Goal: Task Accomplishment & Management: Manage account settings

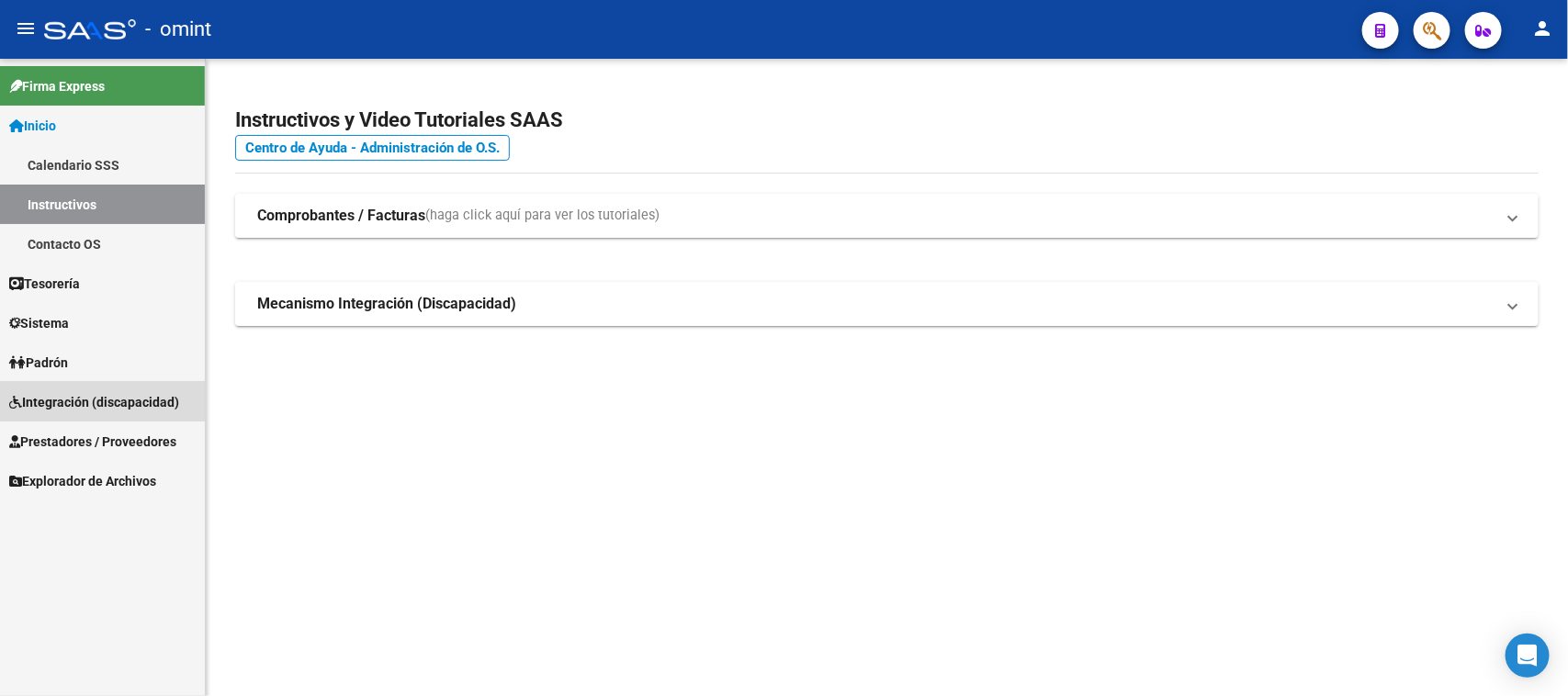
click at [133, 392] on span "Integración (discapacidad)" at bounding box center [94, 403] width 170 height 21
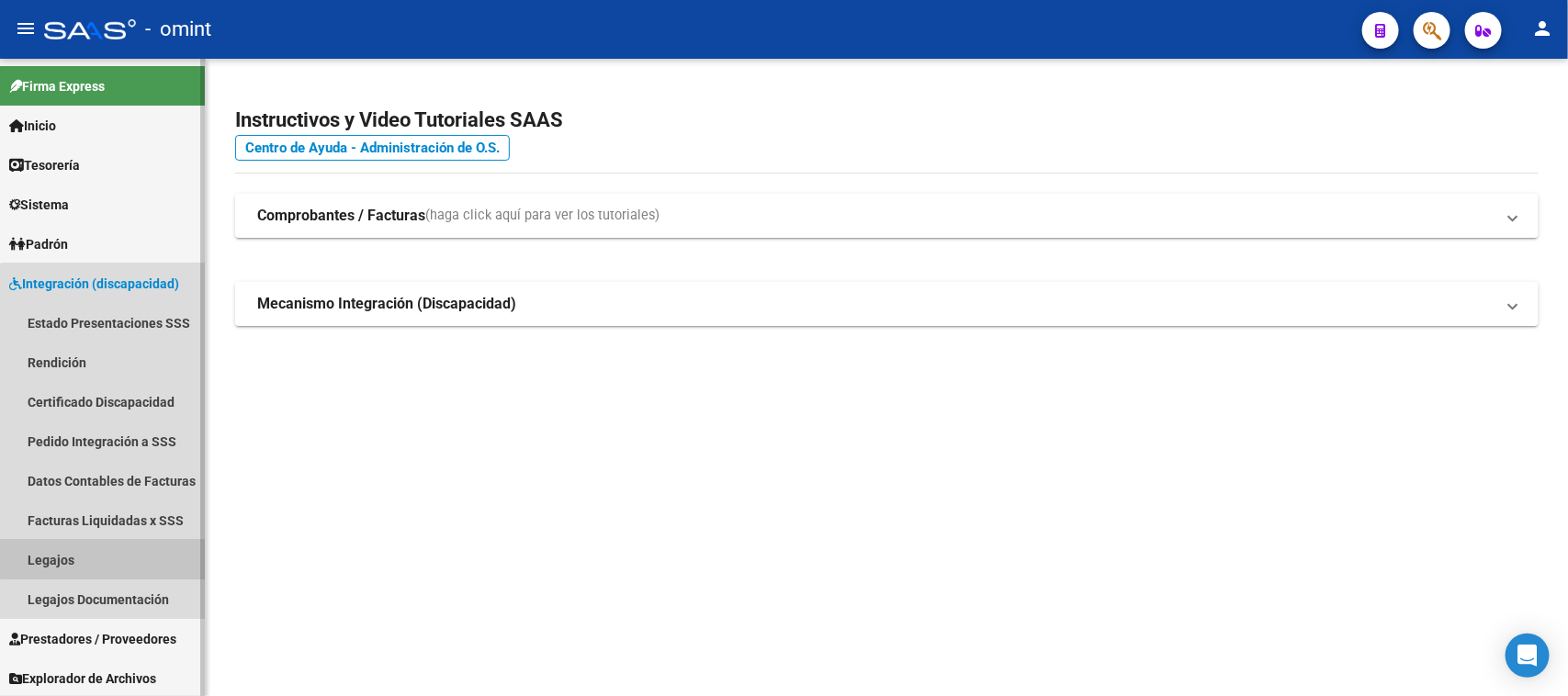
click at [116, 558] on link "Legajos" at bounding box center [102, 560] width 205 height 39
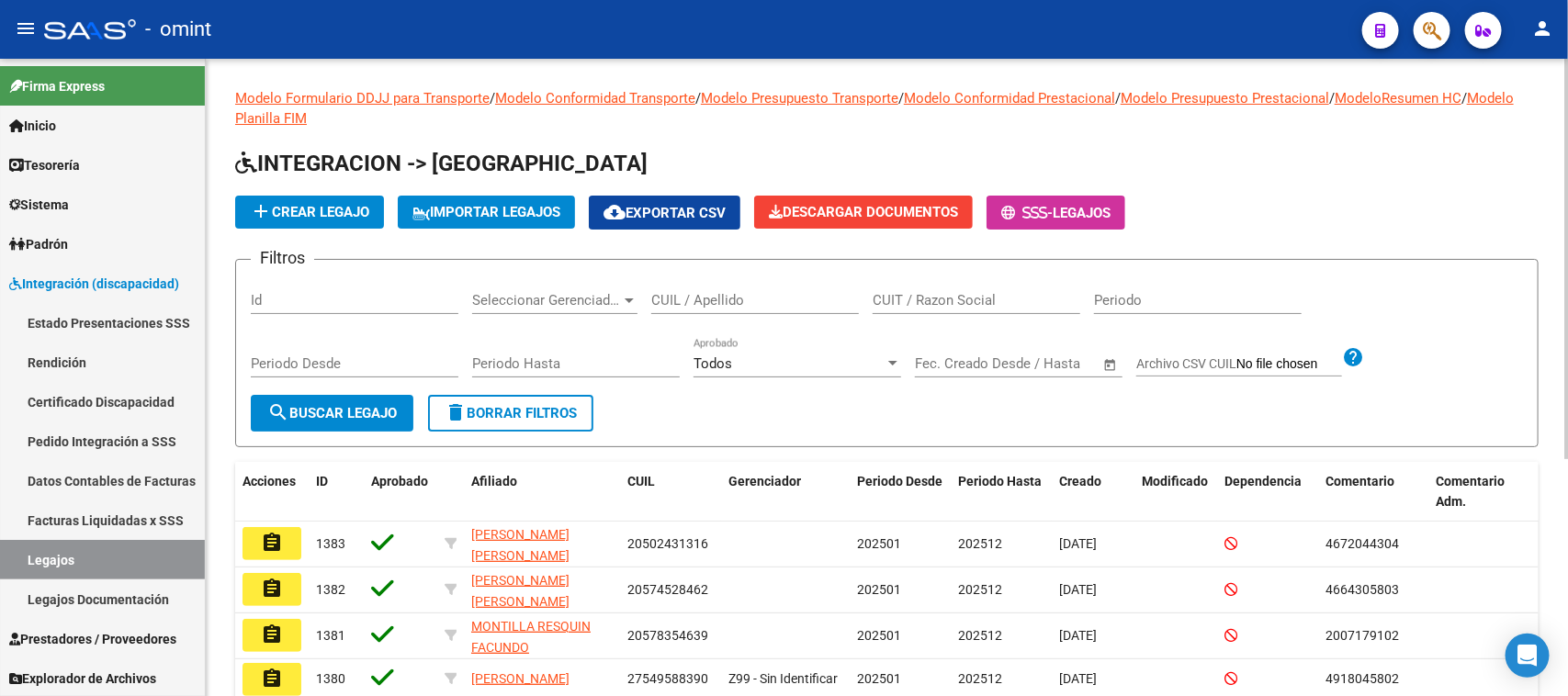
click at [773, 306] on input "CUIL / Apellido" at bounding box center [755, 301] width 208 height 17
type input "i"
type input "diaz fa"
click at [345, 411] on span "search Buscar Legajo" at bounding box center [332, 413] width 129 height 17
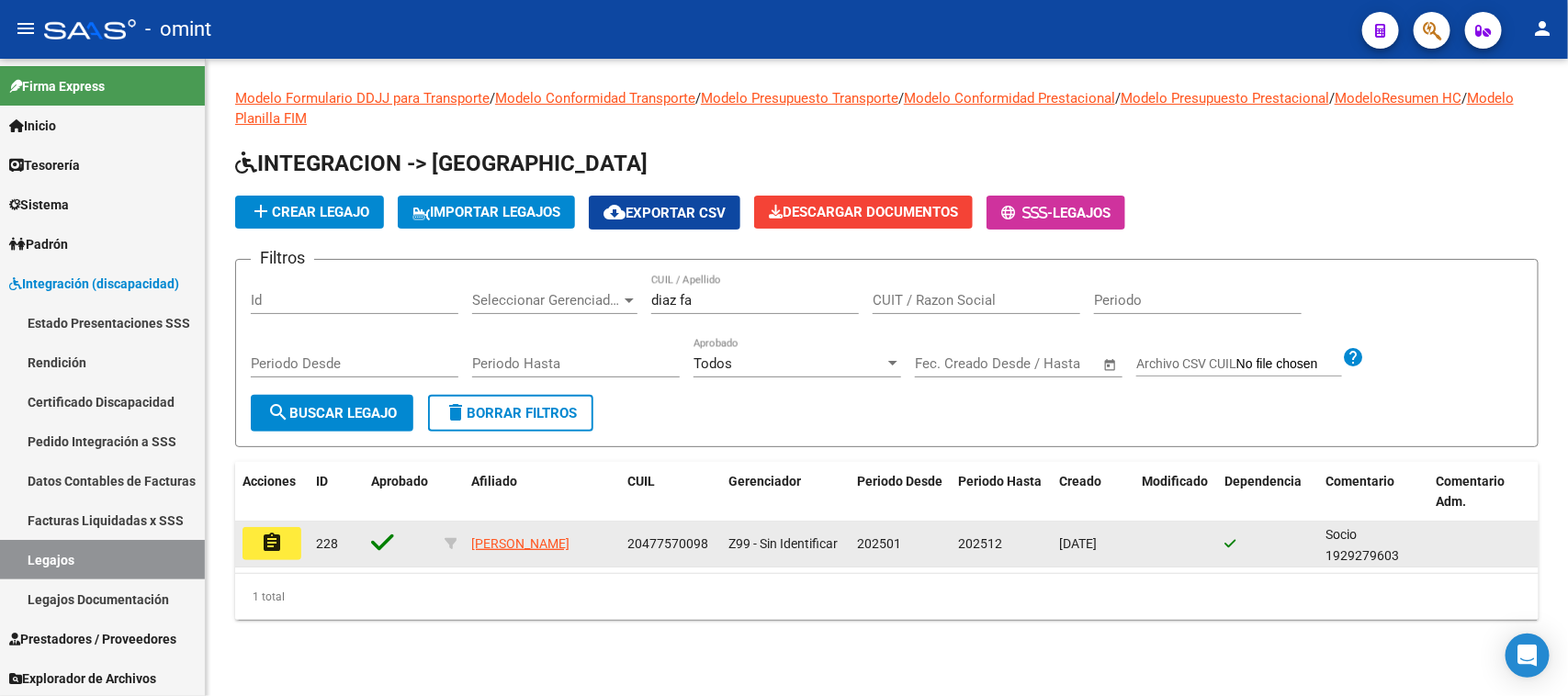
click at [294, 546] on button "assignment" at bounding box center [272, 543] width 59 height 33
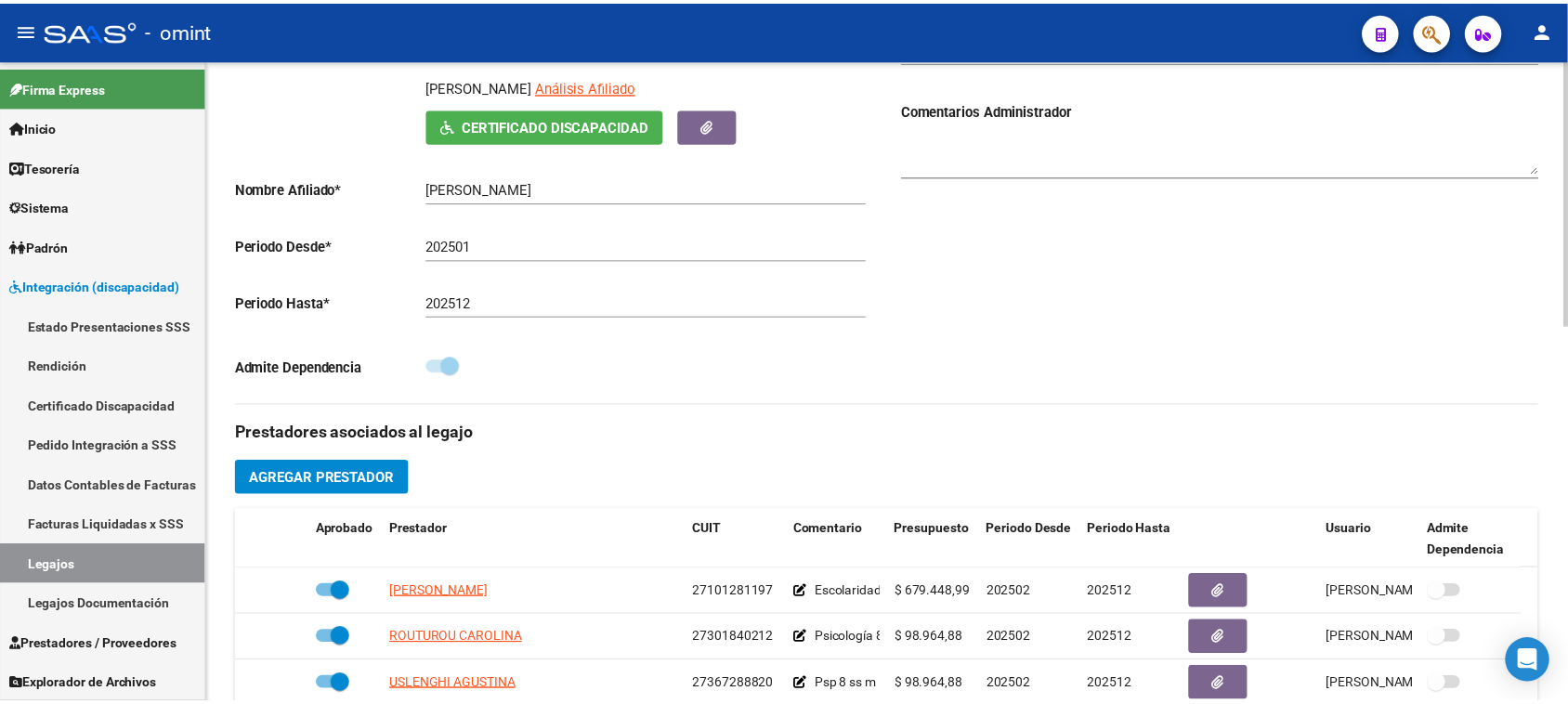
scroll to position [232, 0]
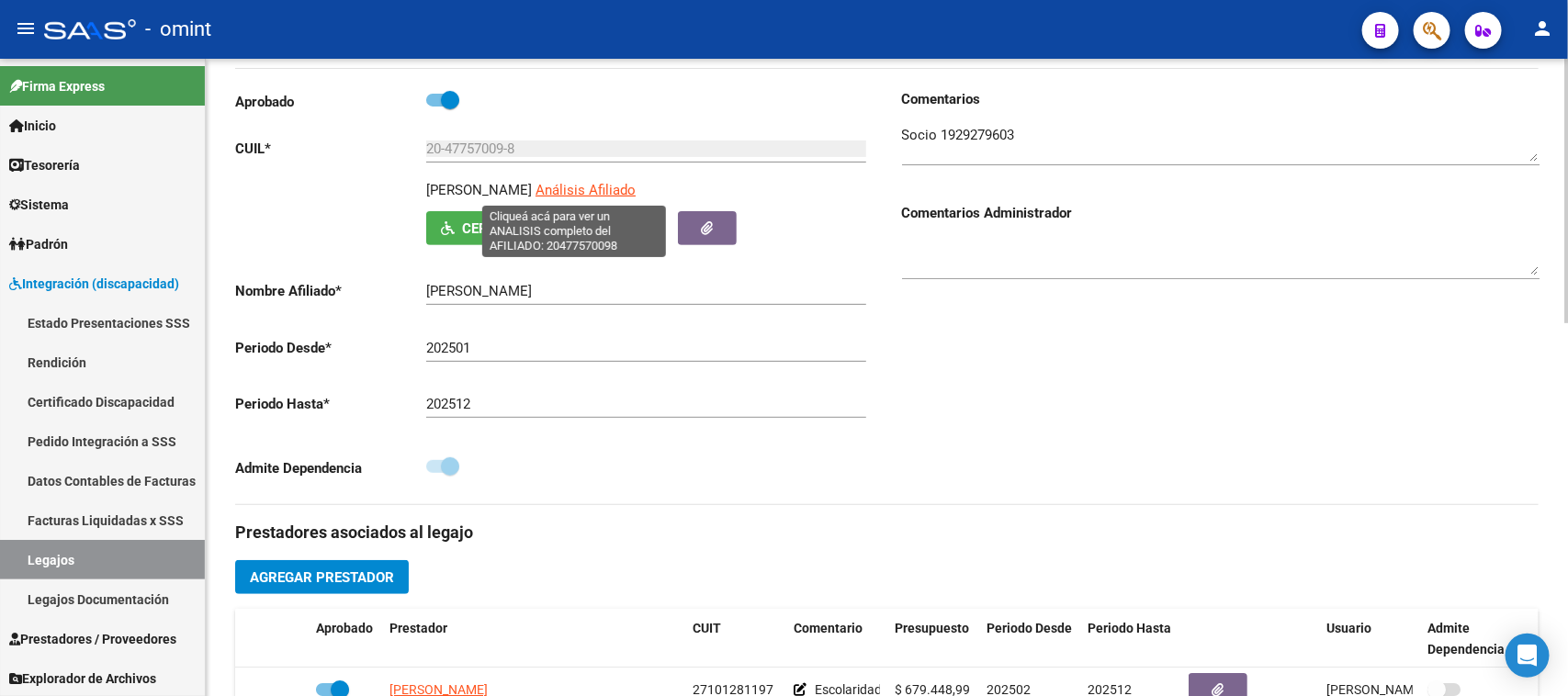
click at [591, 193] on span "Análisis Afiliado" at bounding box center [585, 190] width 100 height 17
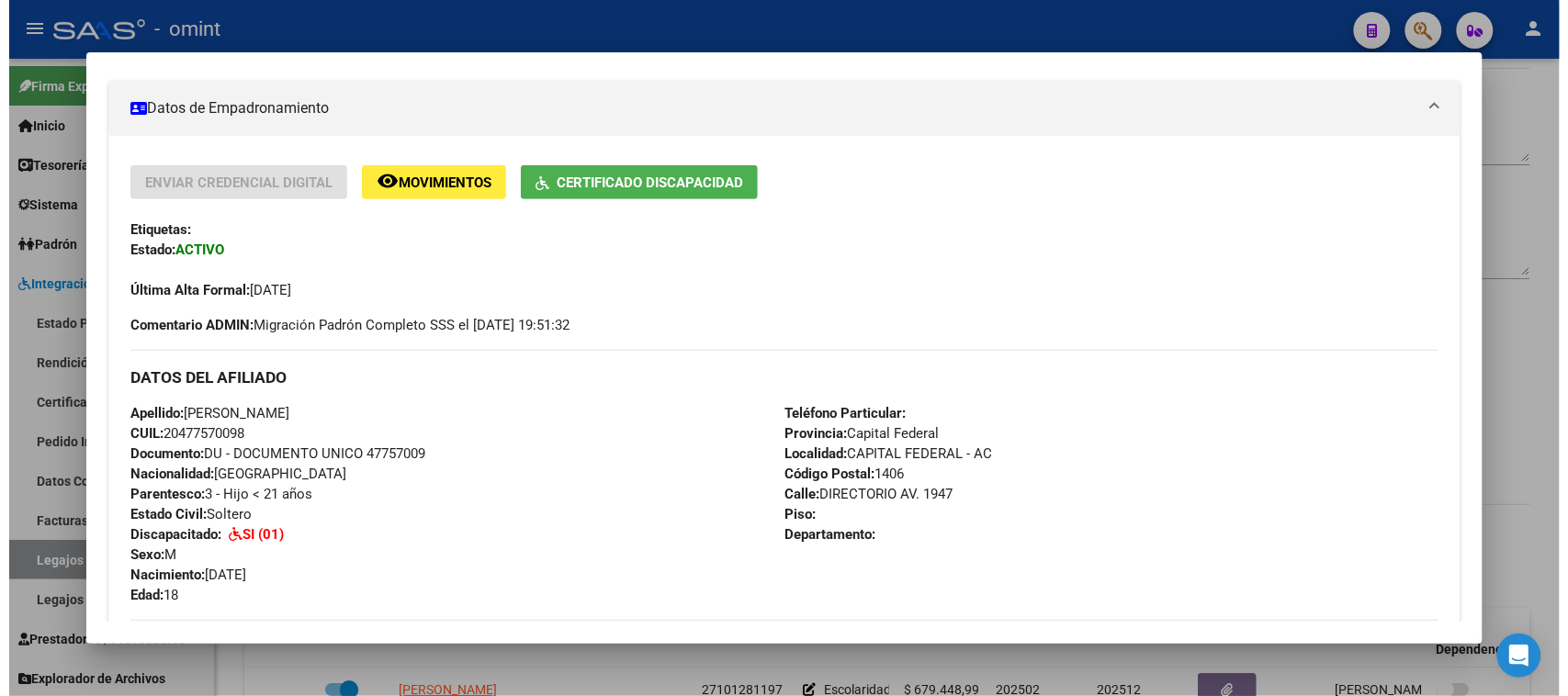
scroll to position [323, 0]
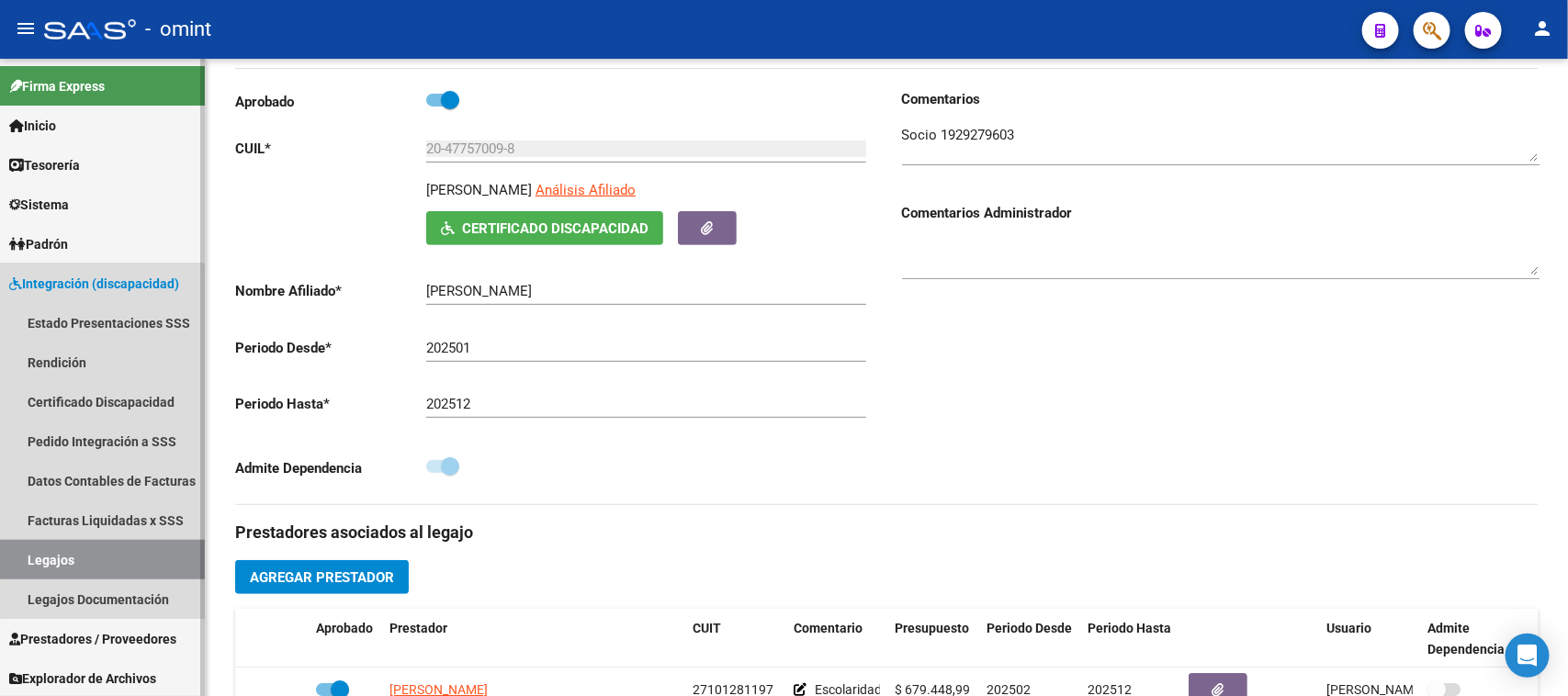
click at [71, 561] on link "Legajos" at bounding box center [102, 560] width 205 height 39
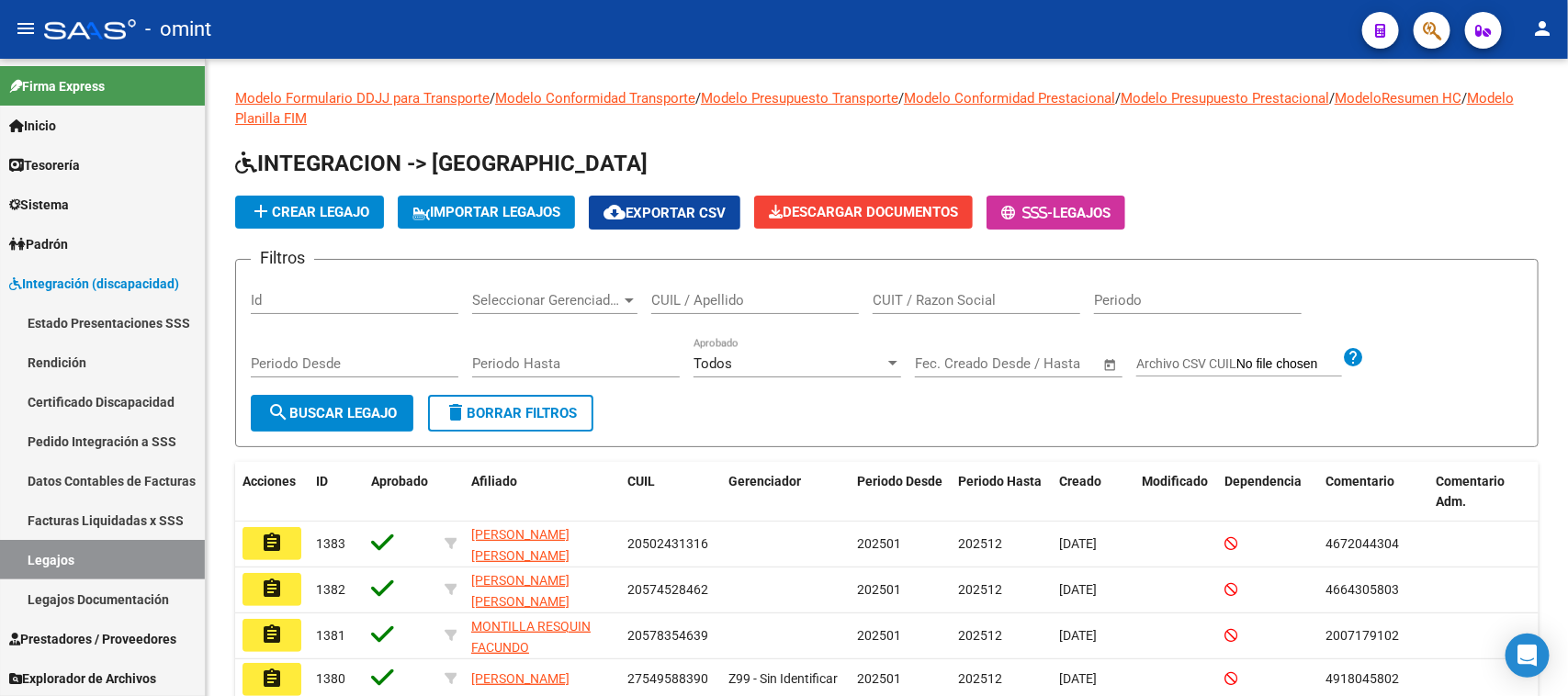
click at [681, 300] on input "CUIL / Apellido" at bounding box center [755, 301] width 208 height 17
click at [361, 382] on div "Periodo Desde" at bounding box center [355, 366] width 208 height 57
click at [370, 409] on span "search Buscar Legajo" at bounding box center [332, 413] width 129 height 17
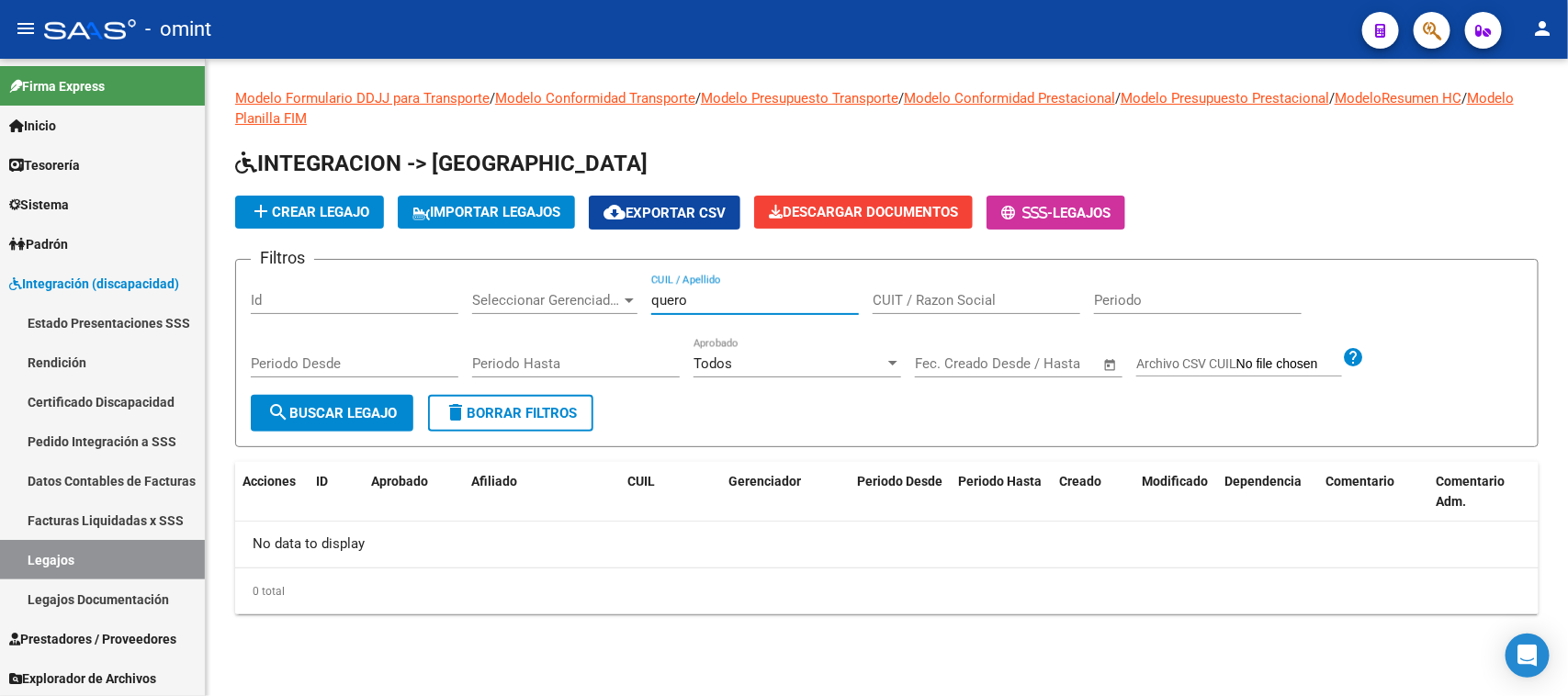
click at [689, 304] on input "quero" at bounding box center [755, 301] width 208 height 17
drag, startPoint x: 689, startPoint y: 304, endPoint x: 602, endPoint y: 289, distance: 88.3
click at [602, 289] on div "Filtros Id Seleccionar Gerenciador Seleccionar Gerenciador quero CUIL / Apellid…" at bounding box center [887, 334] width 1272 height 120
type input "sagges"
click at [387, 401] on button "search Buscar Legajo" at bounding box center [333, 413] width 163 height 37
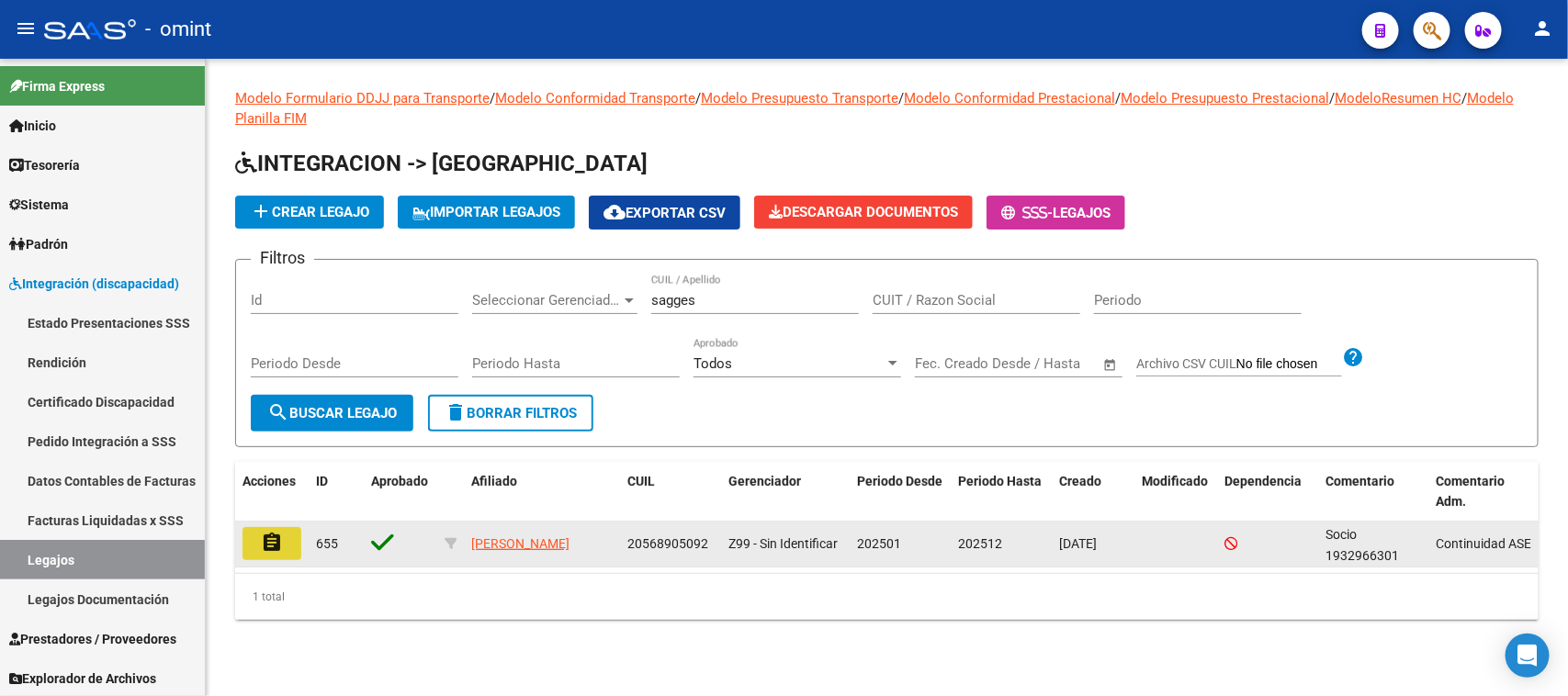
click at [290, 534] on button "assignment" at bounding box center [272, 543] width 59 height 33
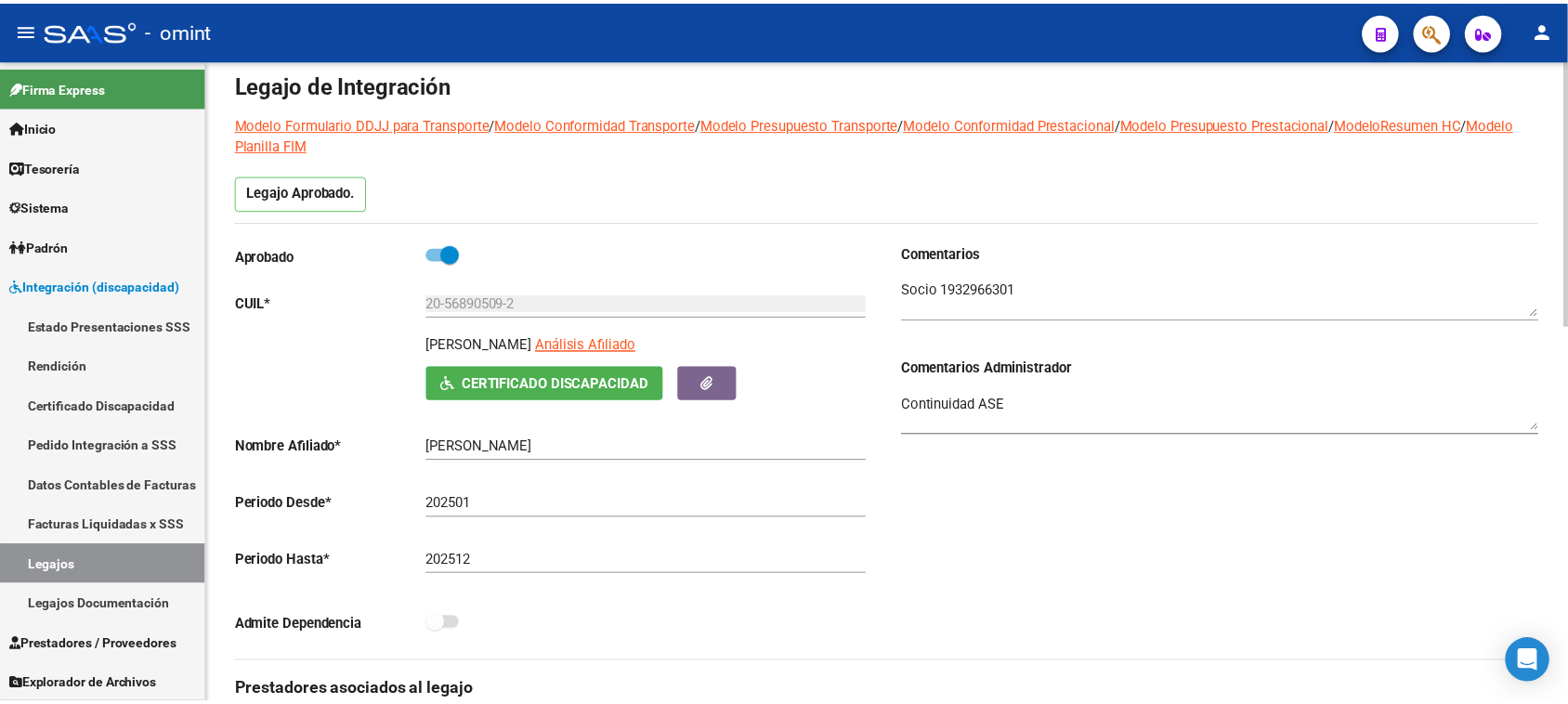
scroll to position [117, 0]
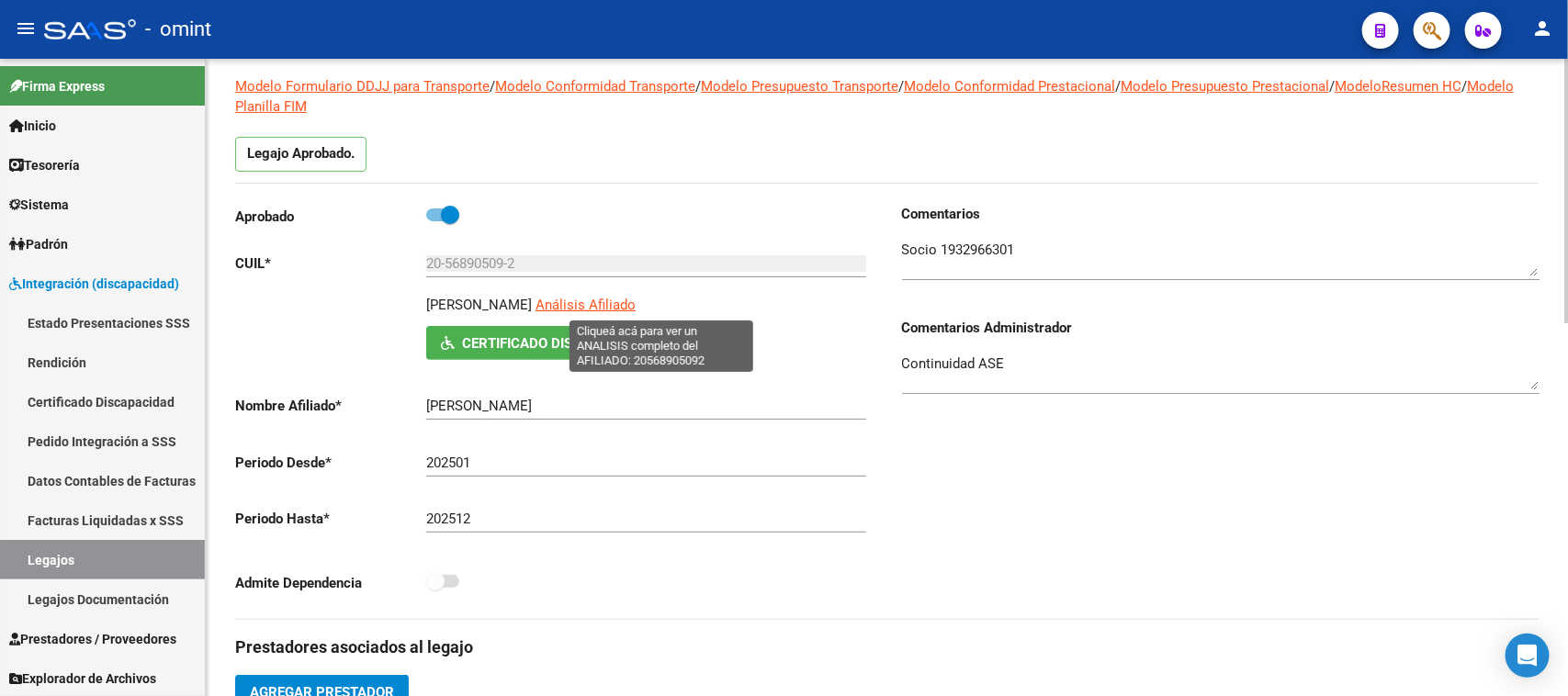
click at [636, 308] on span "Análisis Afiliado" at bounding box center [585, 305] width 100 height 17
type textarea "20568905092"
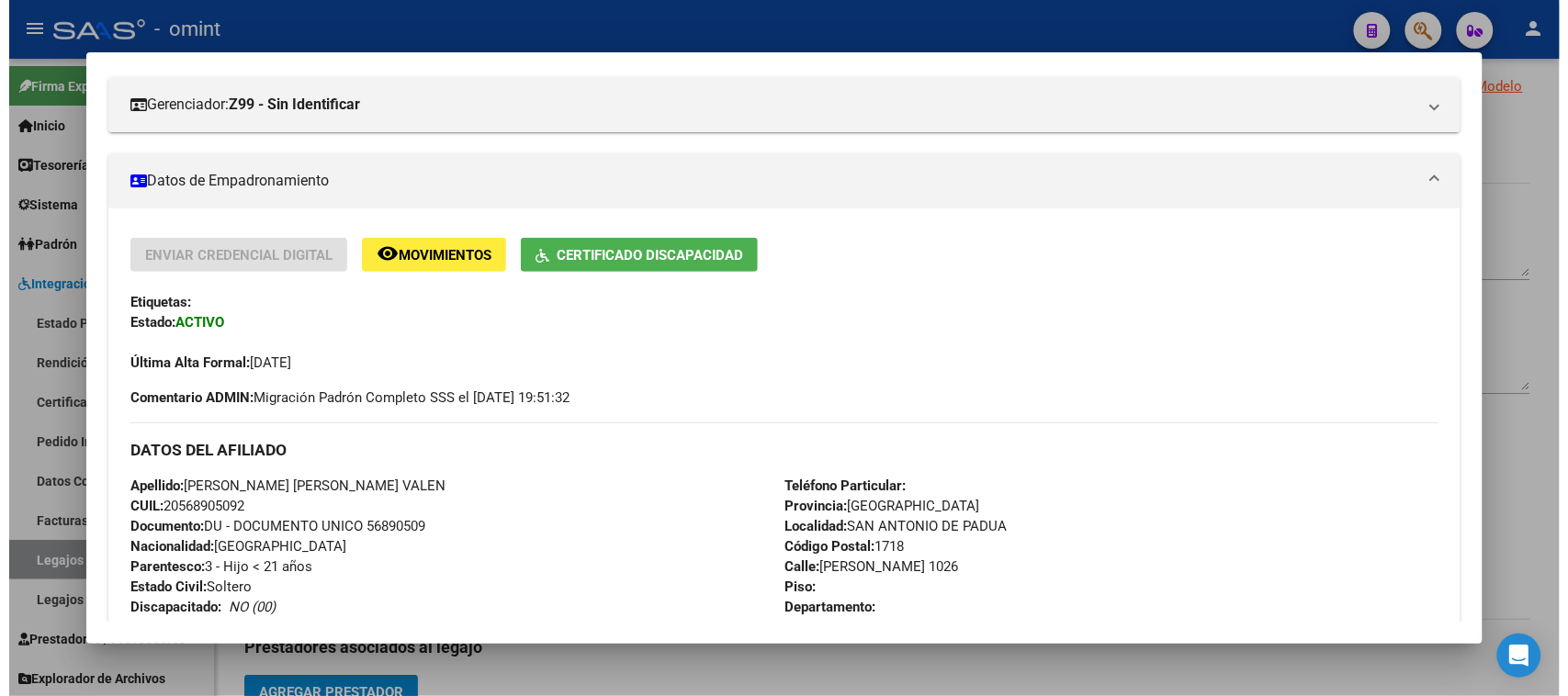
scroll to position [345, 0]
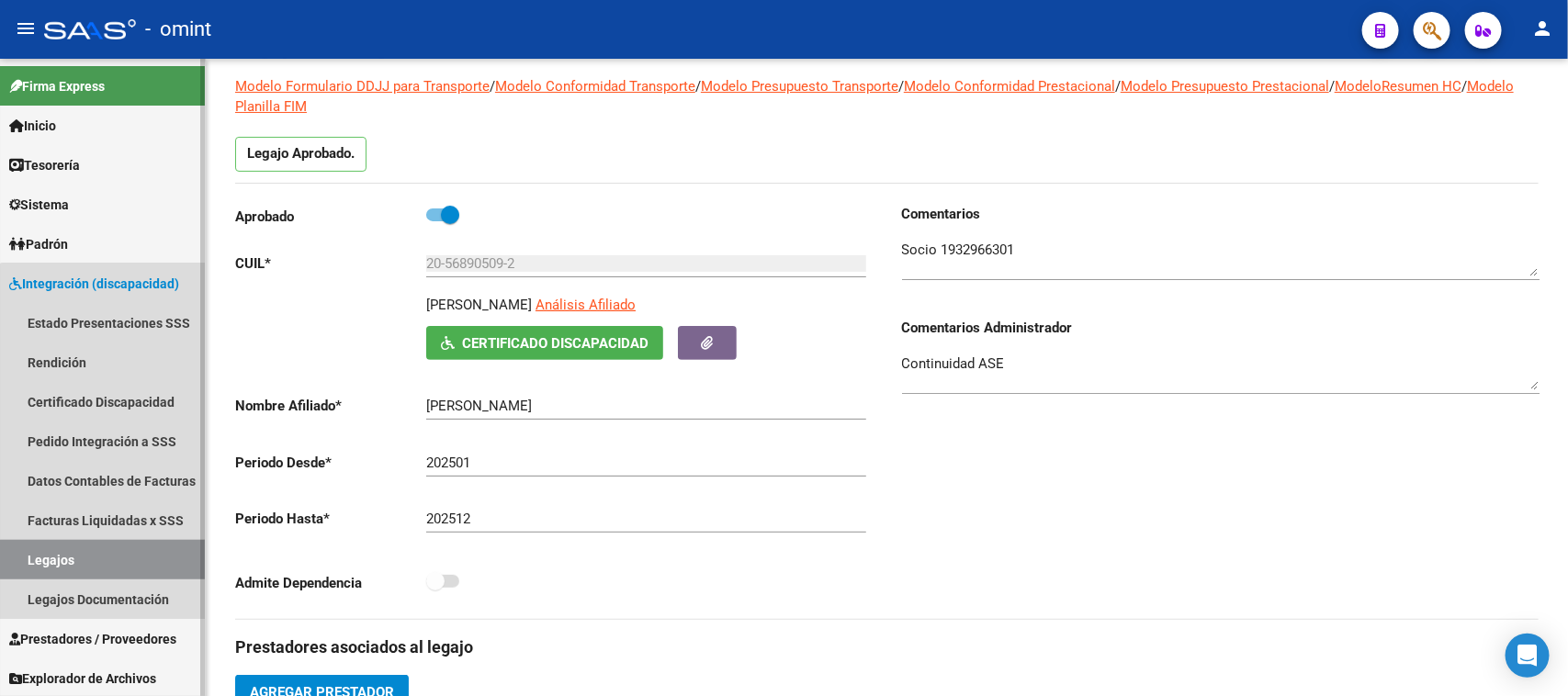
click at [143, 568] on link "Legajos" at bounding box center [102, 560] width 205 height 39
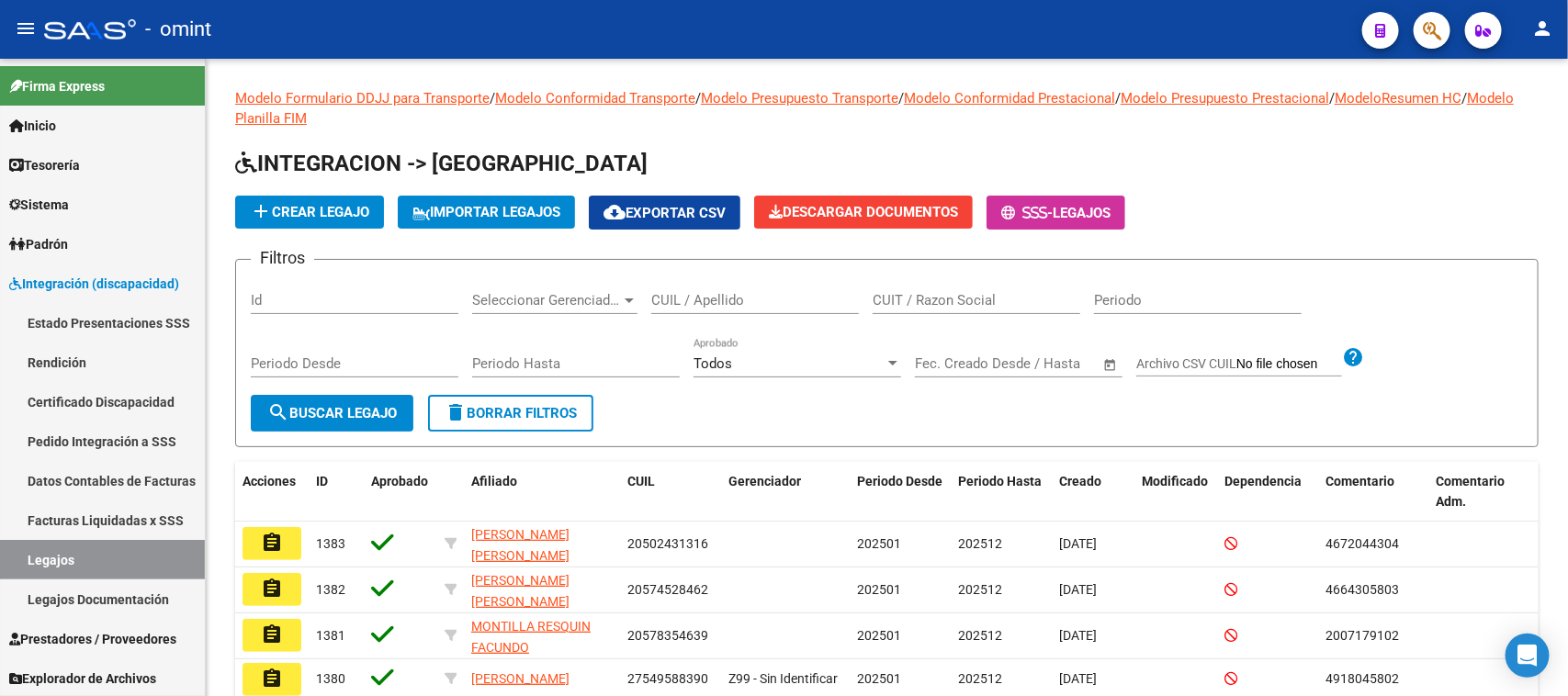
click at [558, 285] on div "Seleccionar Gerenciador Seleccionar Gerenciador" at bounding box center [555, 294] width 166 height 39
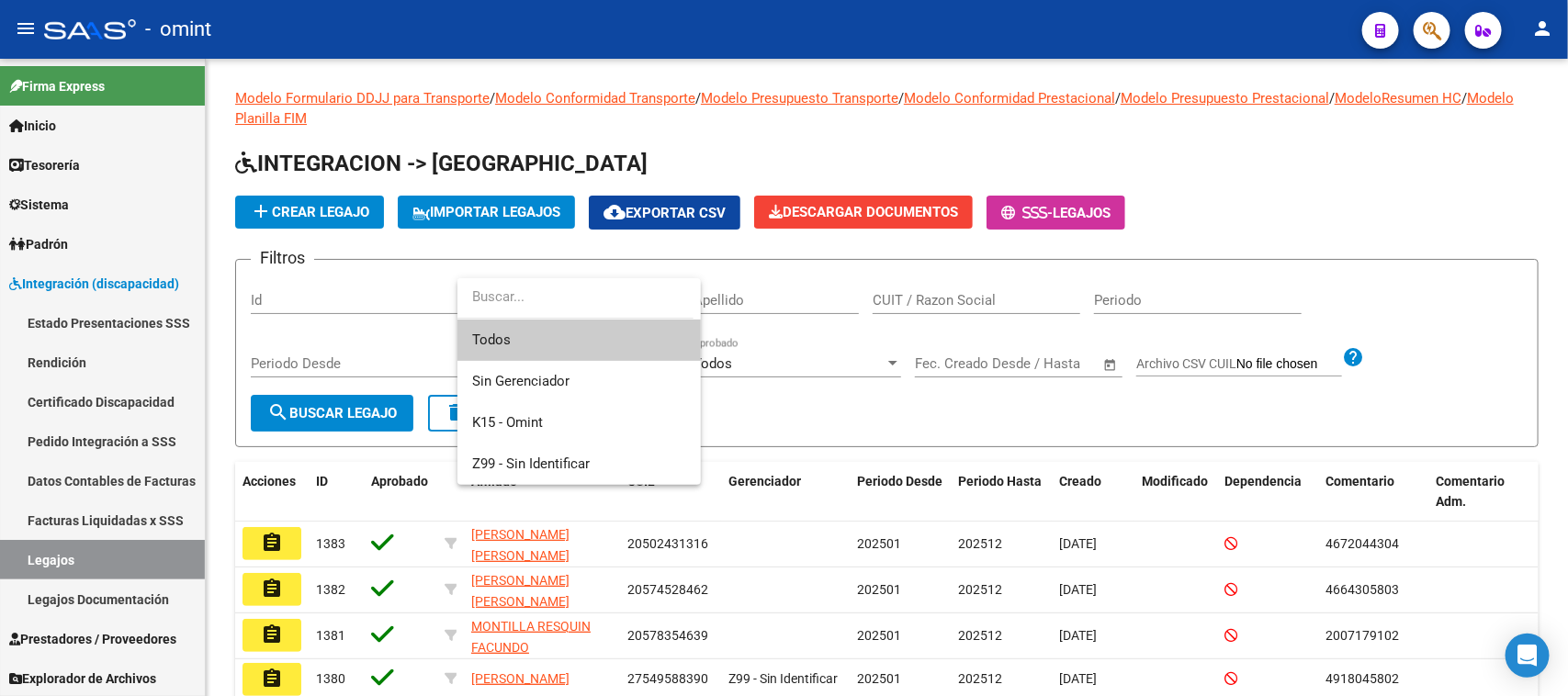
click at [715, 301] on div at bounding box center [784, 348] width 1568 height 696
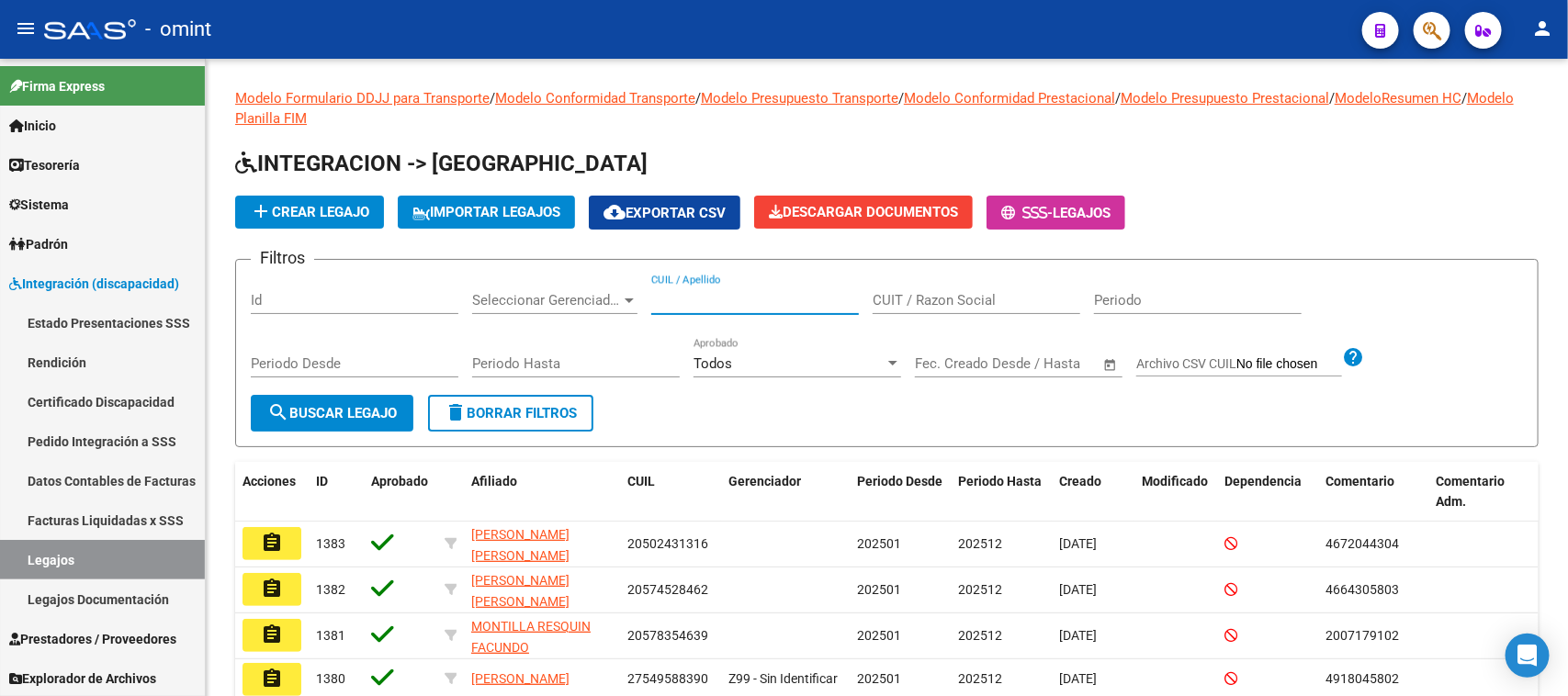
click at [715, 301] on input "CUIL / Apellido" at bounding box center [755, 301] width 208 height 17
type input "blanco d"
click at [301, 421] on button "search Buscar Legajo" at bounding box center [333, 413] width 163 height 37
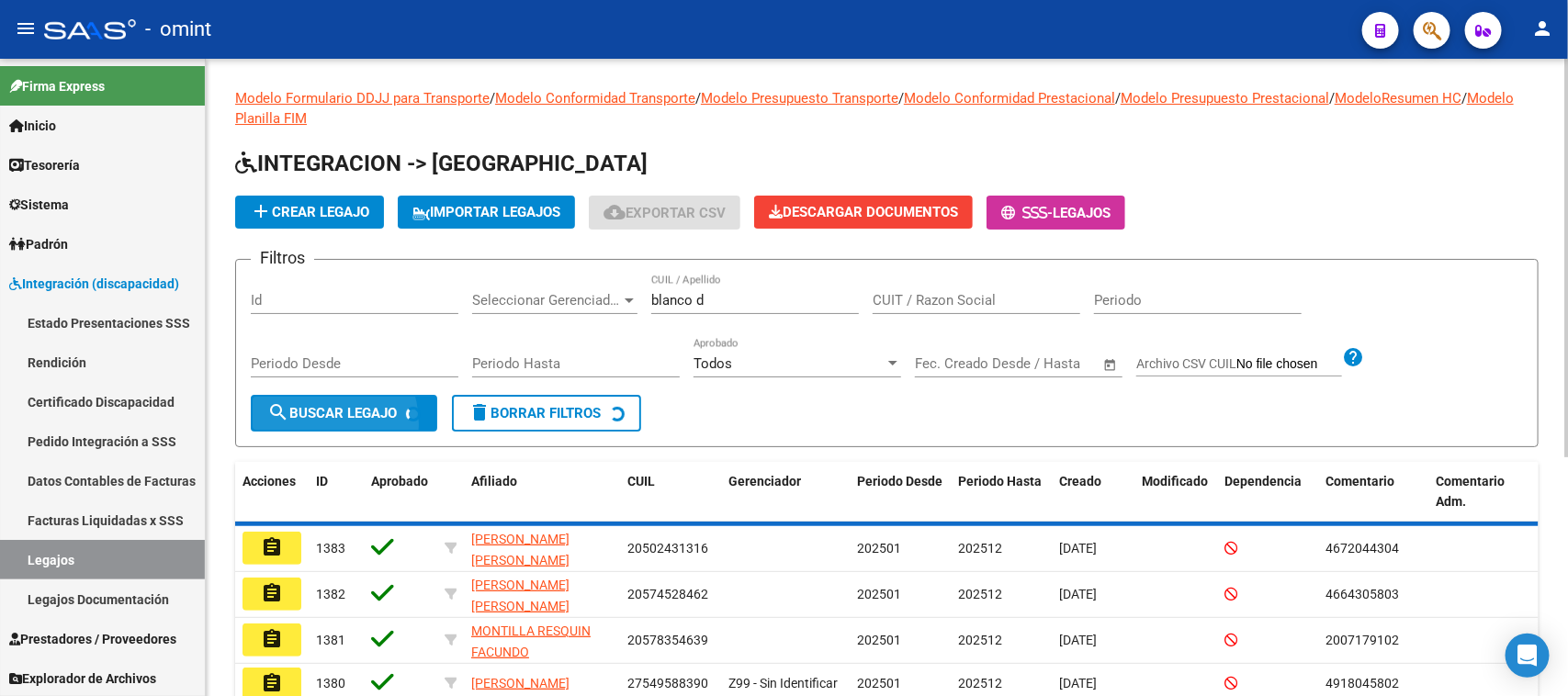
click at [300, 388] on div "Periodo Desde" at bounding box center [355, 366] width 208 height 57
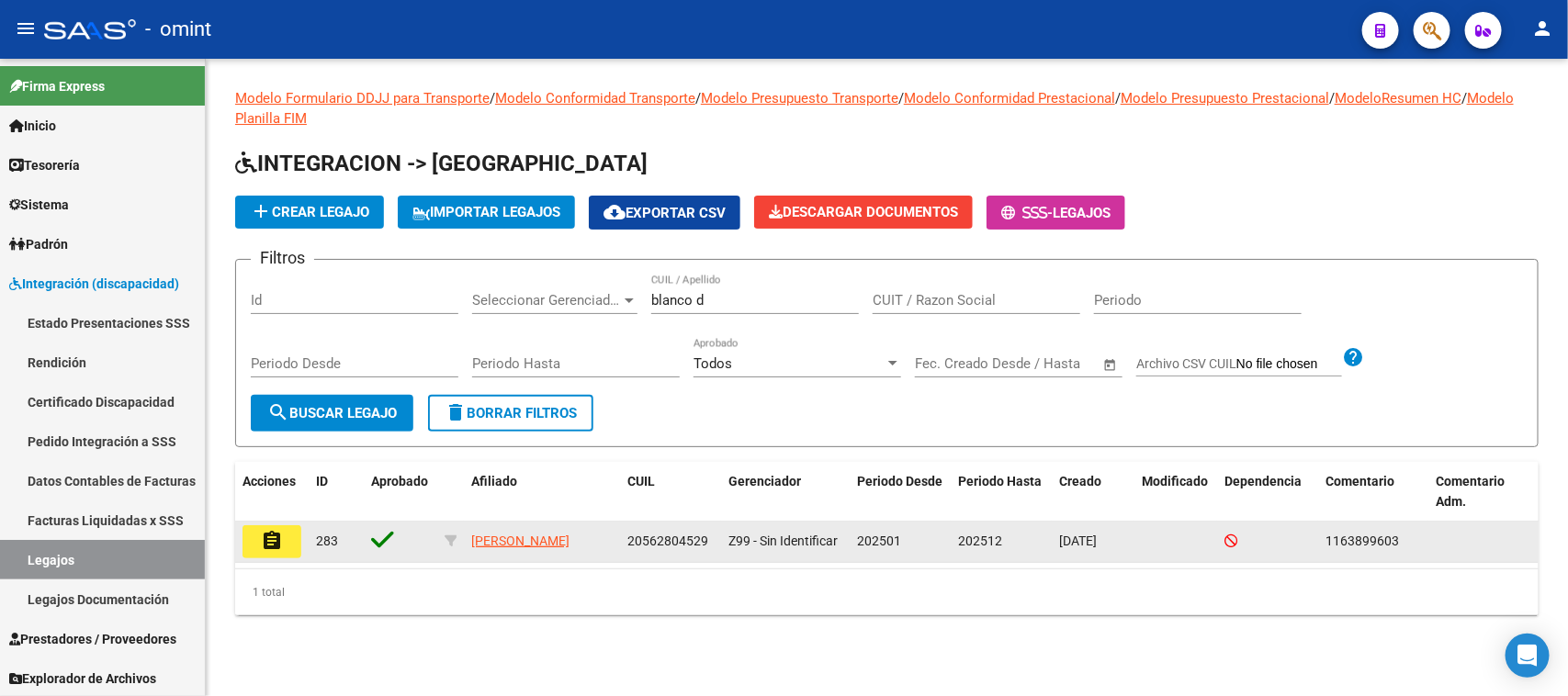
click at [274, 547] on mat-icon "assignment" at bounding box center [273, 541] width 22 height 22
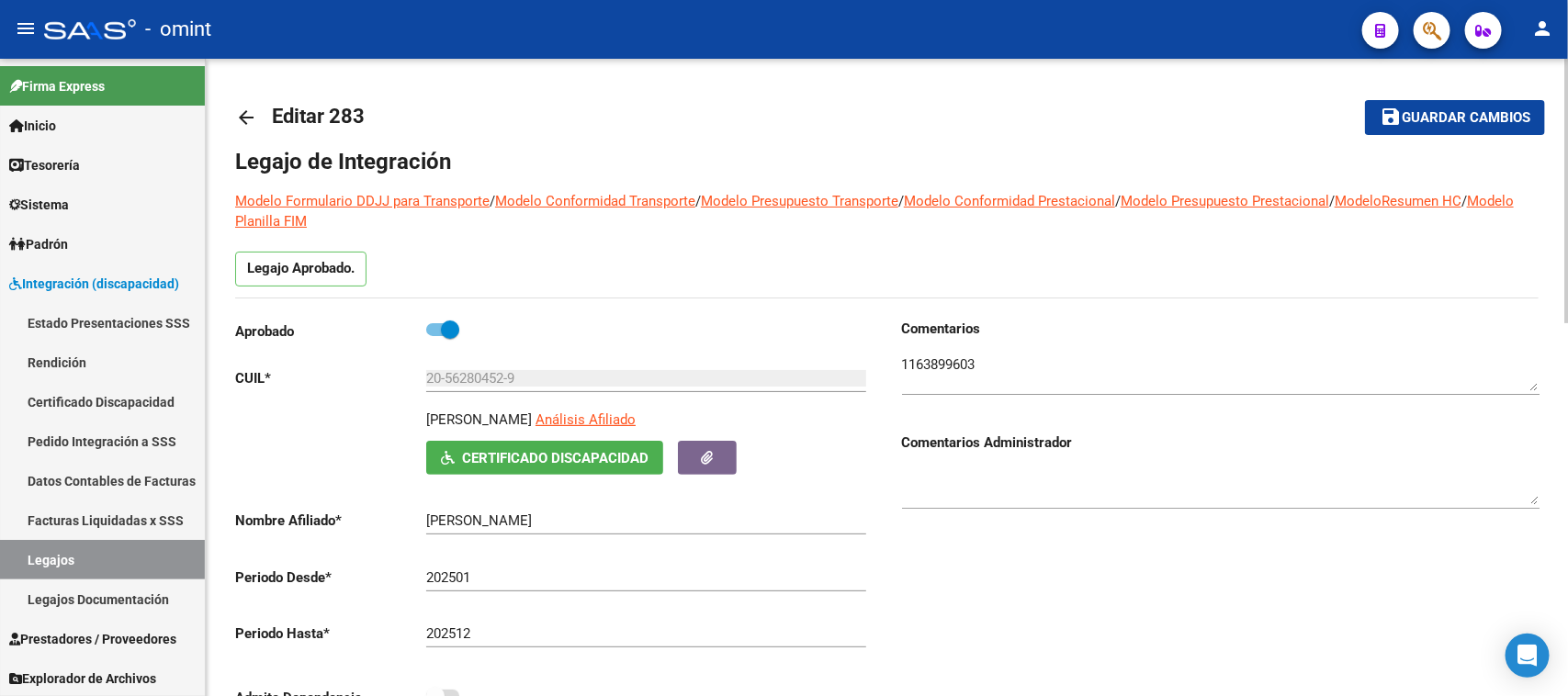
click at [620, 405] on div "20-56280452-9 Ingresar CUIL" at bounding box center [646, 381] width 440 height 57
click at [622, 424] on span "Análisis Afiliado" at bounding box center [585, 420] width 100 height 17
type textarea "20562804529"
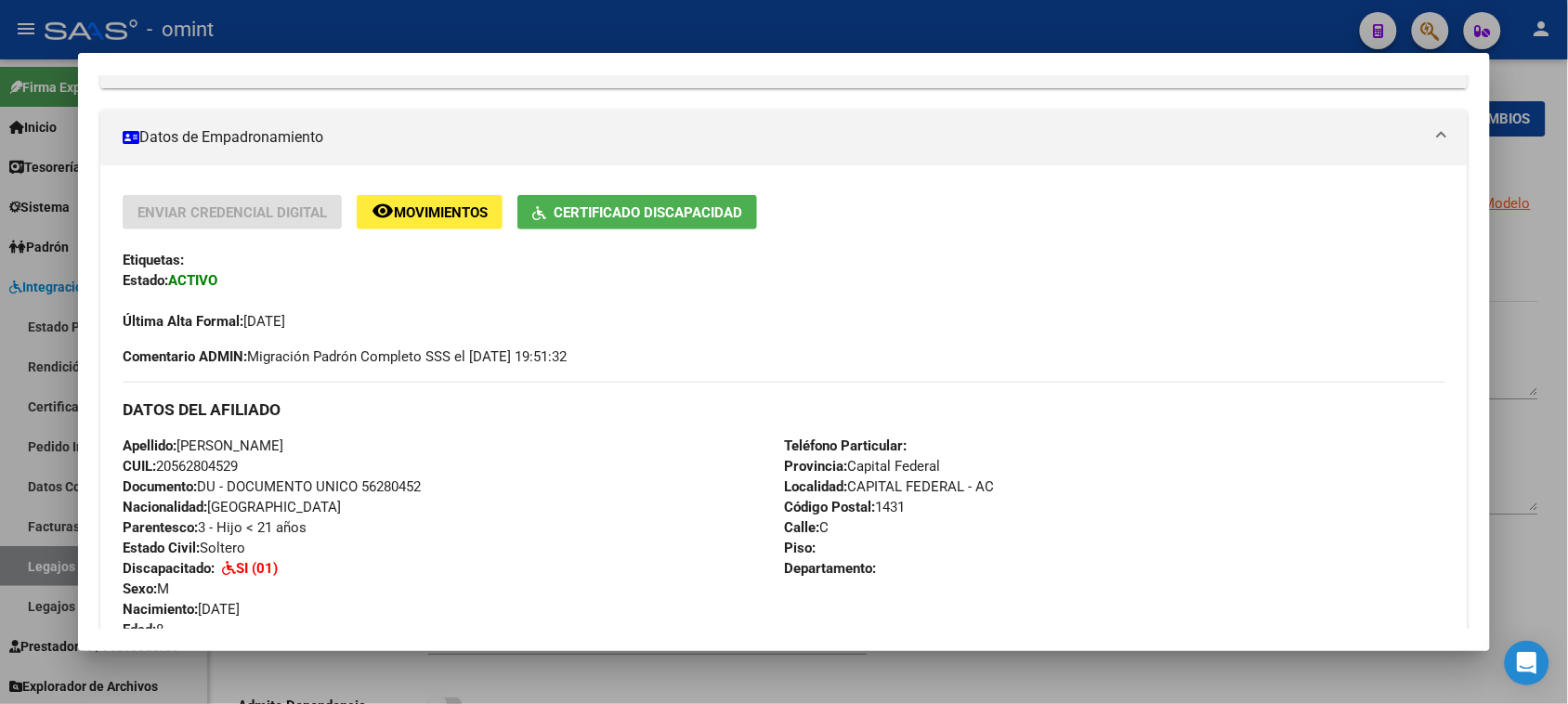
scroll to position [581, 0]
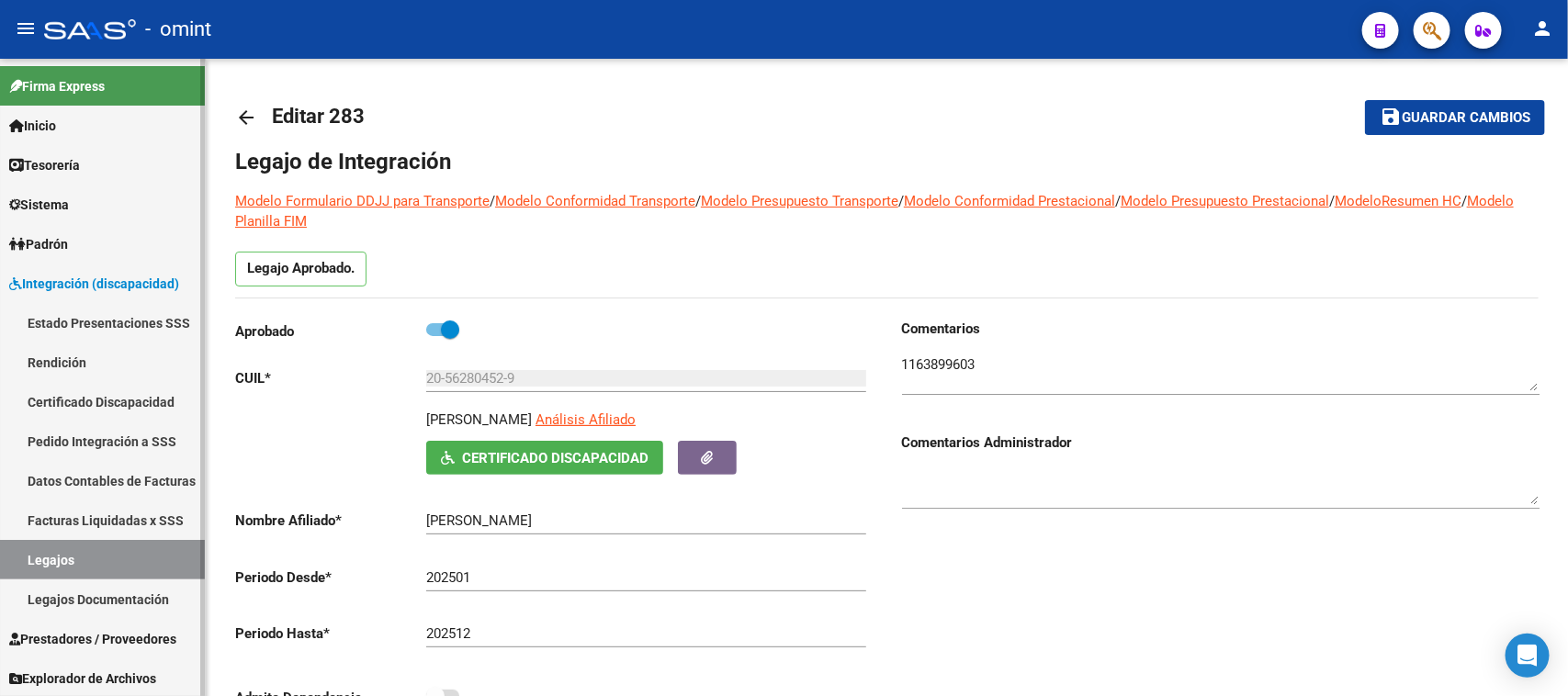
click at [147, 549] on link "Legajos" at bounding box center [102, 560] width 205 height 39
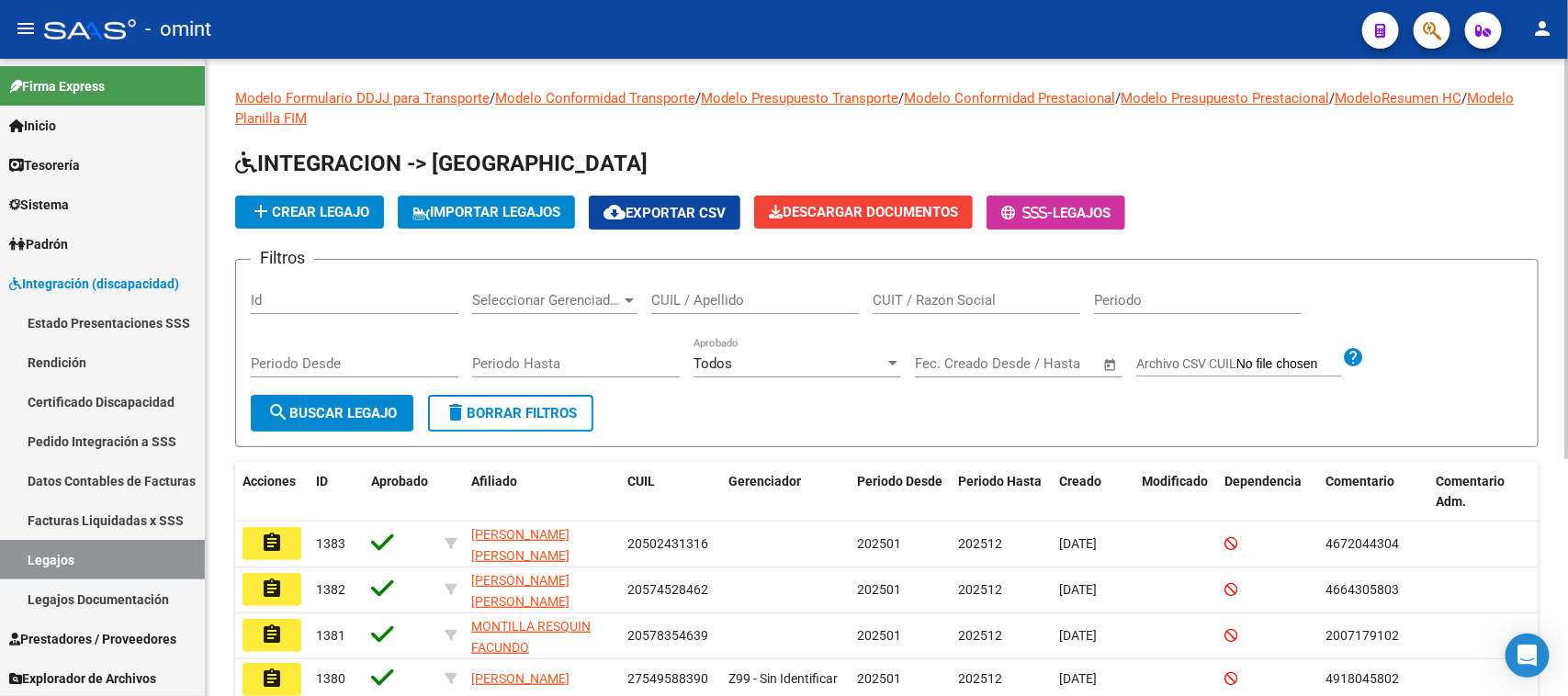
click at [677, 308] on div "CUIL / Apellido" at bounding box center [755, 294] width 208 height 39
click at [685, 304] on input "CUIL / Apellido" at bounding box center [755, 301] width 208 height 17
type input "[PERSON_NAME]"
click at [333, 423] on button "search Buscar Legajo" at bounding box center [333, 413] width 163 height 37
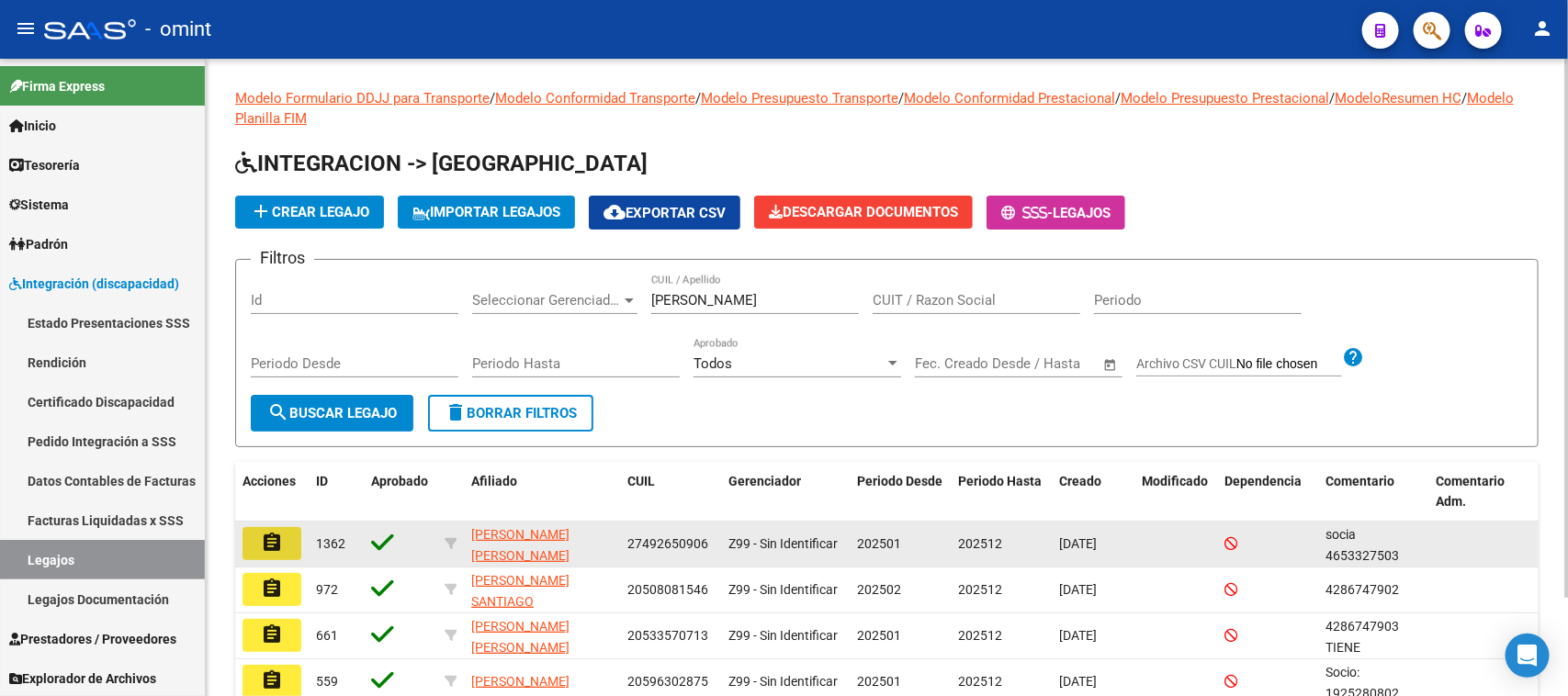
click at [294, 540] on button "assignment" at bounding box center [272, 543] width 59 height 33
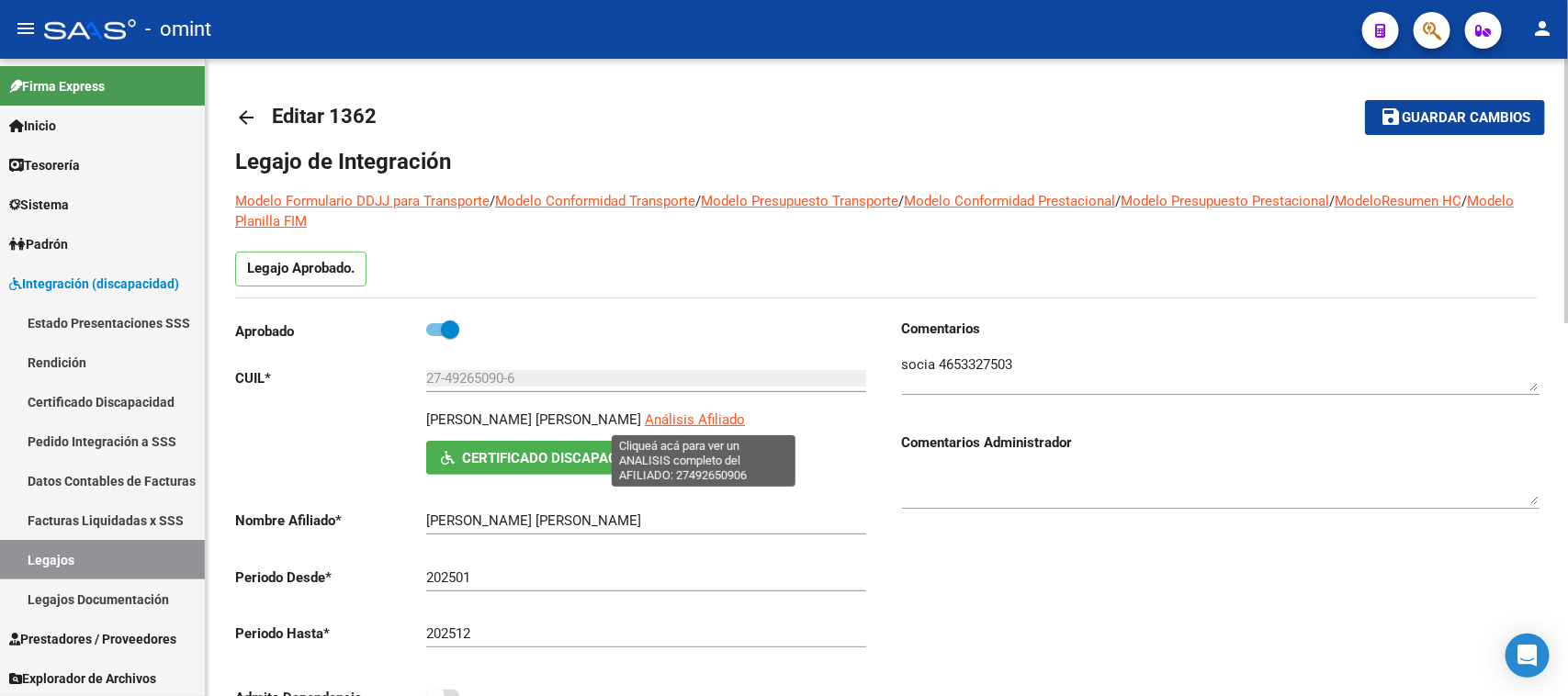
click at [705, 416] on span "Análisis Afiliado" at bounding box center [694, 420] width 100 height 17
type textarea "27492650906"
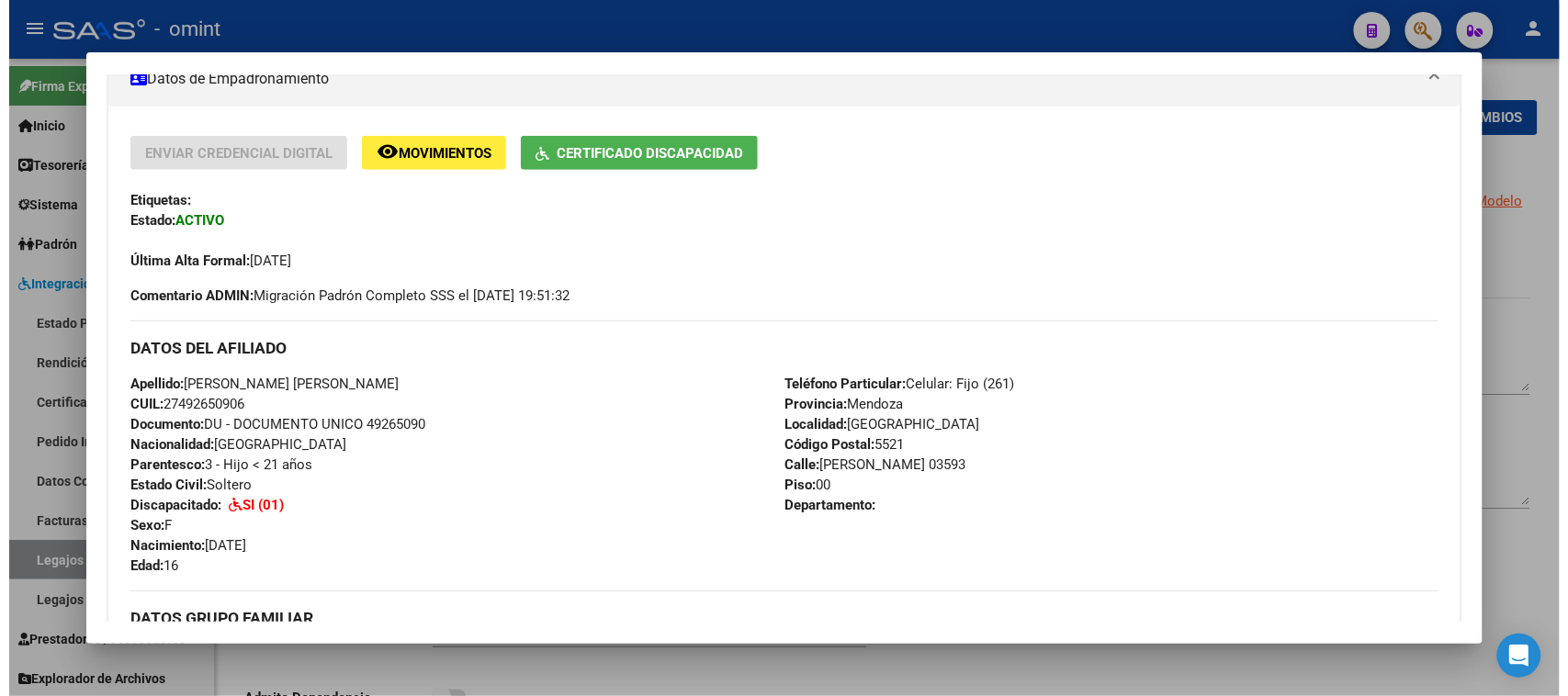
scroll to position [345, 0]
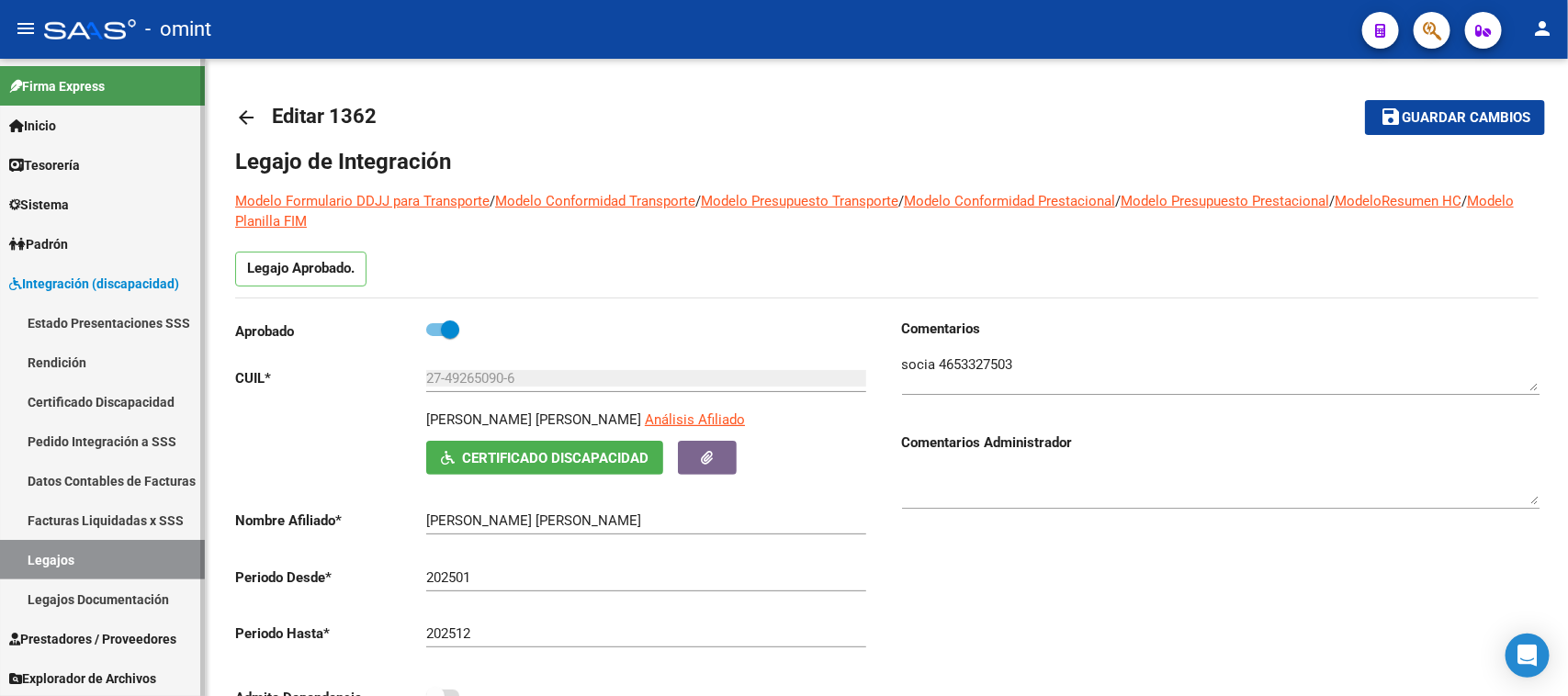
click at [0, 589] on link "Legajos Documentación" at bounding box center [102, 600] width 205 height 39
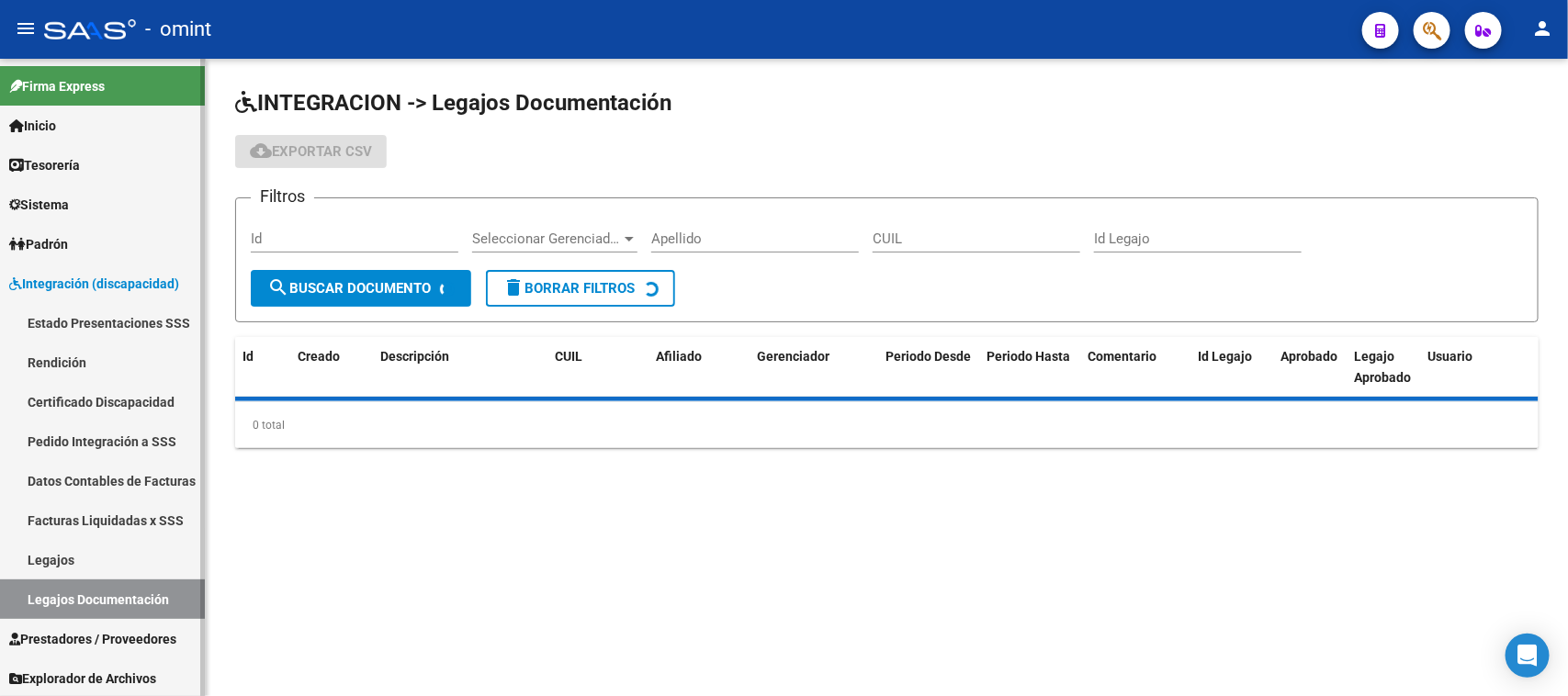
click at [14, 560] on link "Legajos" at bounding box center [102, 560] width 205 height 39
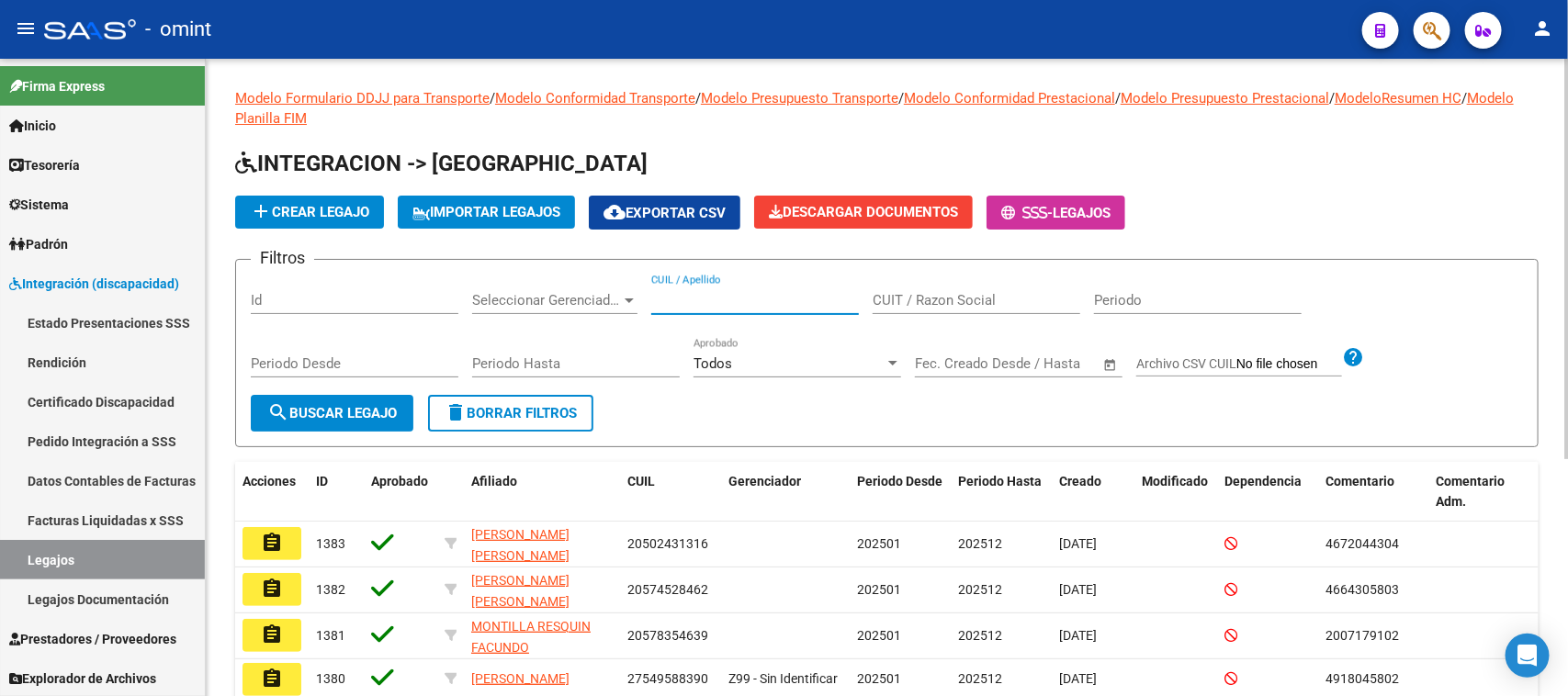
click at [770, 296] on input "CUIL / Apellido" at bounding box center [755, 301] width 208 height 17
type input "[PERSON_NAME]"
click at [327, 405] on span "search Buscar Legajo" at bounding box center [332, 413] width 129 height 17
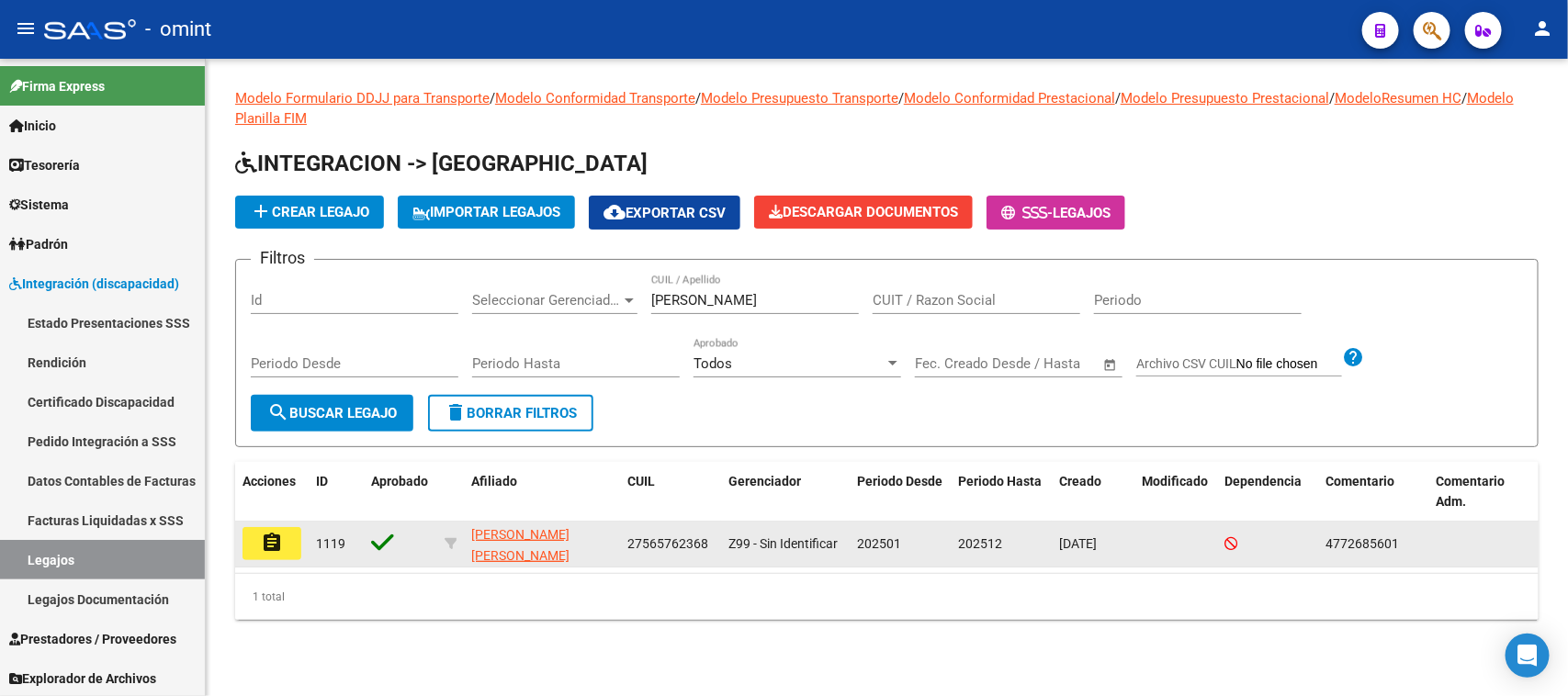
click at [294, 538] on button "assignment" at bounding box center [272, 543] width 59 height 33
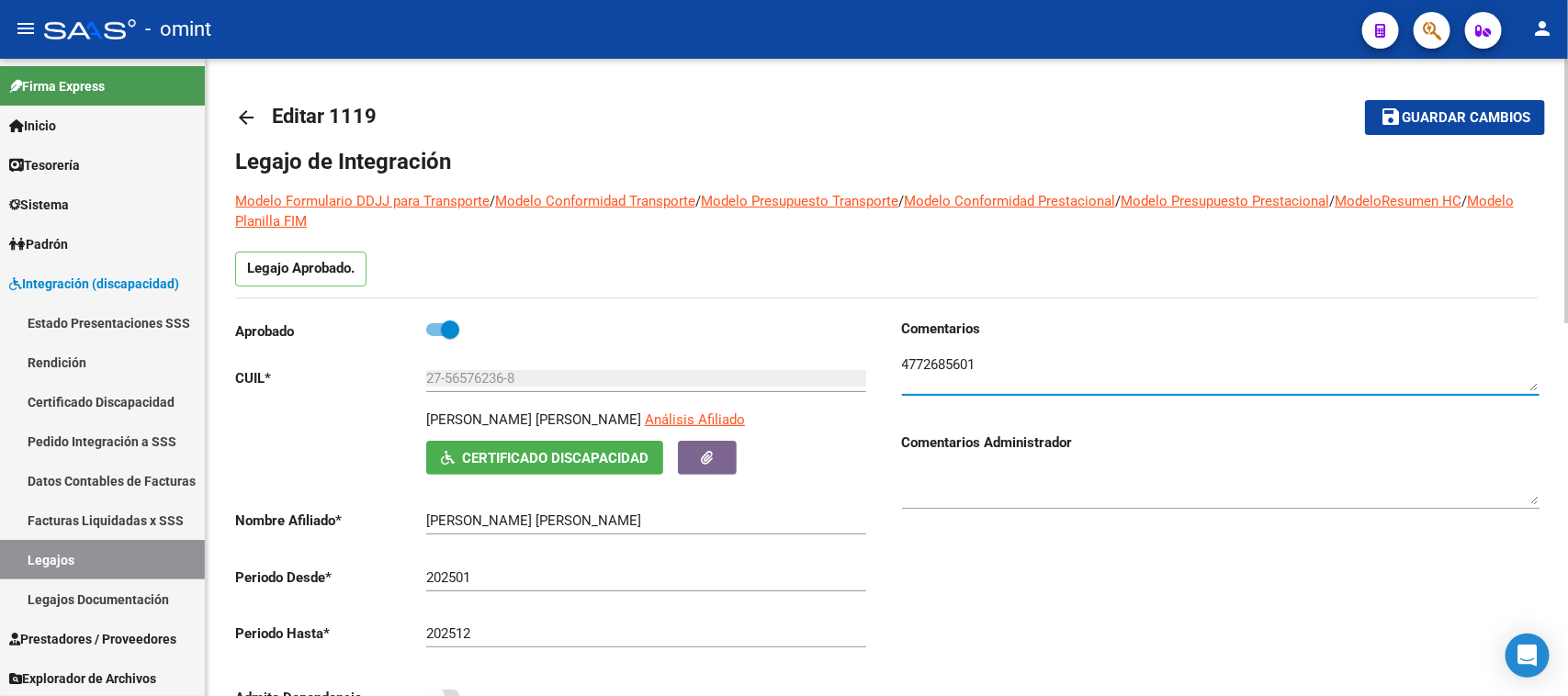
click at [947, 359] on textarea at bounding box center [1220, 373] width 638 height 37
click at [947, 361] on textarea at bounding box center [1220, 373] width 638 height 37
click at [138, 541] on link "Legajos" at bounding box center [102, 560] width 205 height 39
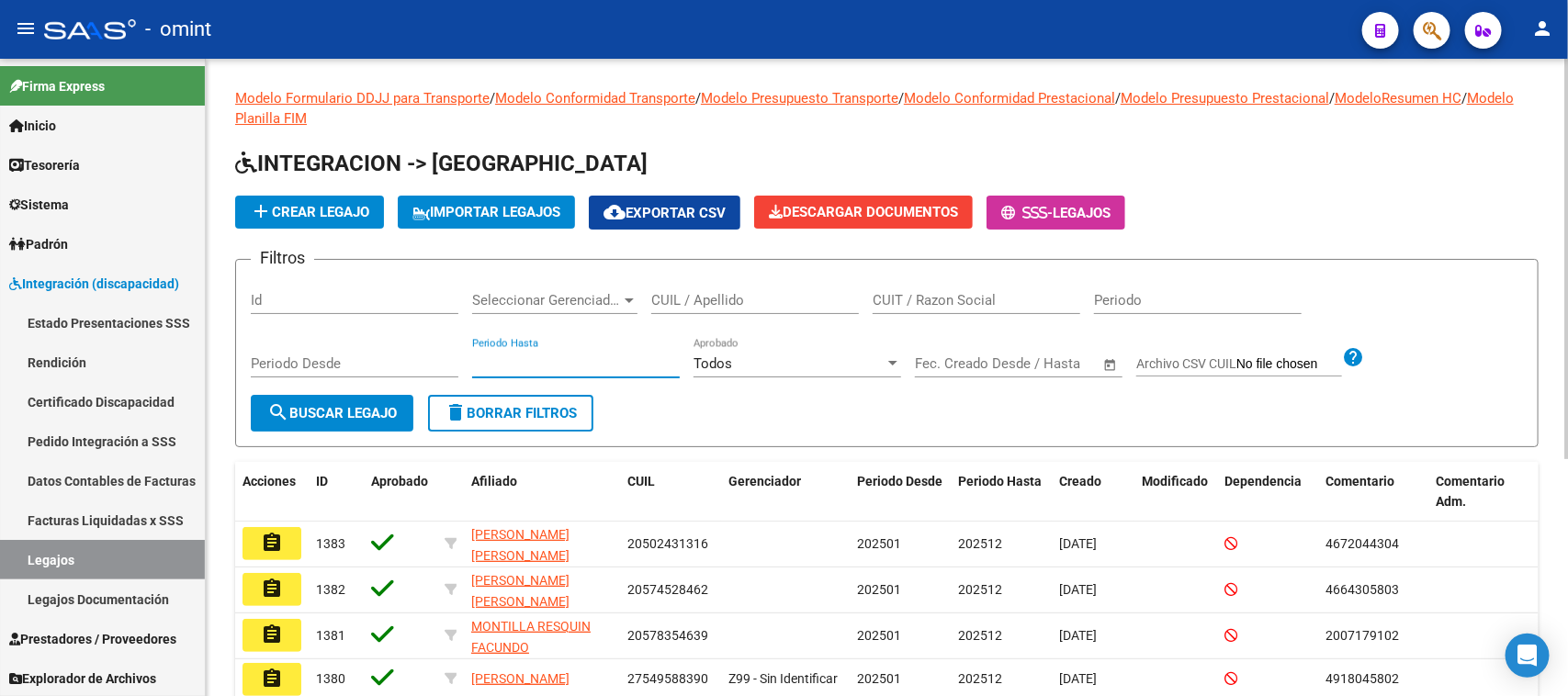
click at [534, 358] on input "Periodo Hasta" at bounding box center [576, 364] width 208 height 17
type input "30082025"
click at [354, 423] on button "search Buscar Legajo" at bounding box center [333, 413] width 163 height 37
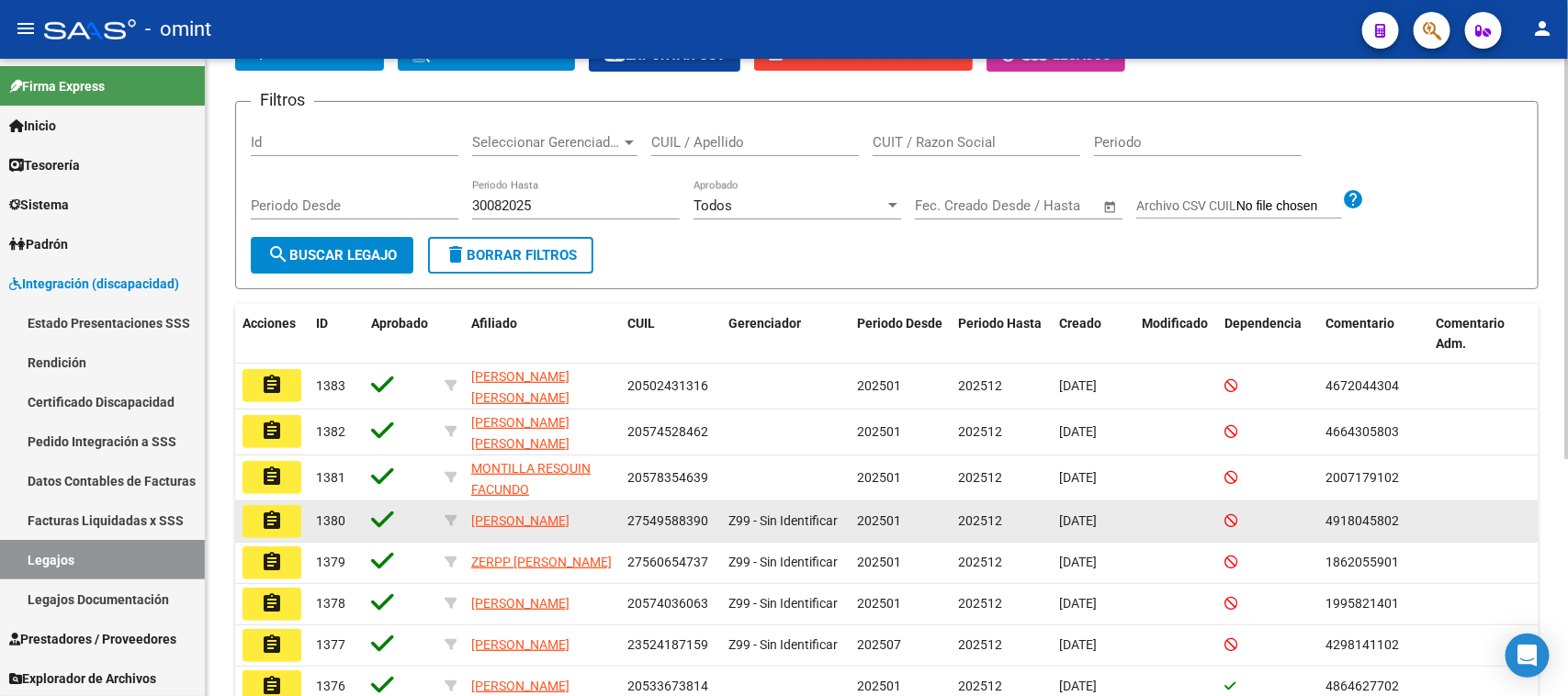
scroll to position [150, 0]
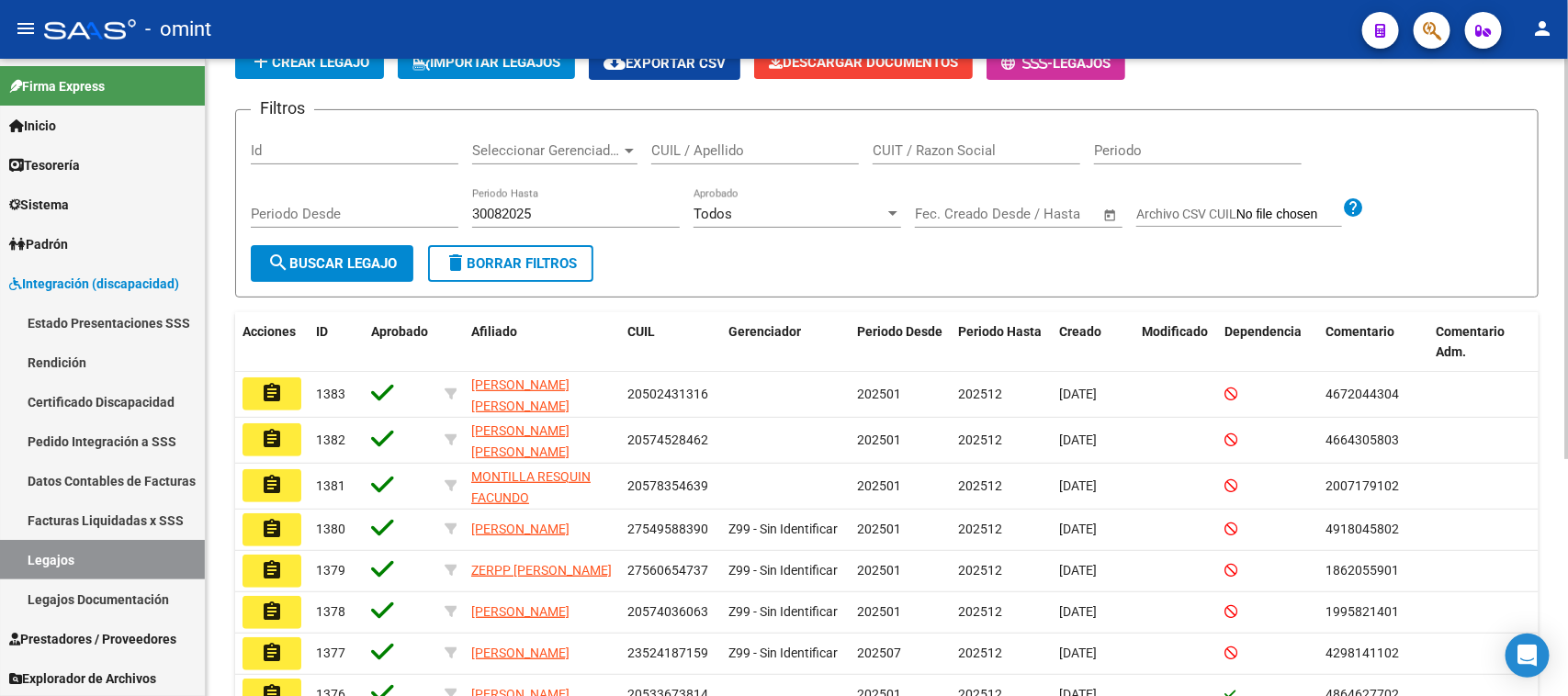
drag, startPoint x: 547, startPoint y: 202, endPoint x: 492, endPoint y: 200, distance: 55.0
click at [492, 200] on div "30082025 Periodo Hasta" at bounding box center [576, 208] width 208 height 39
drag, startPoint x: 548, startPoint y: 203, endPoint x: 378, endPoint y: 200, distance: 170.0
click at [378, 200] on div "Filtros Id Seleccionar Gerenciador Seleccionar Gerenciador CUIL / Apellido CUIT…" at bounding box center [887, 185] width 1272 height 120
click at [361, 277] on button "search Buscar Legajo" at bounding box center [333, 263] width 163 height 37
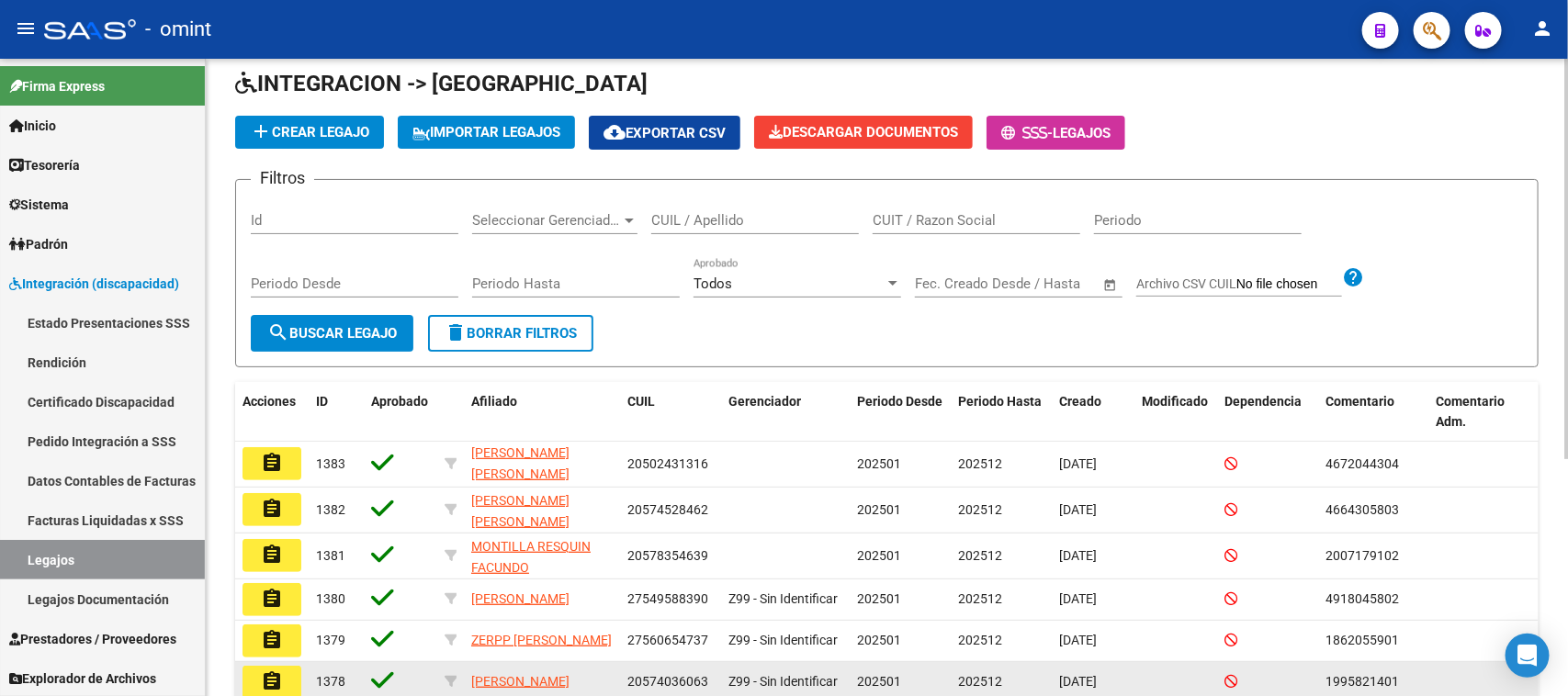
scroll to position [35, 0]
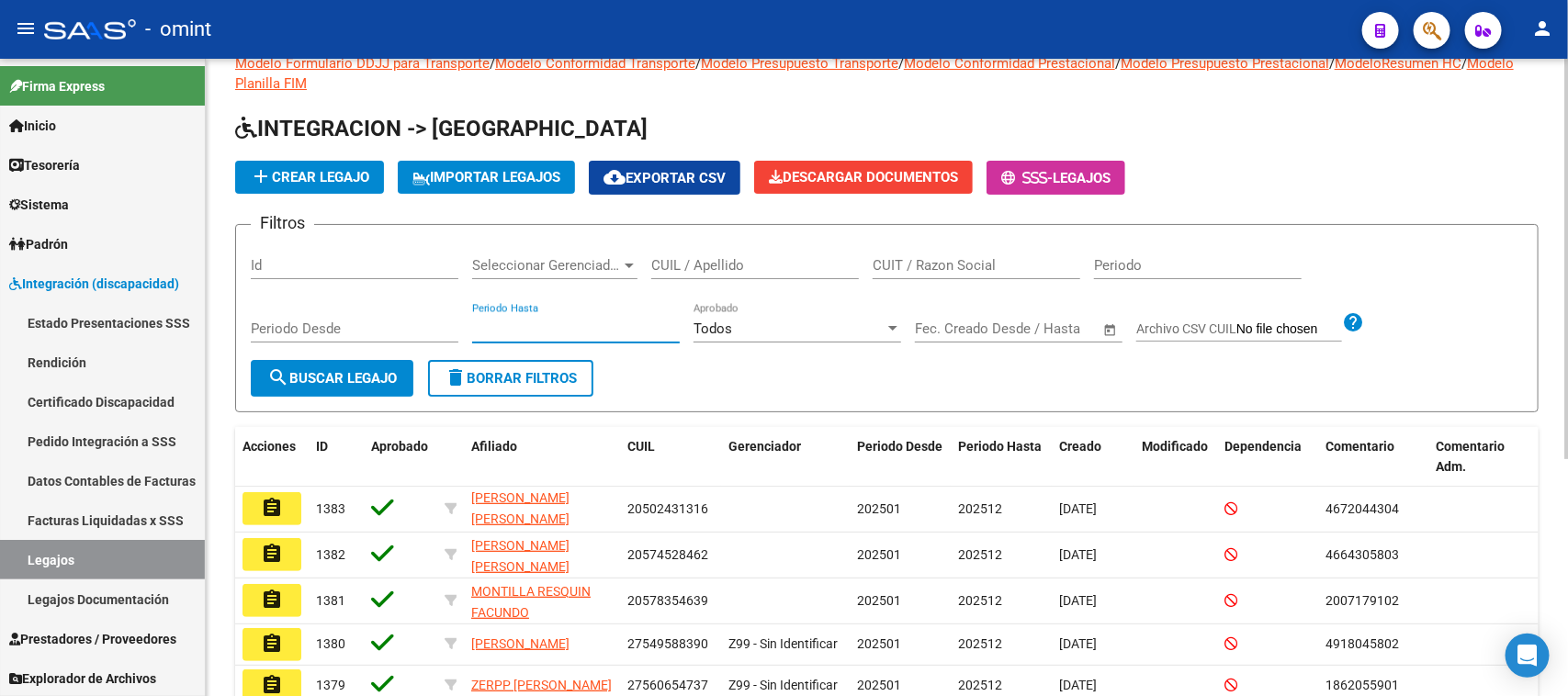
click at [591, 332] on input "Periodo Hasta" at bounding box center [576, 329] width 208 height 17
type input "202508"
click at [362, 360] on button "search Buscar Legajo" at bounding box center [333, 378] width 163 height 37
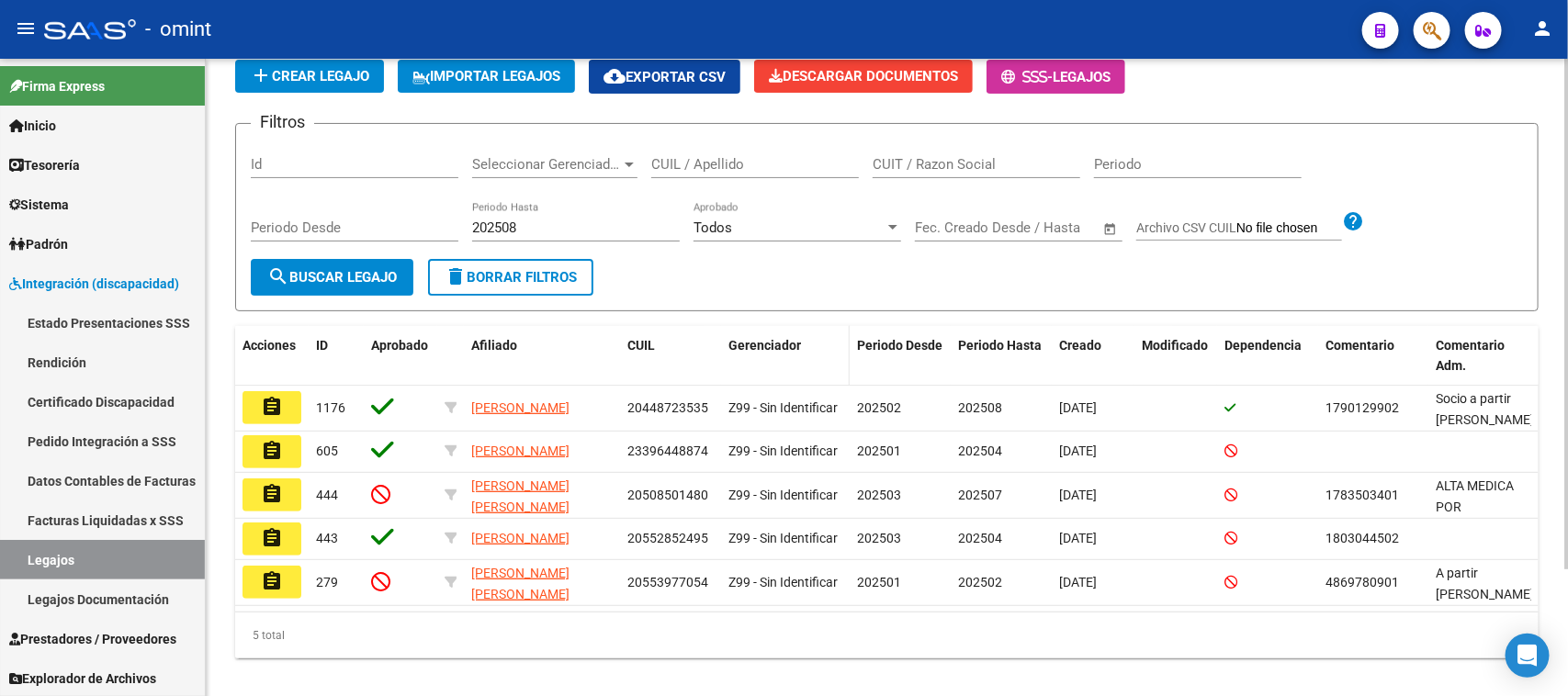
scroll to position [159, 0]
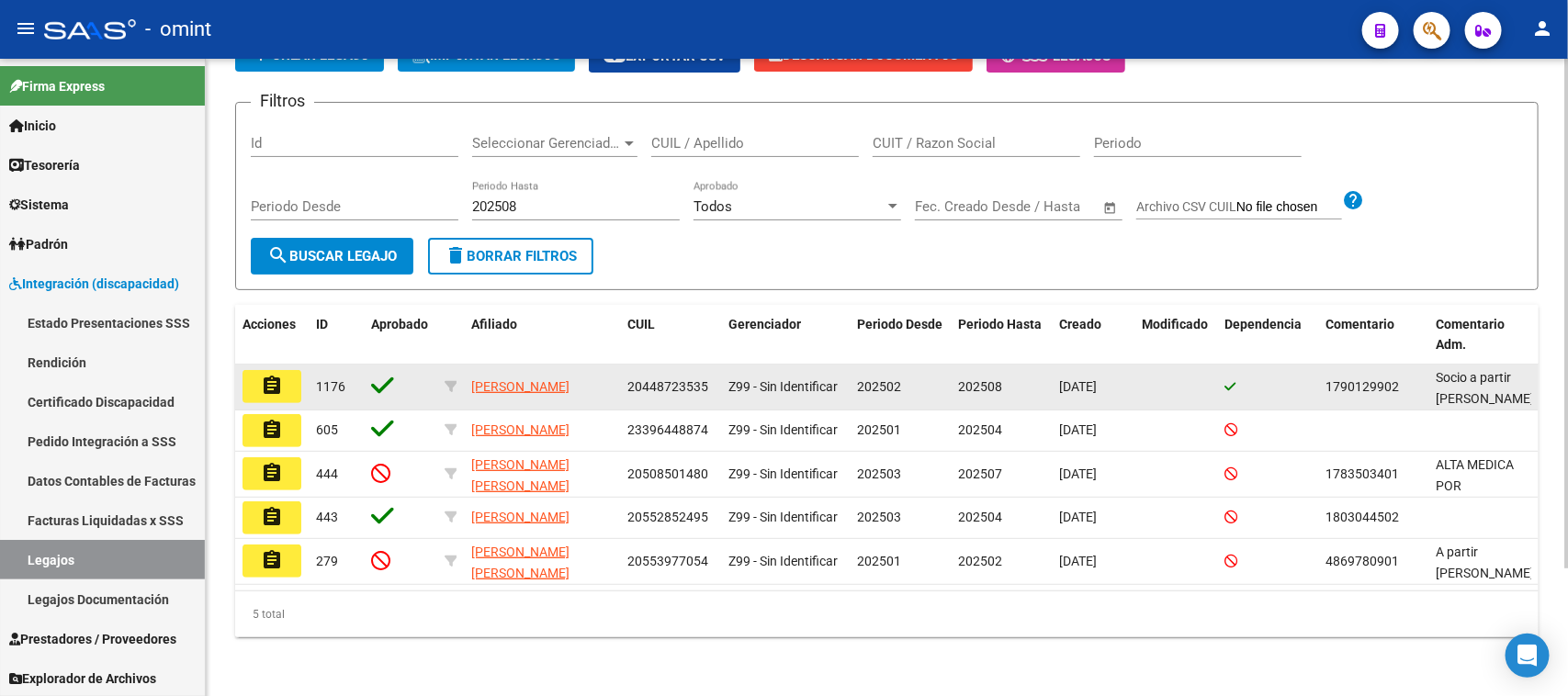
click at [264, 364] on datatable-body-cell "assignment" at bounding box center [272, 387] width 73 height 45
click at [274, 375] on mat-icon "assignment" at bounding box center [273, 386] width 22 height 22
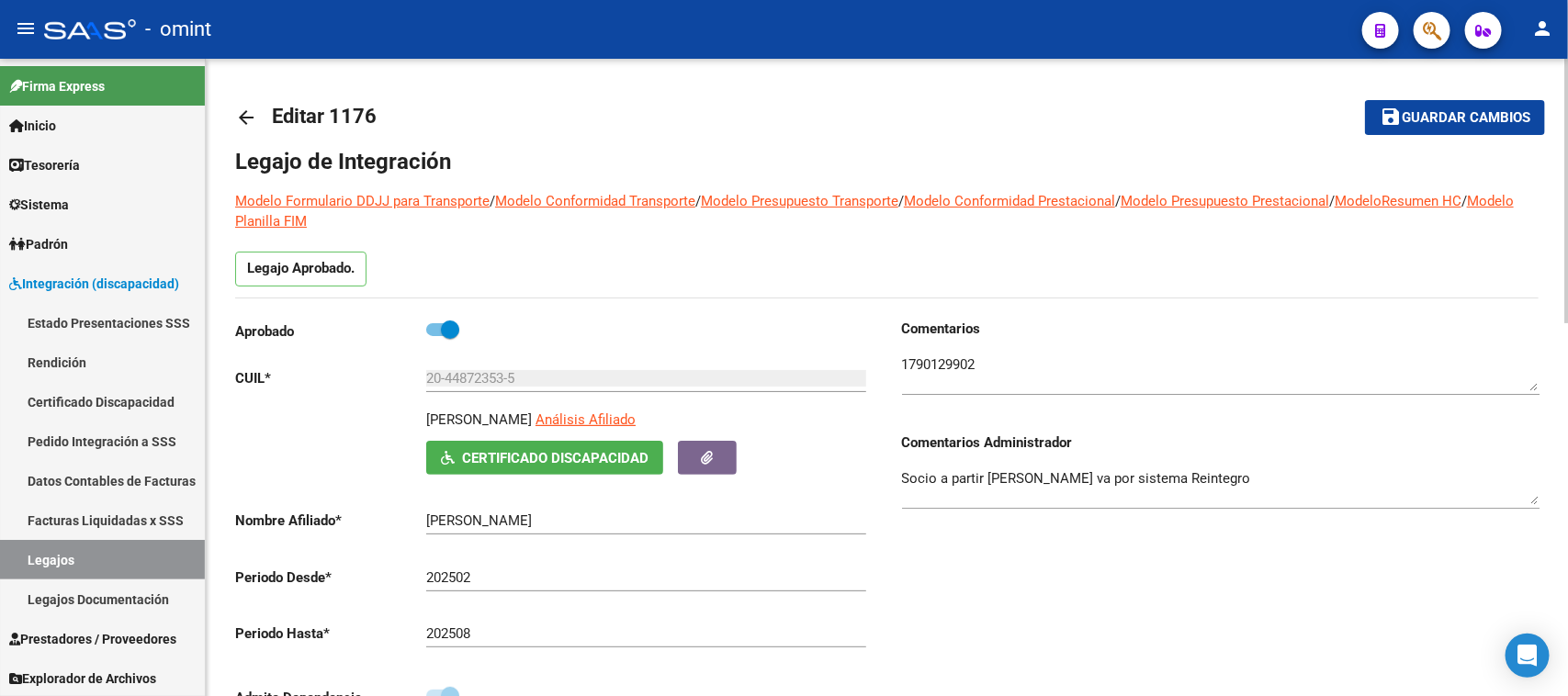
click at [544, 626] on input "202508" at bounding box center [646, 634] width 440 height 17
type input "202512"
click at [1422, 98] on mat-toolbar-row "save Guardar cambios" at bounding box center [1409, 117] width 274 height 59
click at [1388, 129] on button "save Guardar cambios" at bounding box center [1455, 117] width 180 height 34
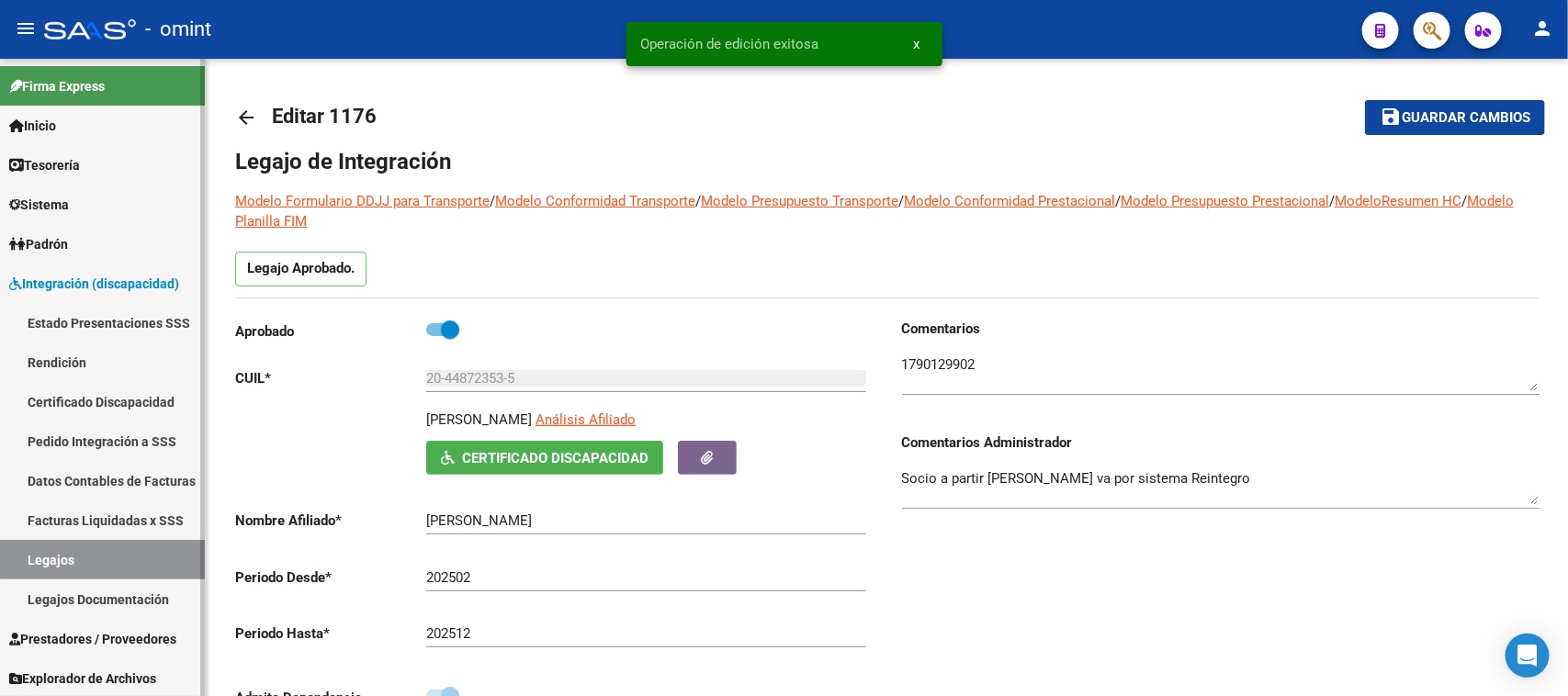
click at [126, 544] on link "Legajos" at bounding box center [102, 560] width 205 height 39
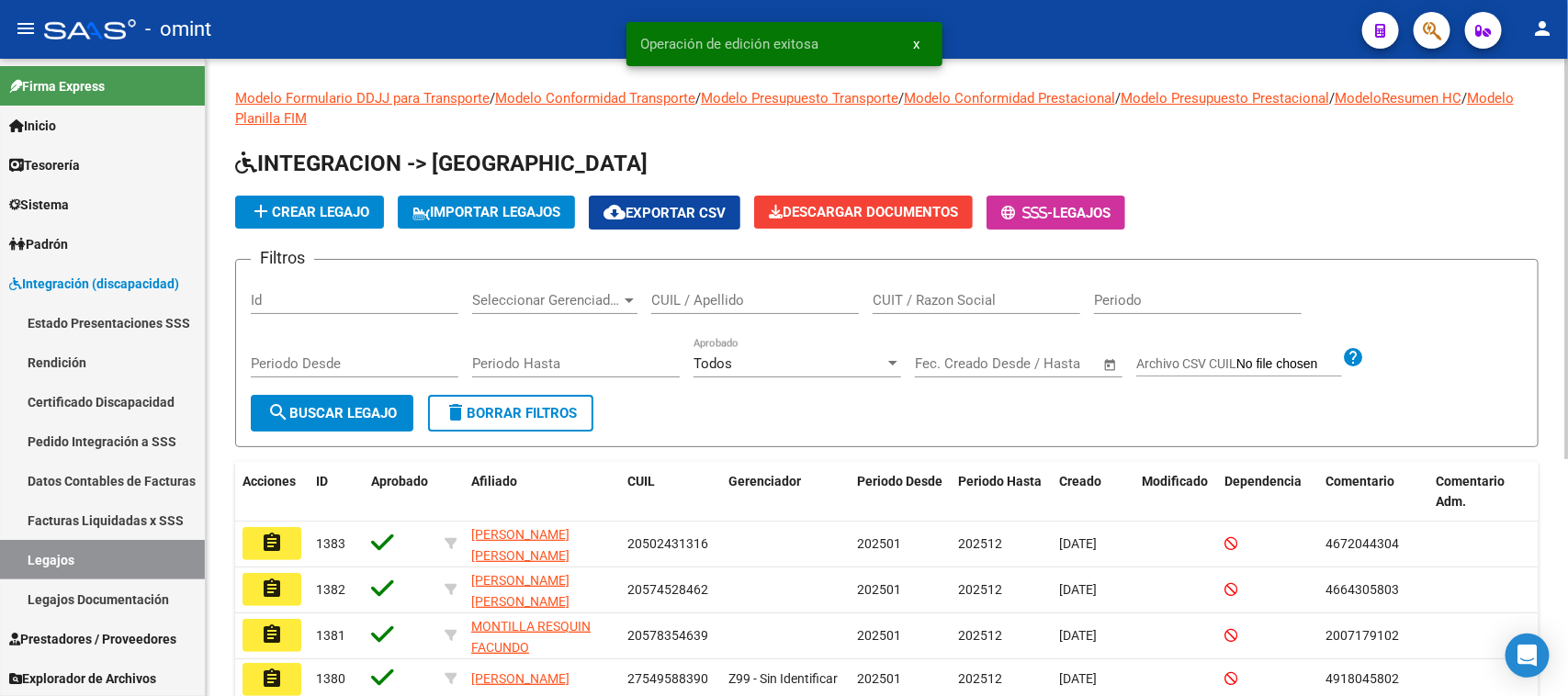
click at [510, 369] on input "Periodo Hasta" at bounding box center [576, 364] width 208 height 17
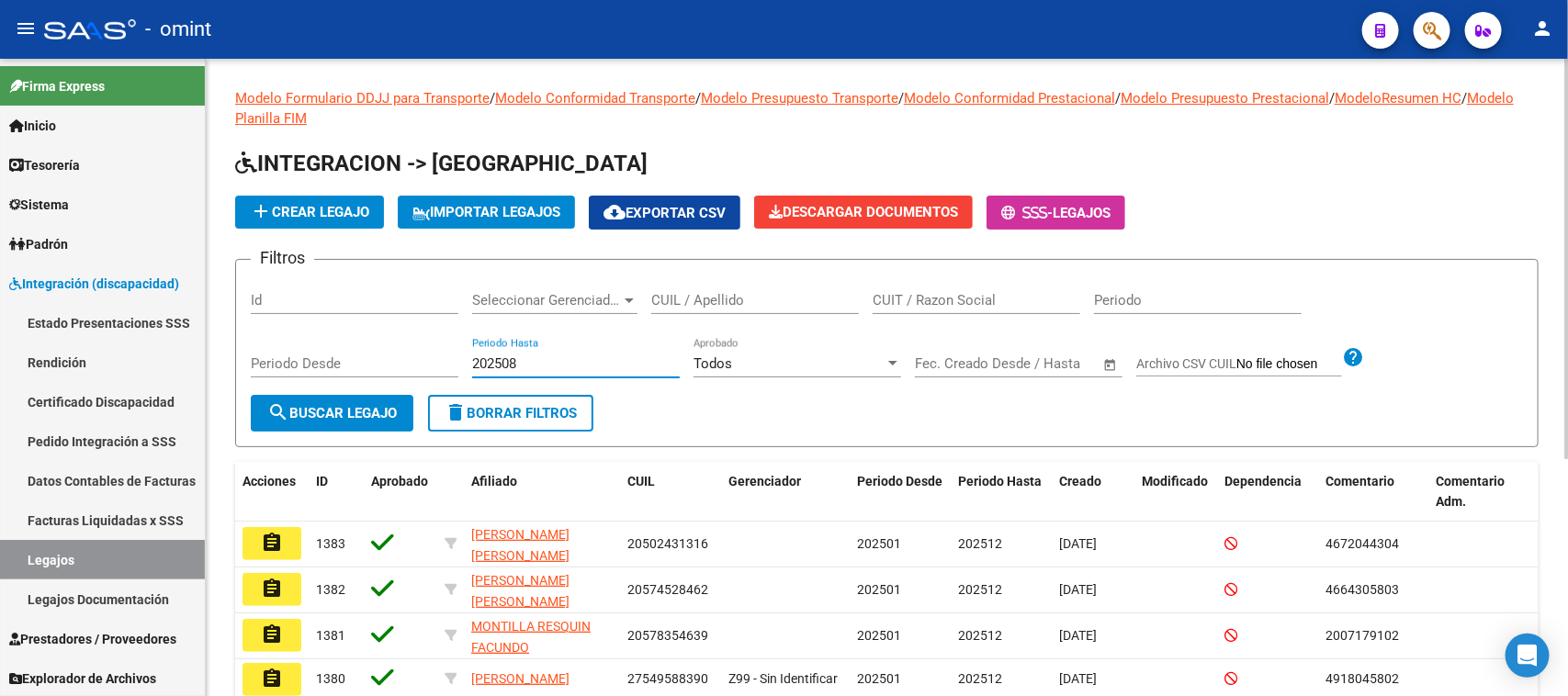
type input "202508"
click at [388, 396] on button "search Buscar Legajo" at bounding box center [333, 413] width 163 height 37
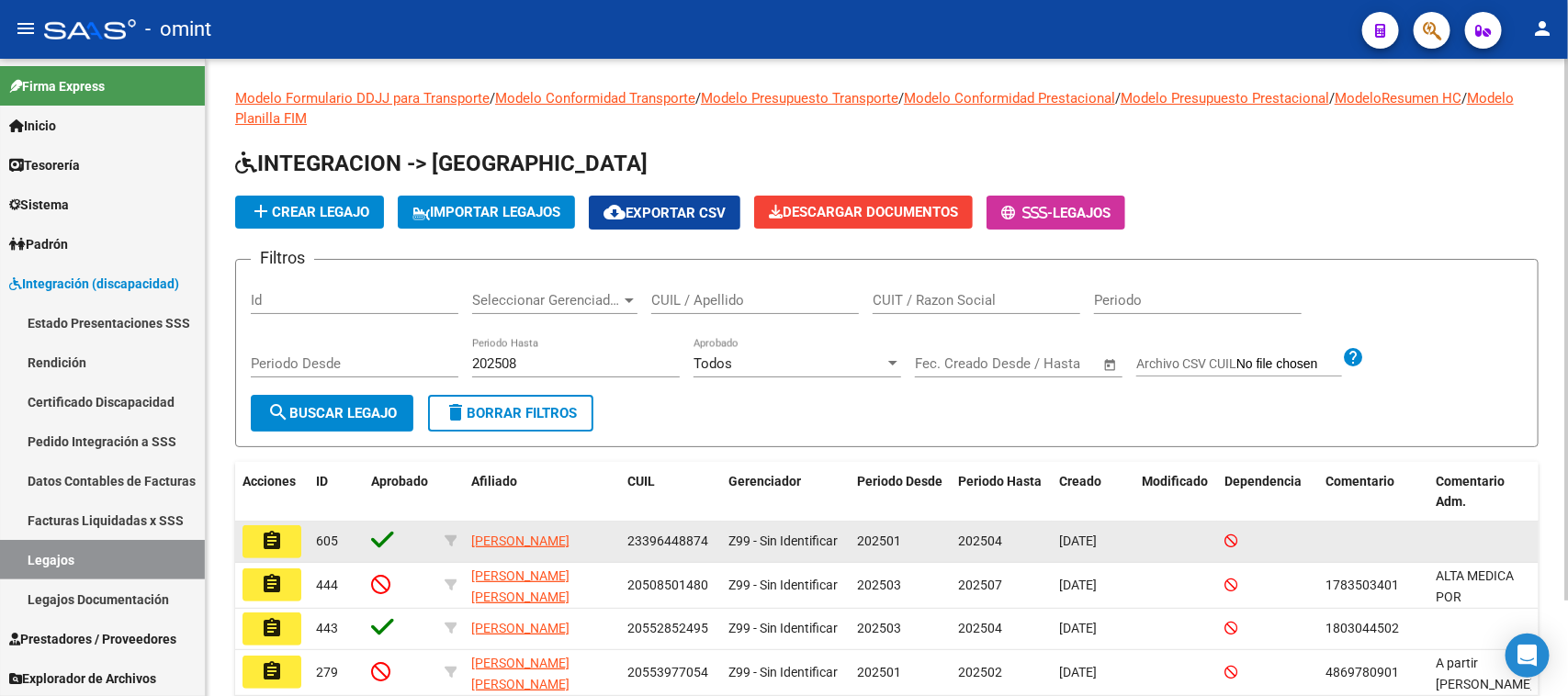
click at [269, 542] on mat-icon "assignment" at bounding box center [273, 541] width 22 height 22
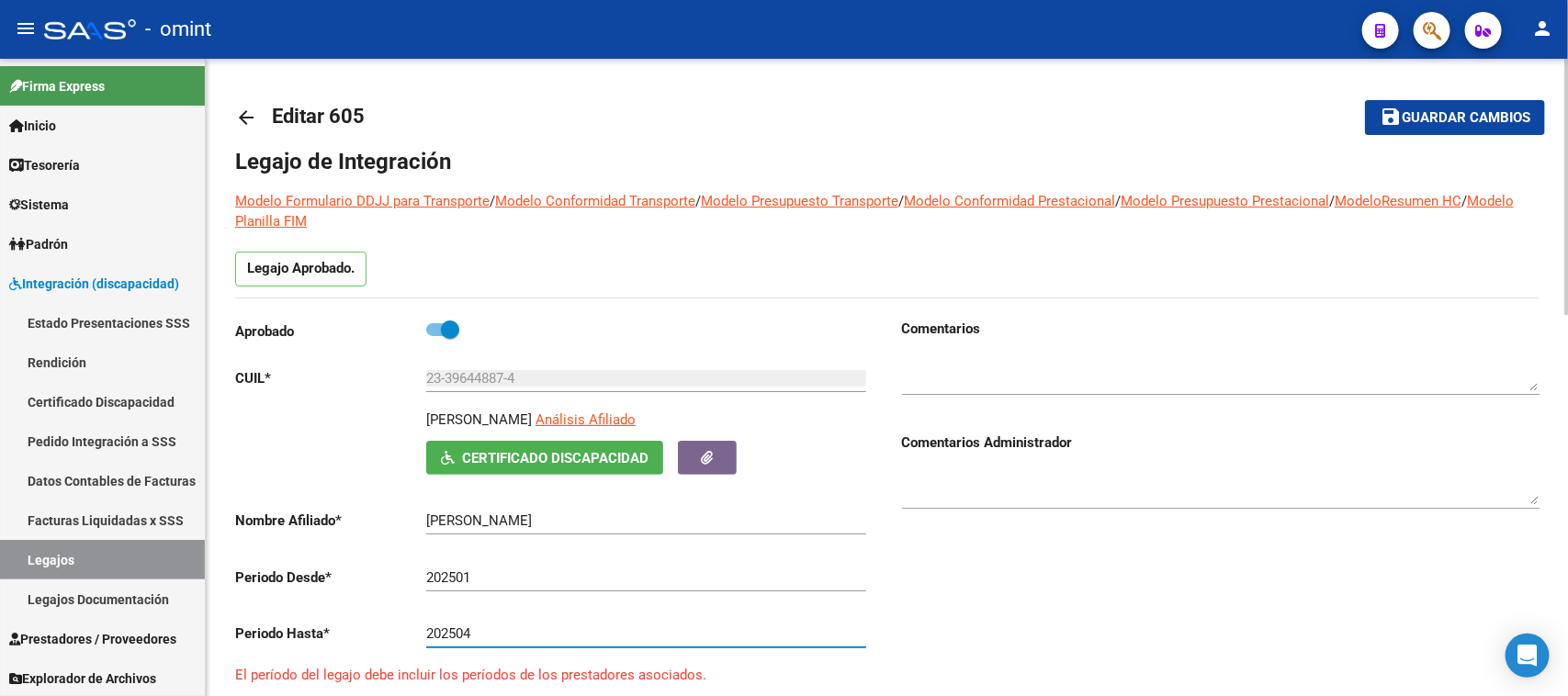
click at [540, 628] on input "202504" at bounding box center [646, 634] width 440 height 17
type input "202512"
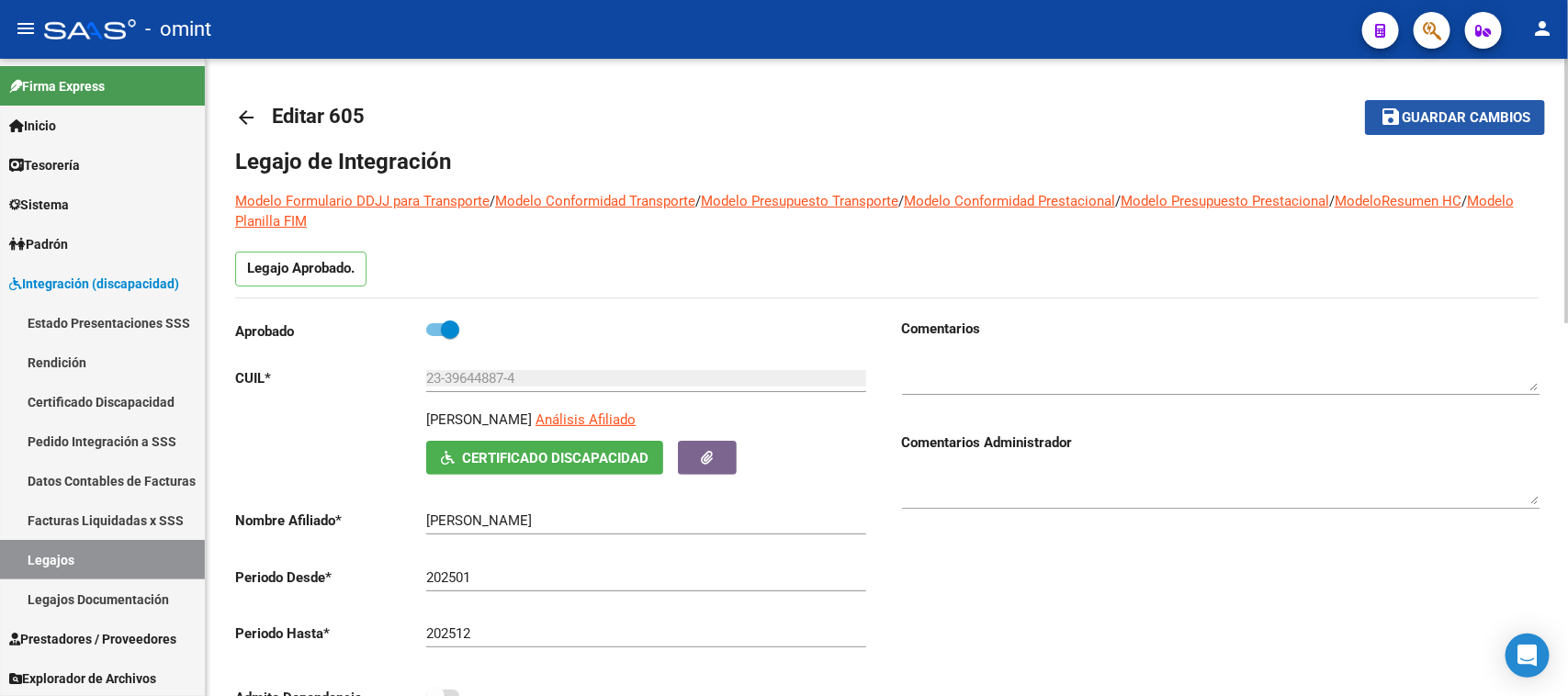
click at [1408, 115] on span "Guardar cambios" at bounding box center [1465, 119] width 128 height 17
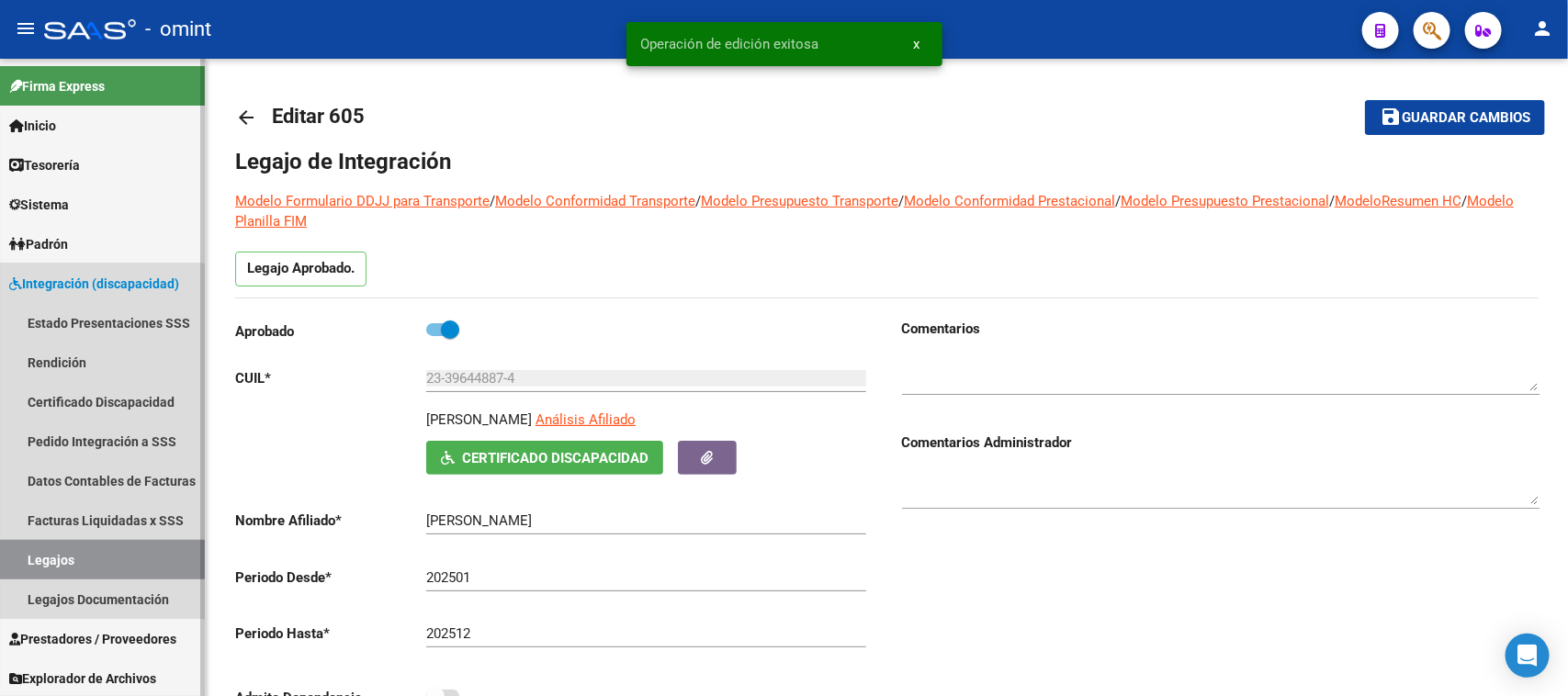
click at [85, 572] on link "Legajos" at bounding box center [102, 560] width 205 height 39
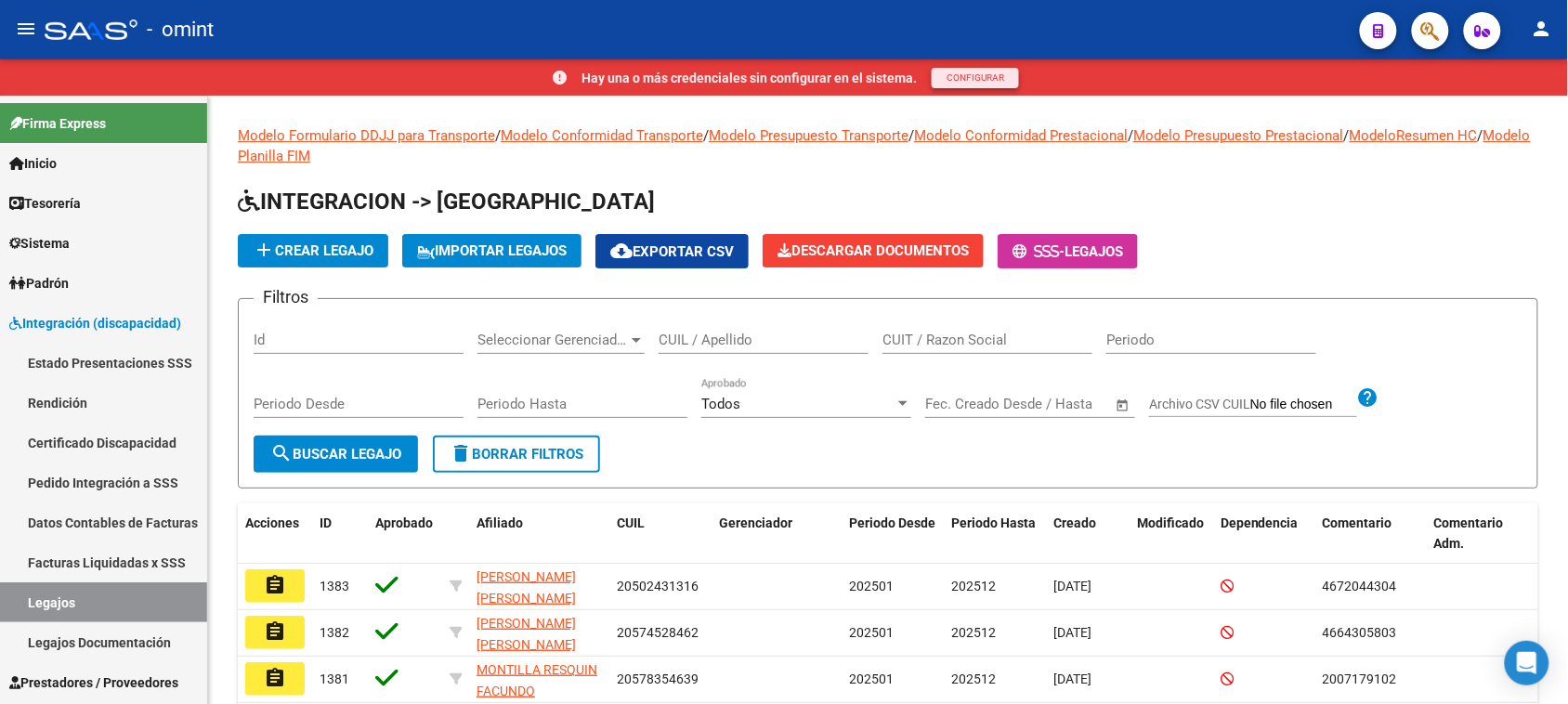
click at [996, 75] on span "CONFIGURAR" at bounding box center [975, 77] width 58 height 10
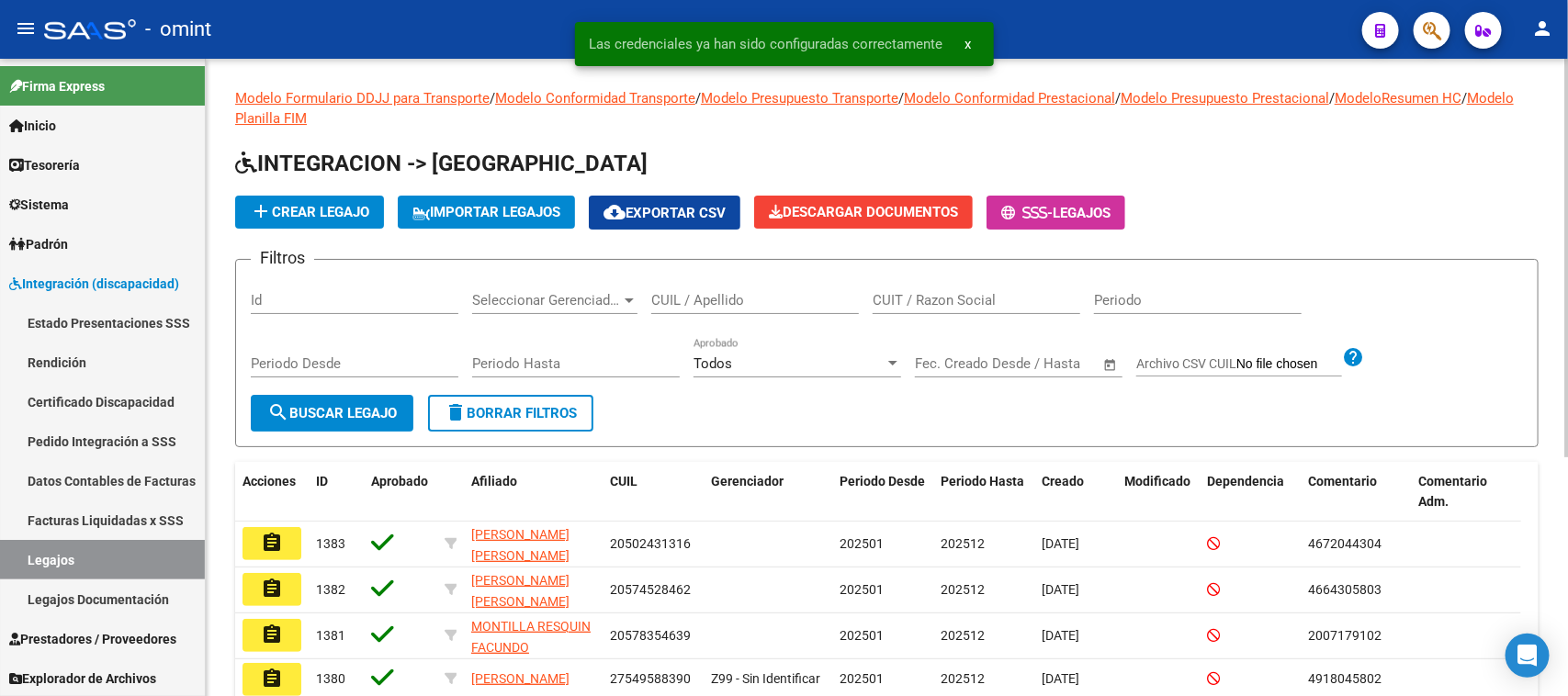
click at [496, 361] on input "Periodo Hasta" at bounding box center [576, 364] width 208 height 17
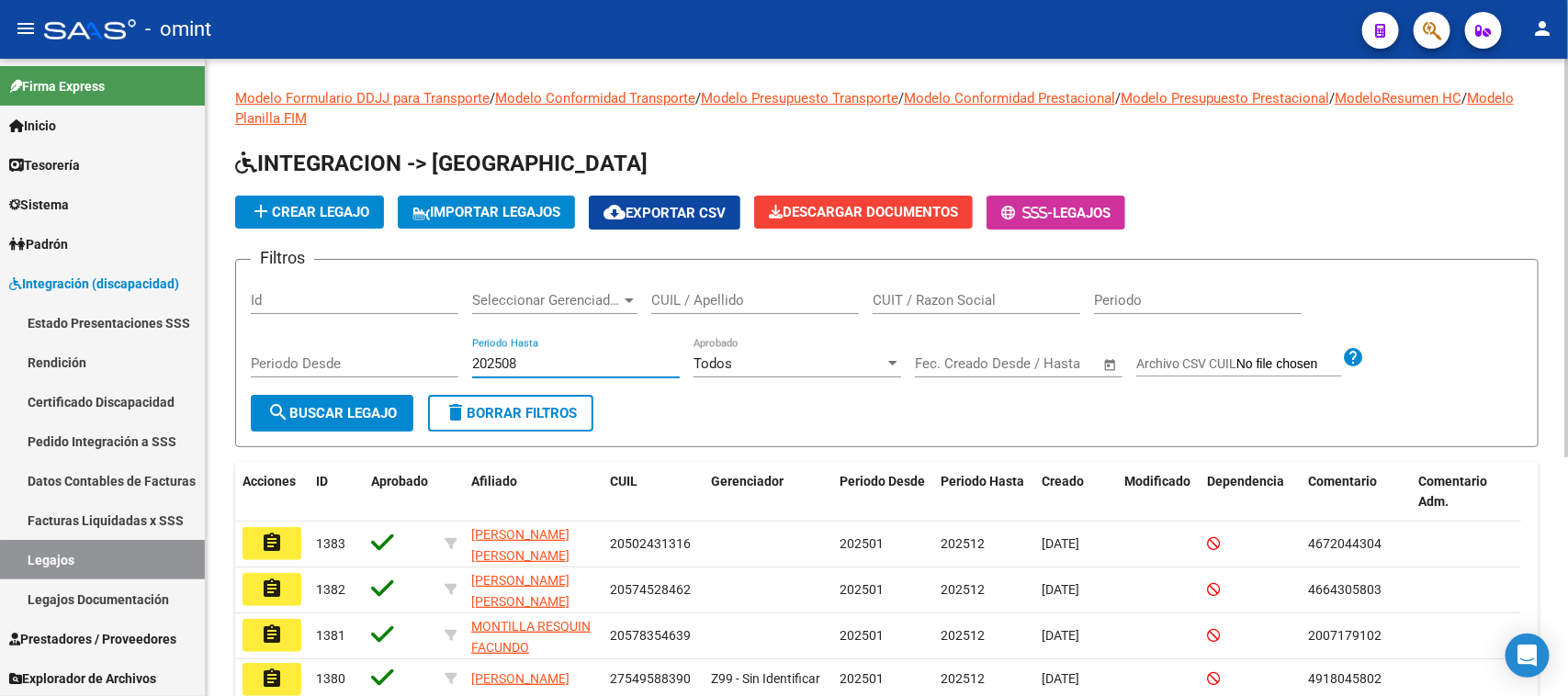
type input "202508"
click at [337, 414] on span "search Buscar Legajo" at bounding box center [332, 413] width 129 height 17
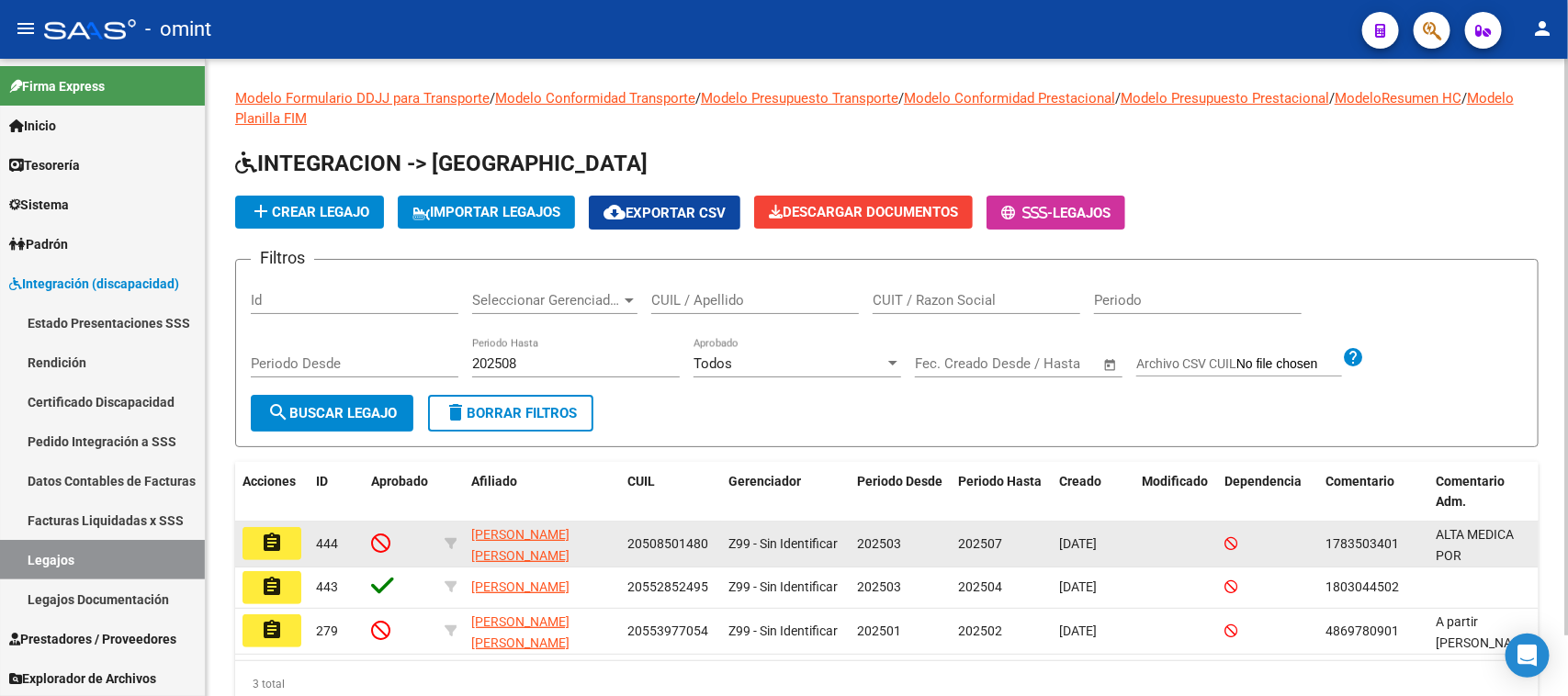
click at [285, 549] on button "assignment" at bounding box center [272, 543] width 59 height 33
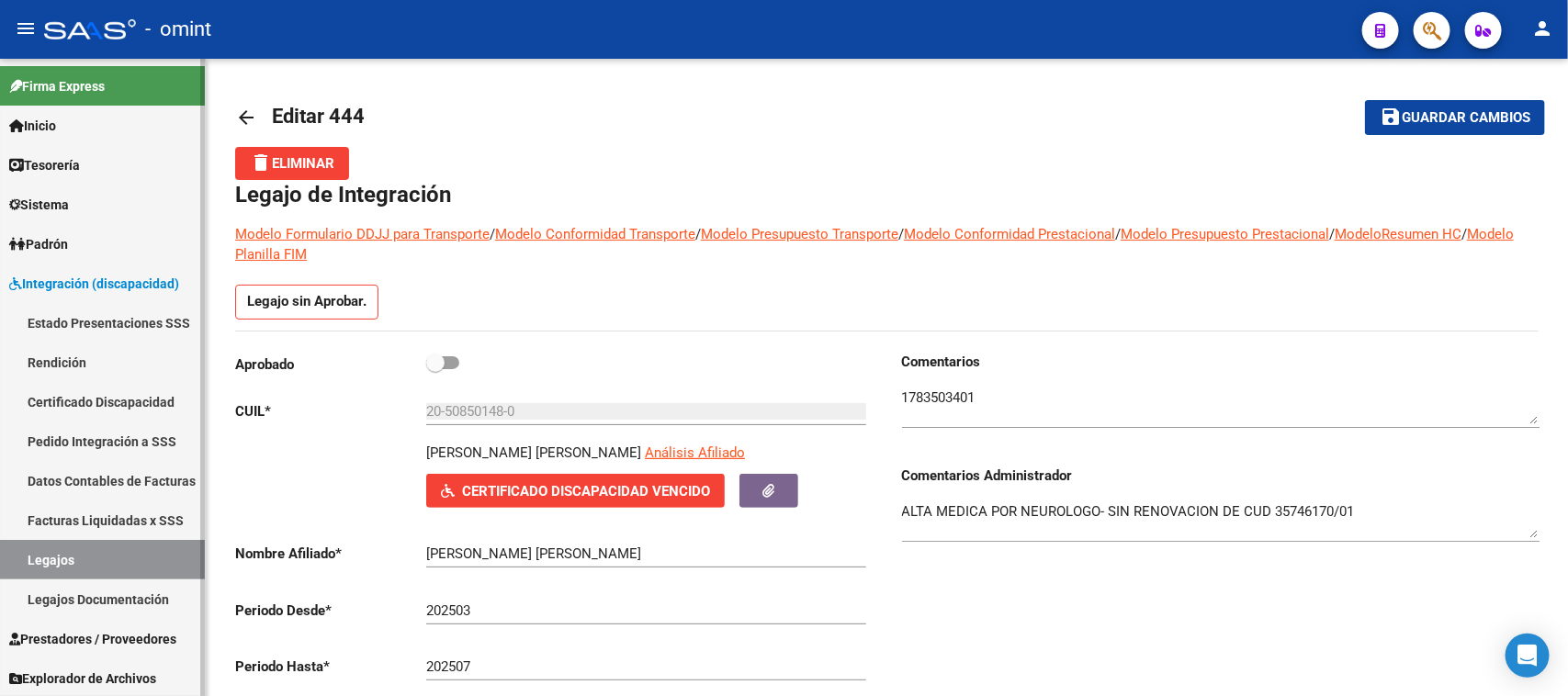
click at [162, 539] on link "Facturas Liquidadas x SSS" at bounding box center [102, 520] width 205 height 39
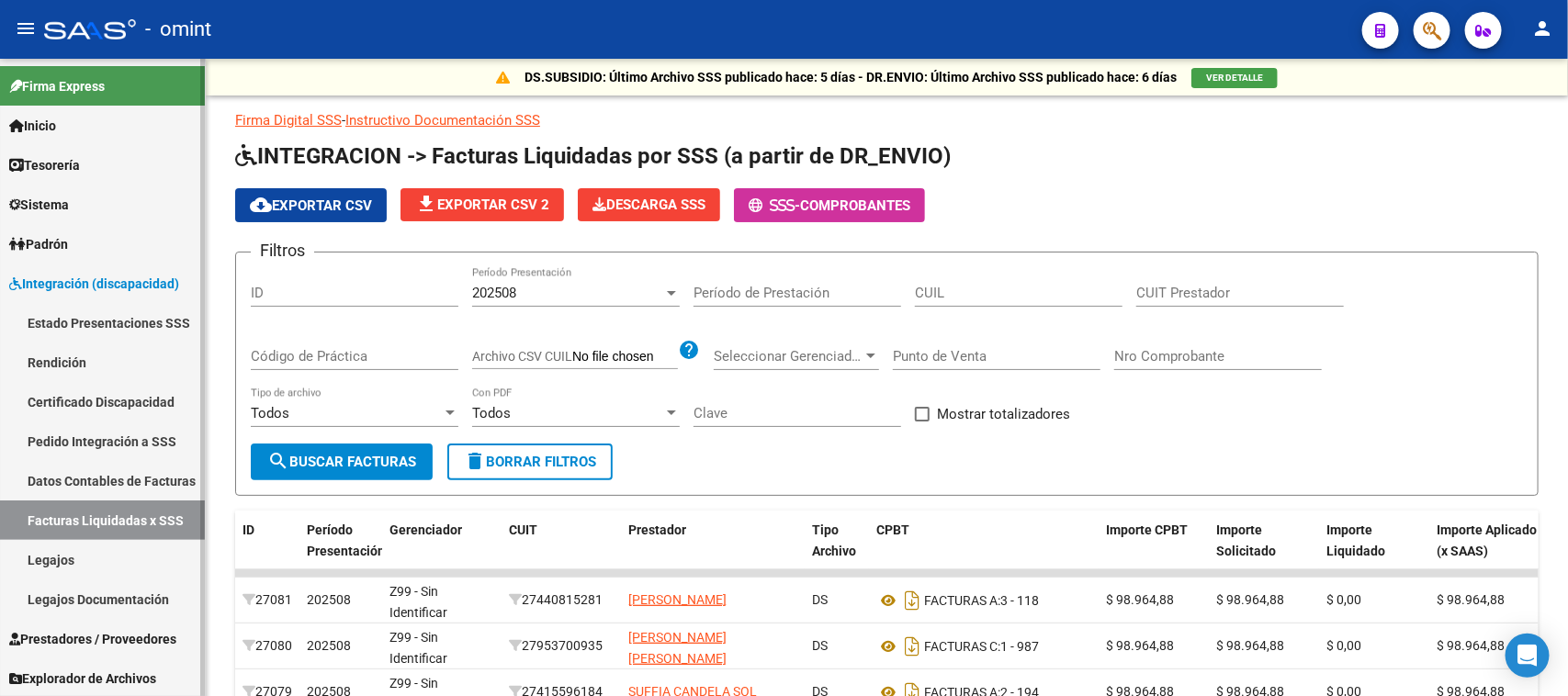
click at [73, 553] on link "Legajos" at bounding box center [102, 560] width 205 height 39
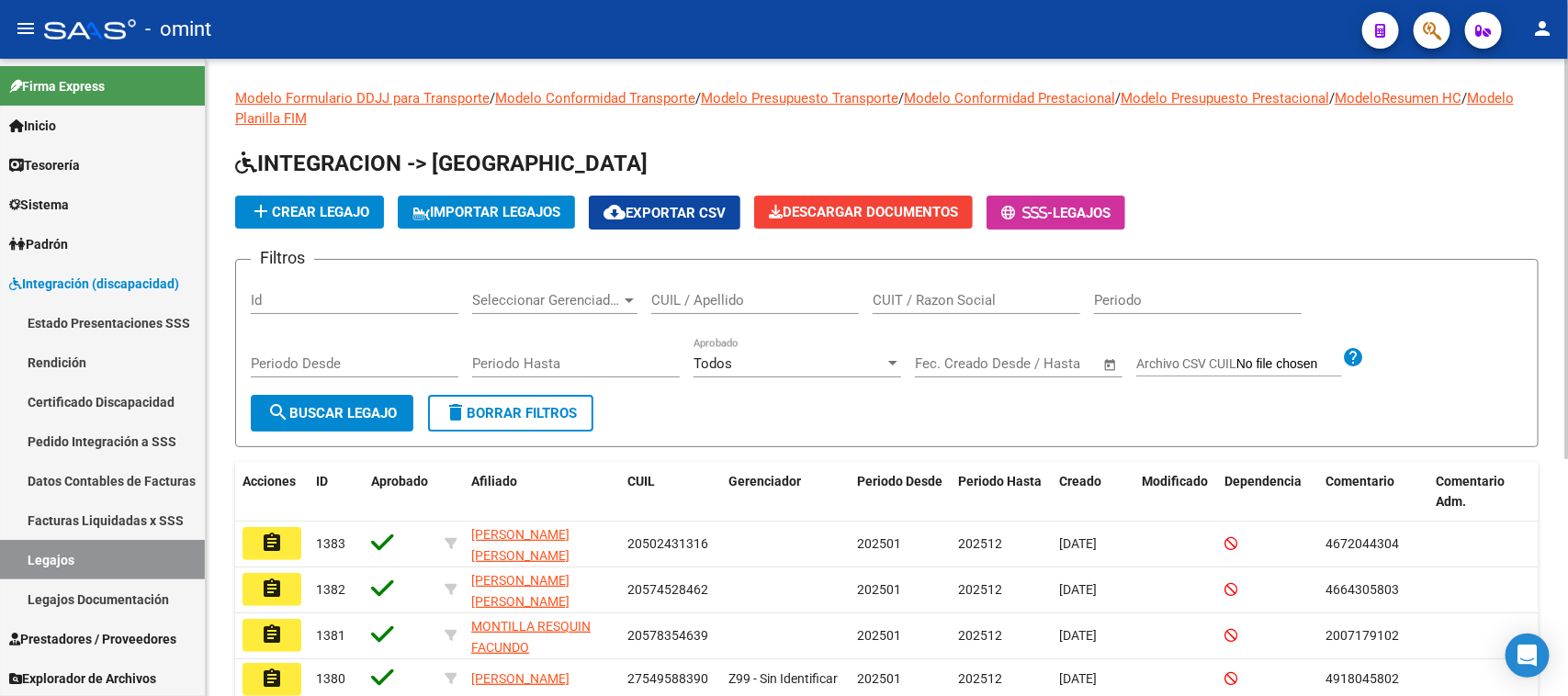
click at [516, 361] on input "Periodo Hasta" at bounding box center [576, 364] width 208 height 17
type input "202508"
click at [874, 369] on div "Todos" at bounding box center [789, 364] width 191 height 17
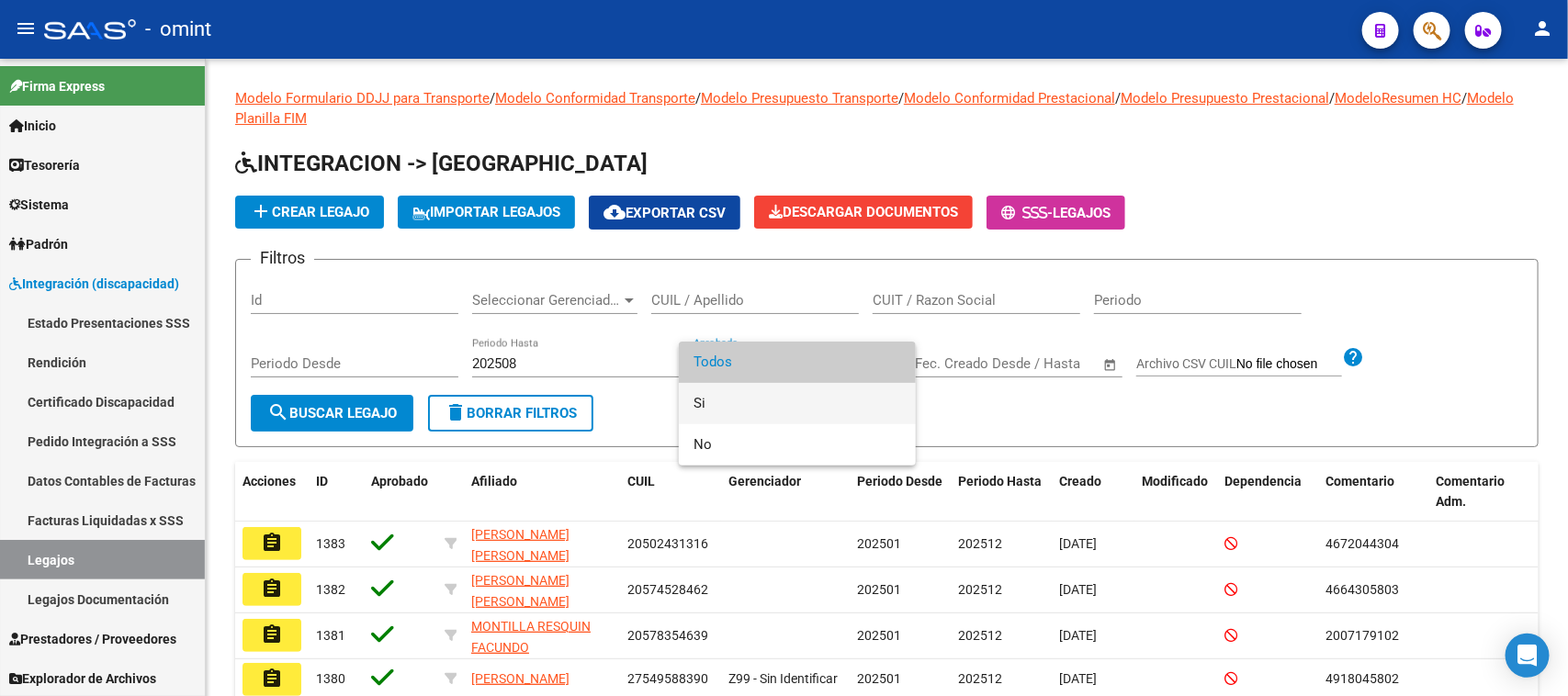
click at [801, 409] on span "Si" at bounding box center [797, 404] width 208 height 41
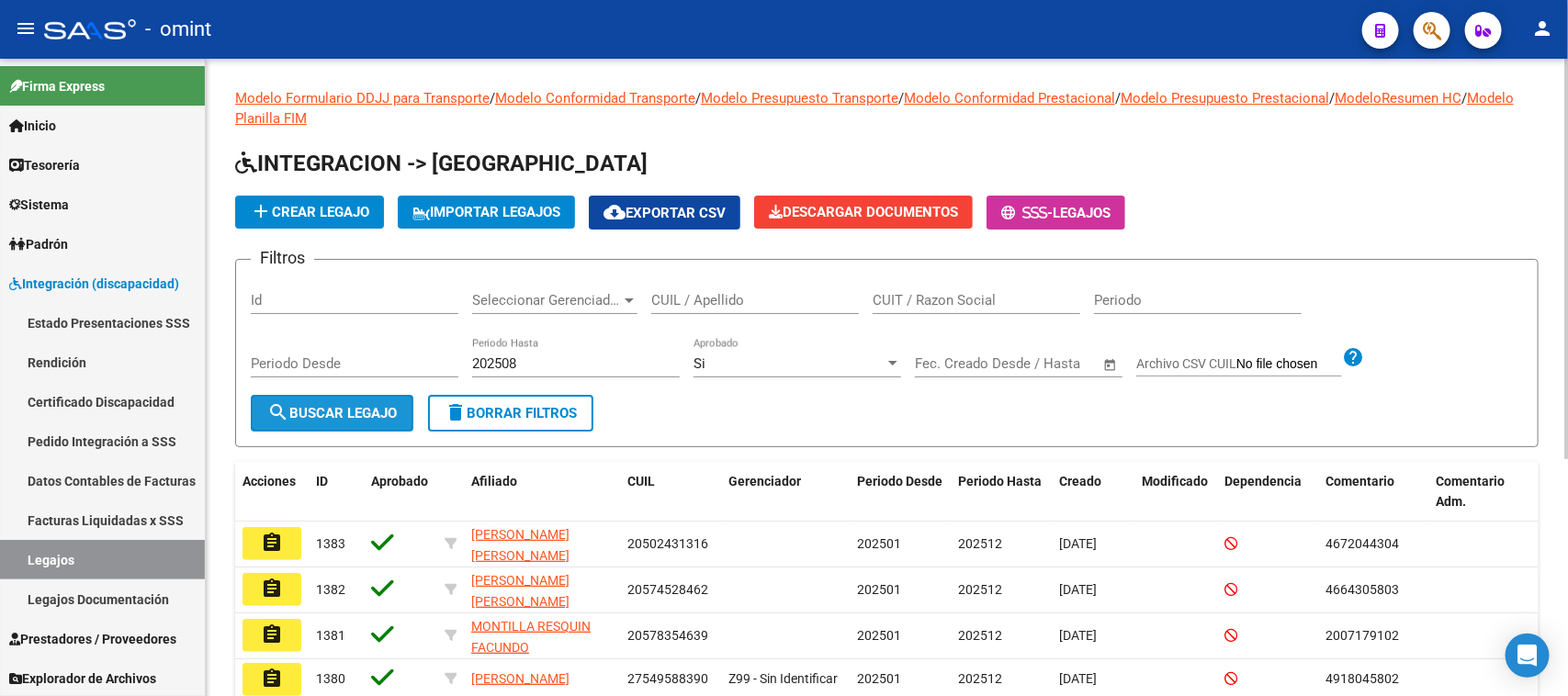
click at [304, 405] on span "search Buscar Legajo" at bounding box center [332, 413] width 129 height 17
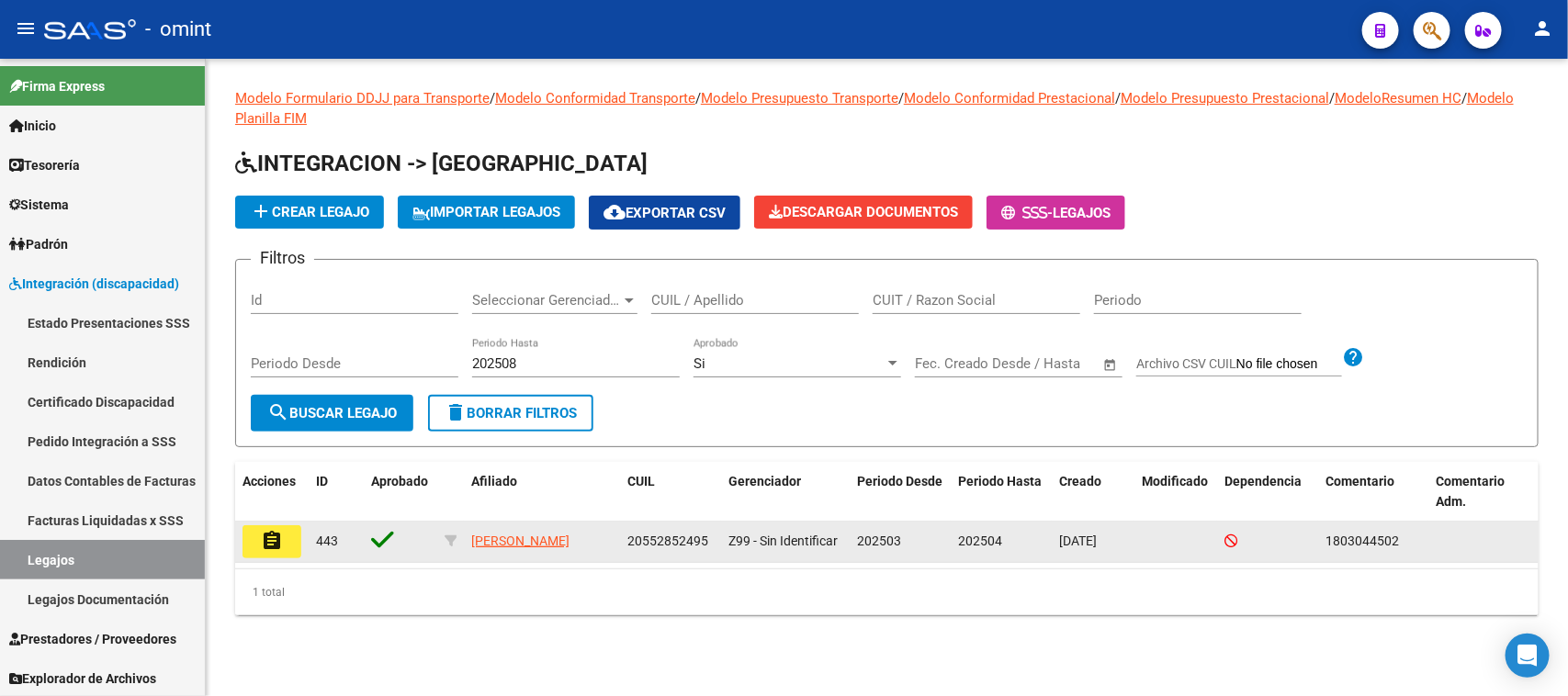
click at [302, 541] on datatable-body-cell "assignment" at bounding box center [272, 541] width 73 height 40
click at [283, 535] on button "assignment" at bounding box center [272, 541] width 59 height 33
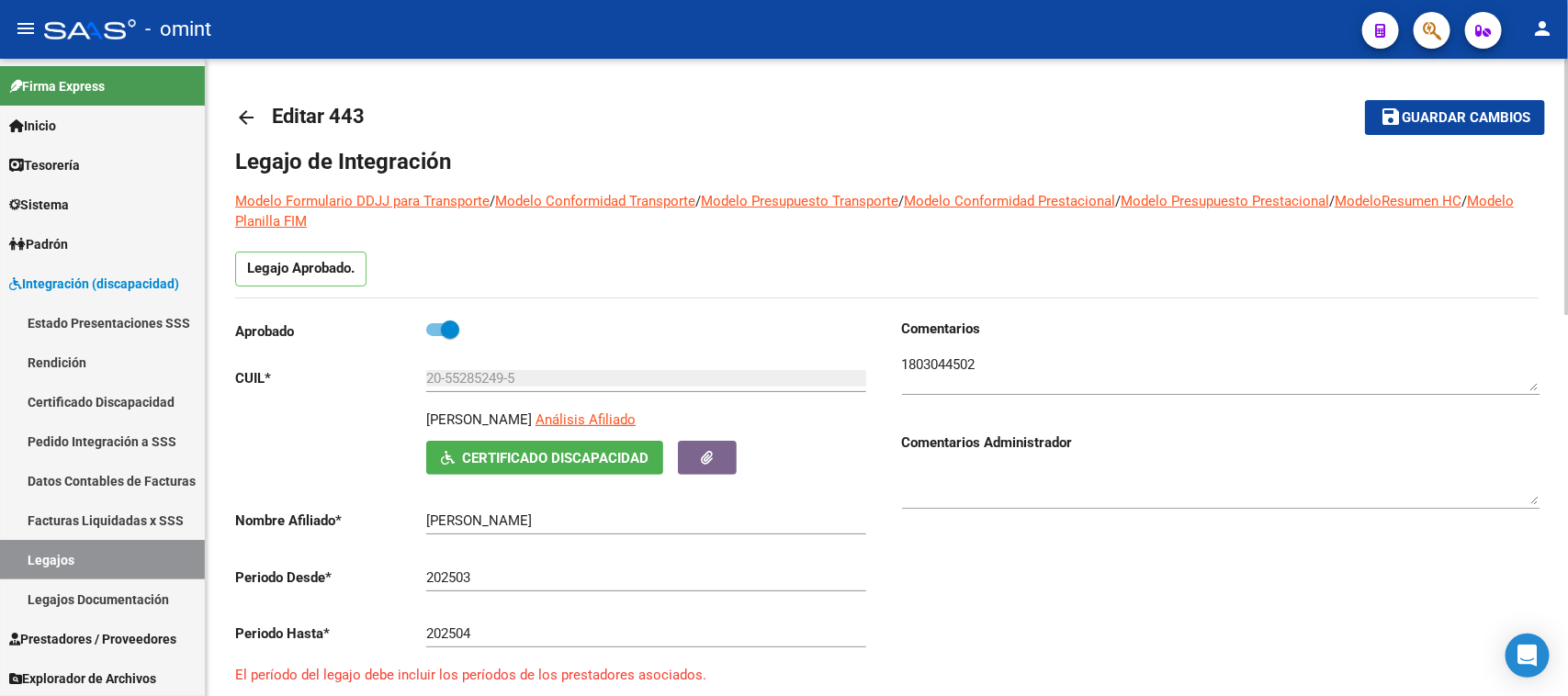
click at [647, 644] on div "202504 Ej: 202212" at bounding box center [646, 628] width 440 height 39
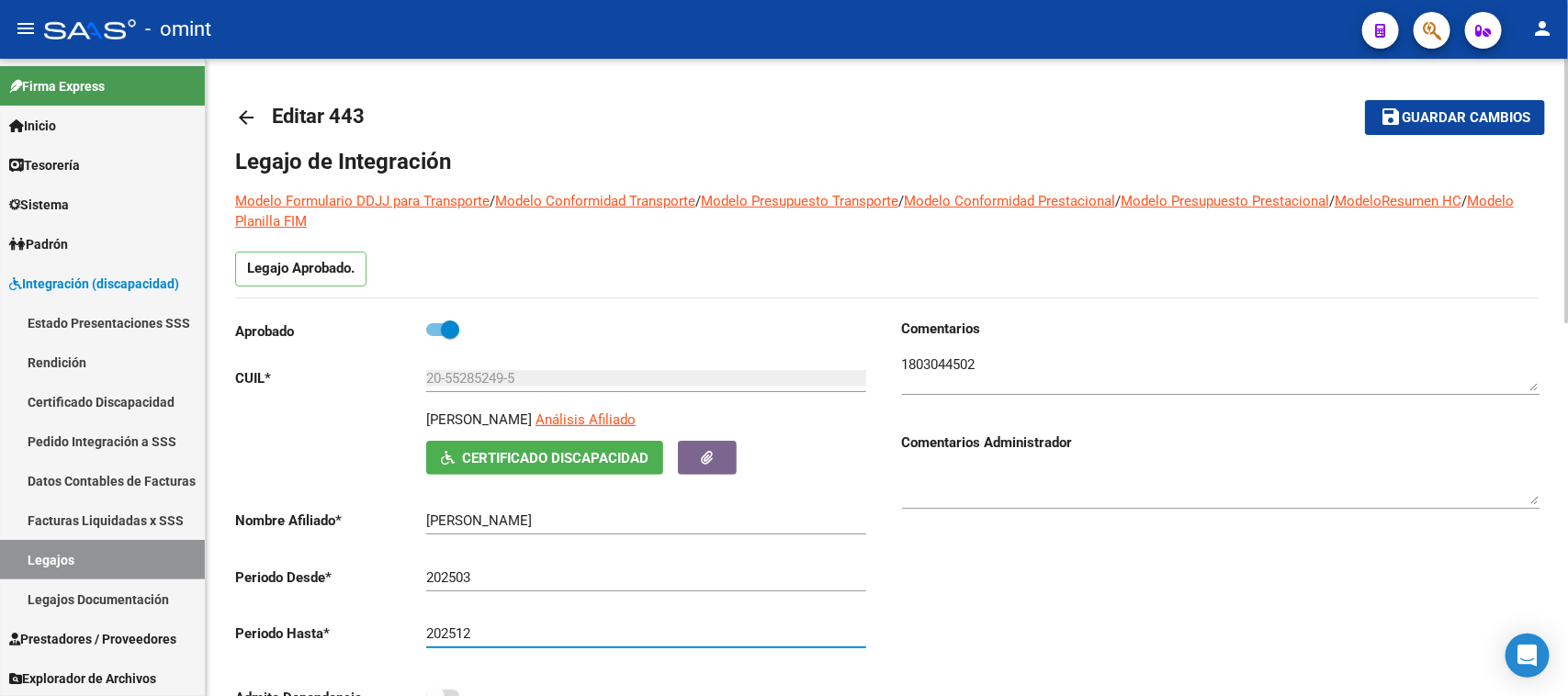
type input "202512"
click at [1399, 90] on mat-toolbar-row "save Guardar cambios" at bounding box center [1409, 117] width 274 height 59
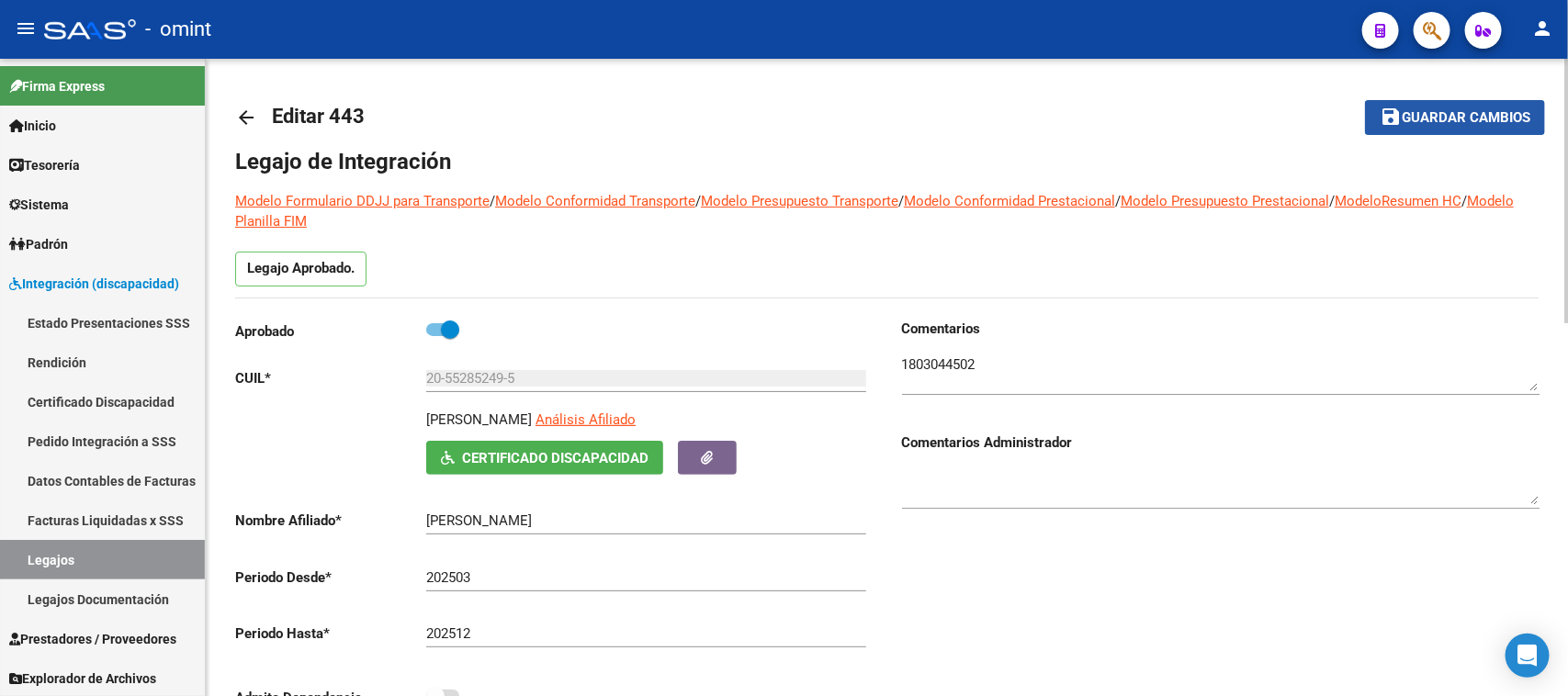
click at [1398, 101] on button "save Guardar cambios" at bounding box center [1455, 117] width 180 height 34
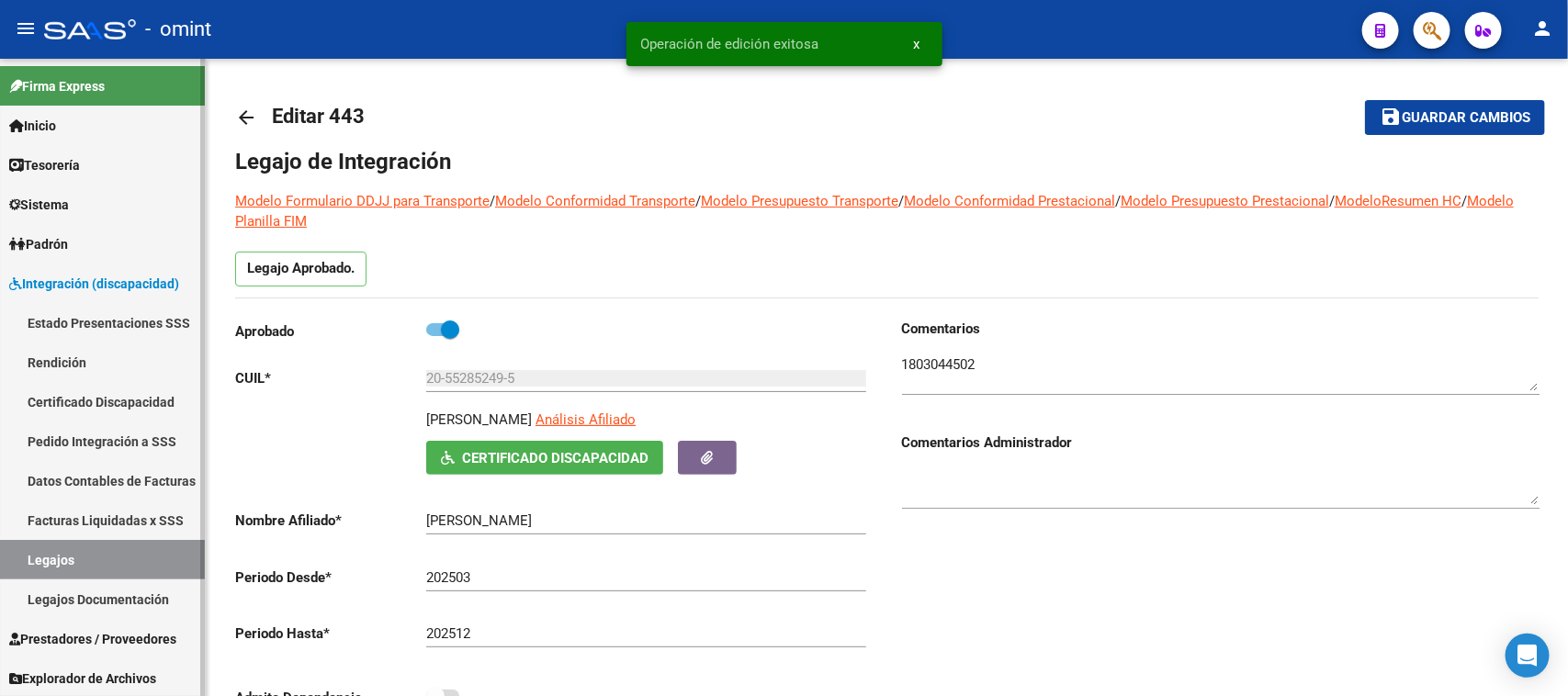
click at [179, 562] on link "Legajos" at bounding box center [102, 560] width 205 height 39
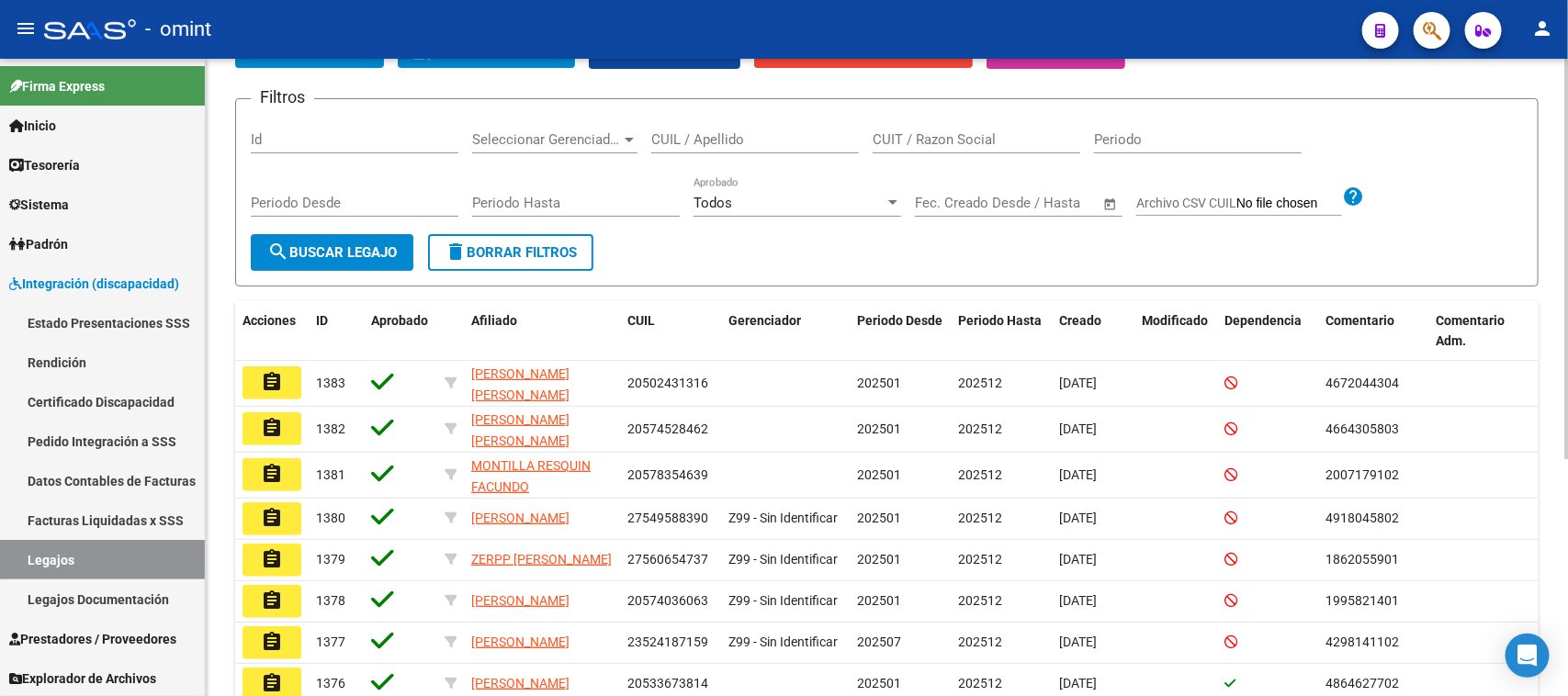
scroll to position [35, 0]
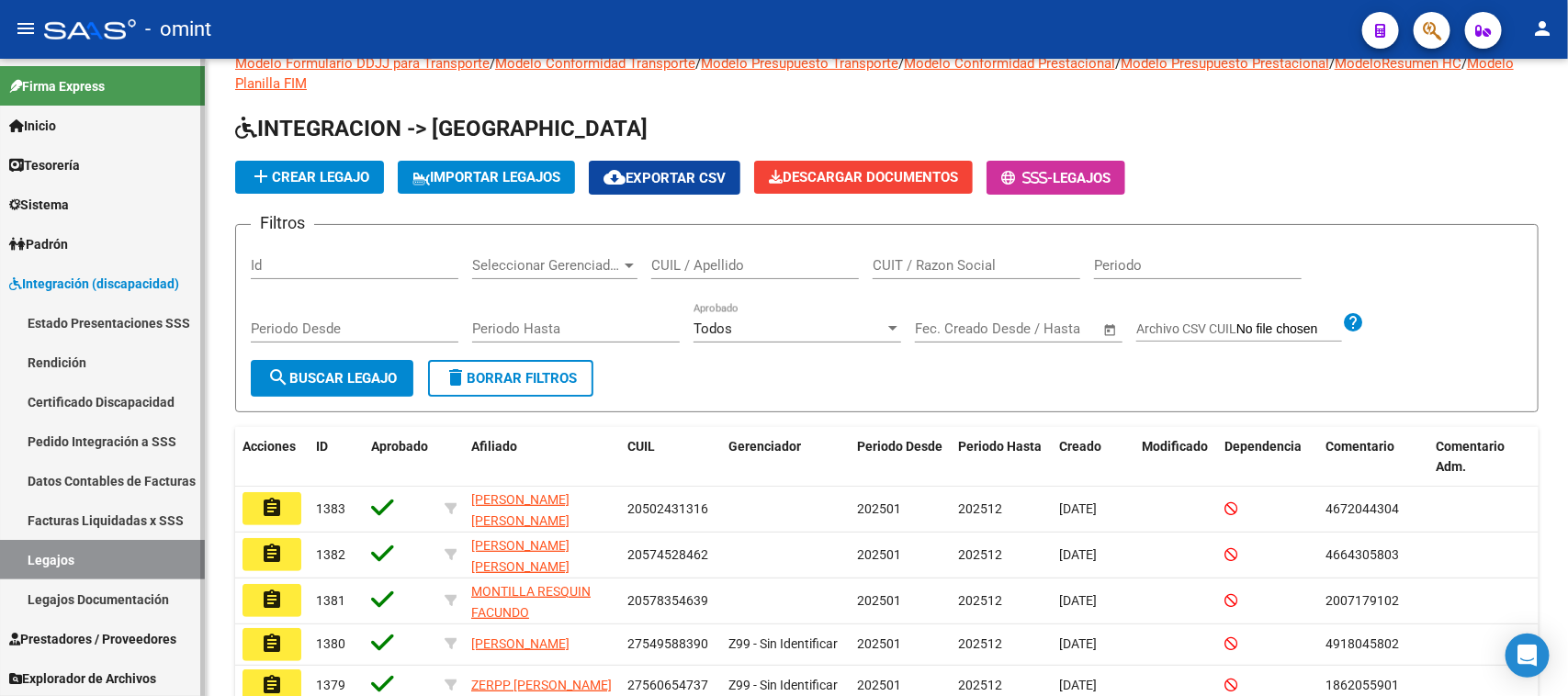
click at [76, 644] on span "Prestadores / Proveedores" at bounding box center [93, 640] width 167 height 21
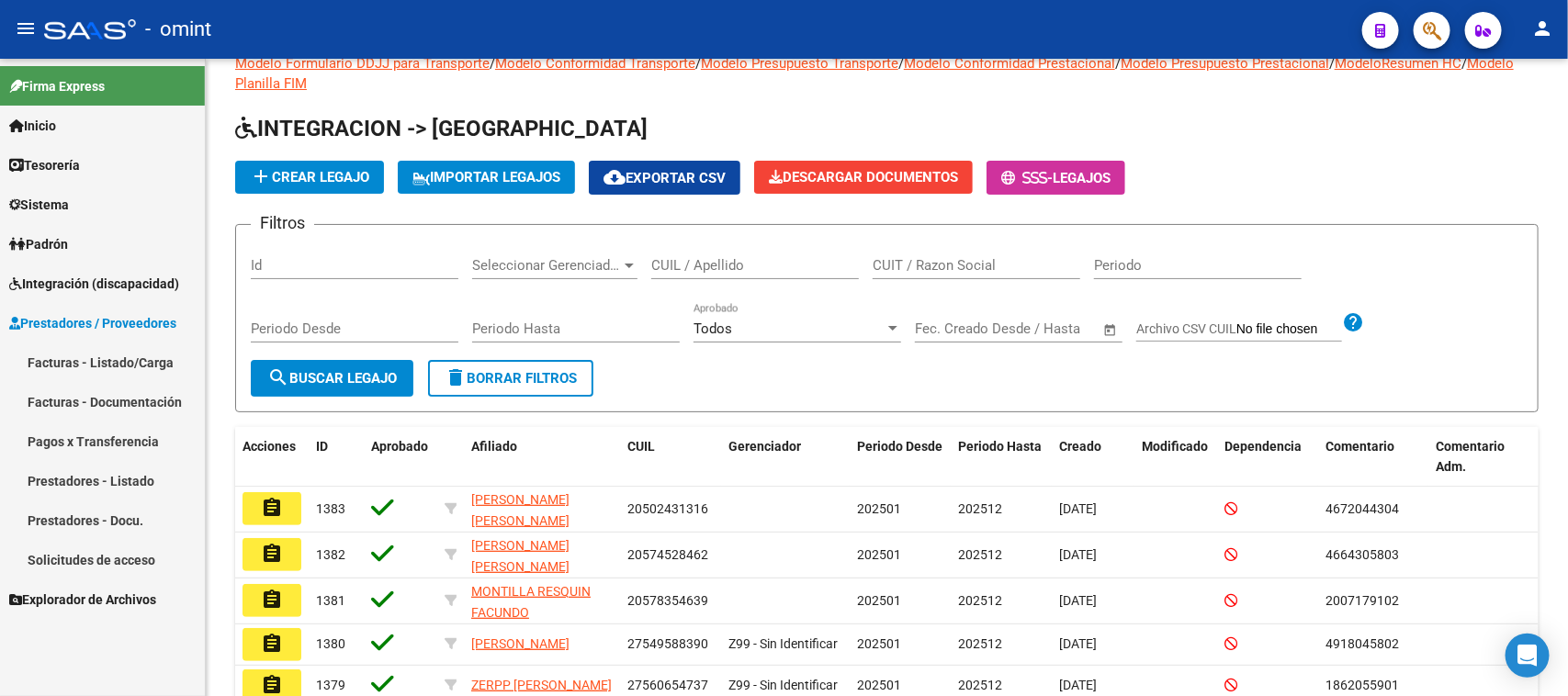
click at [152, 368] on link "Facturas - Listado/Carga" at bounding box center [102, 363] width 205 height 39
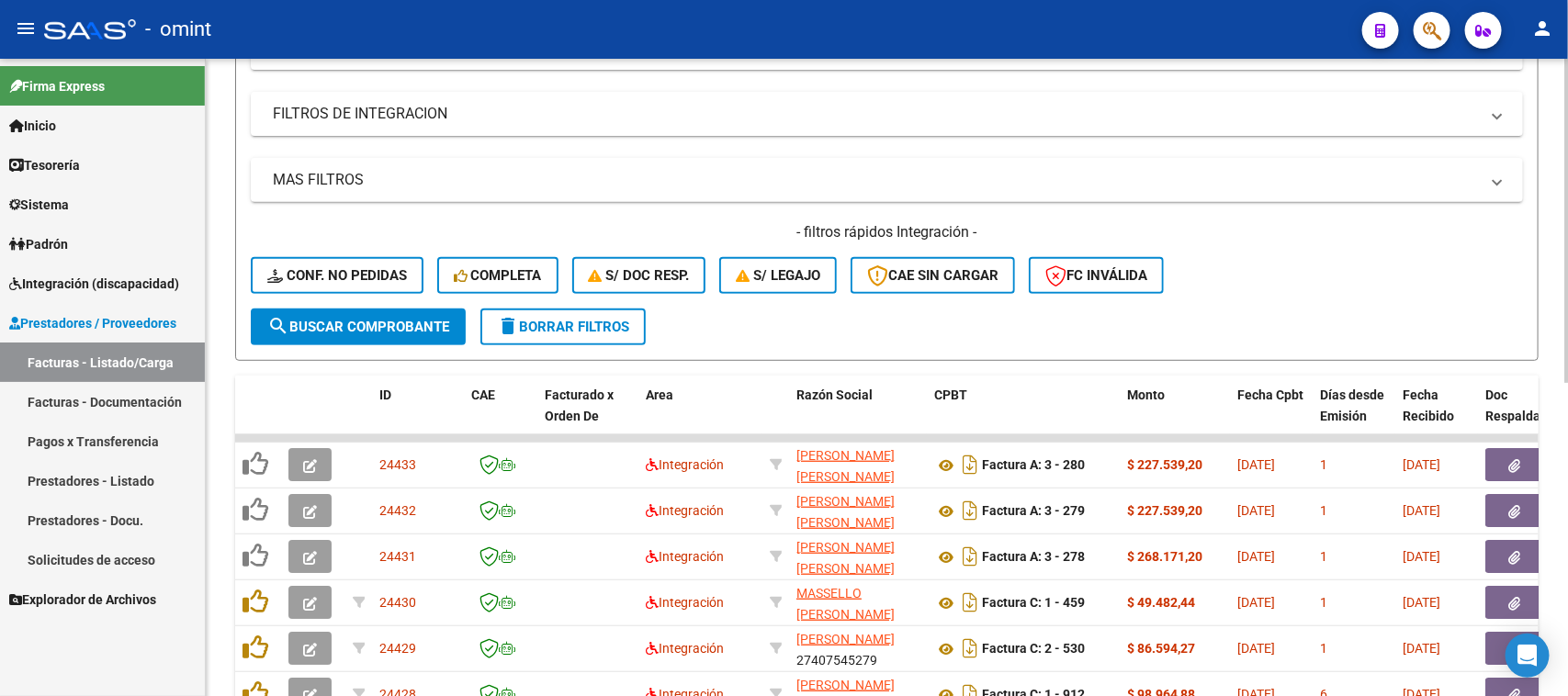
scroll to position [273, 0]
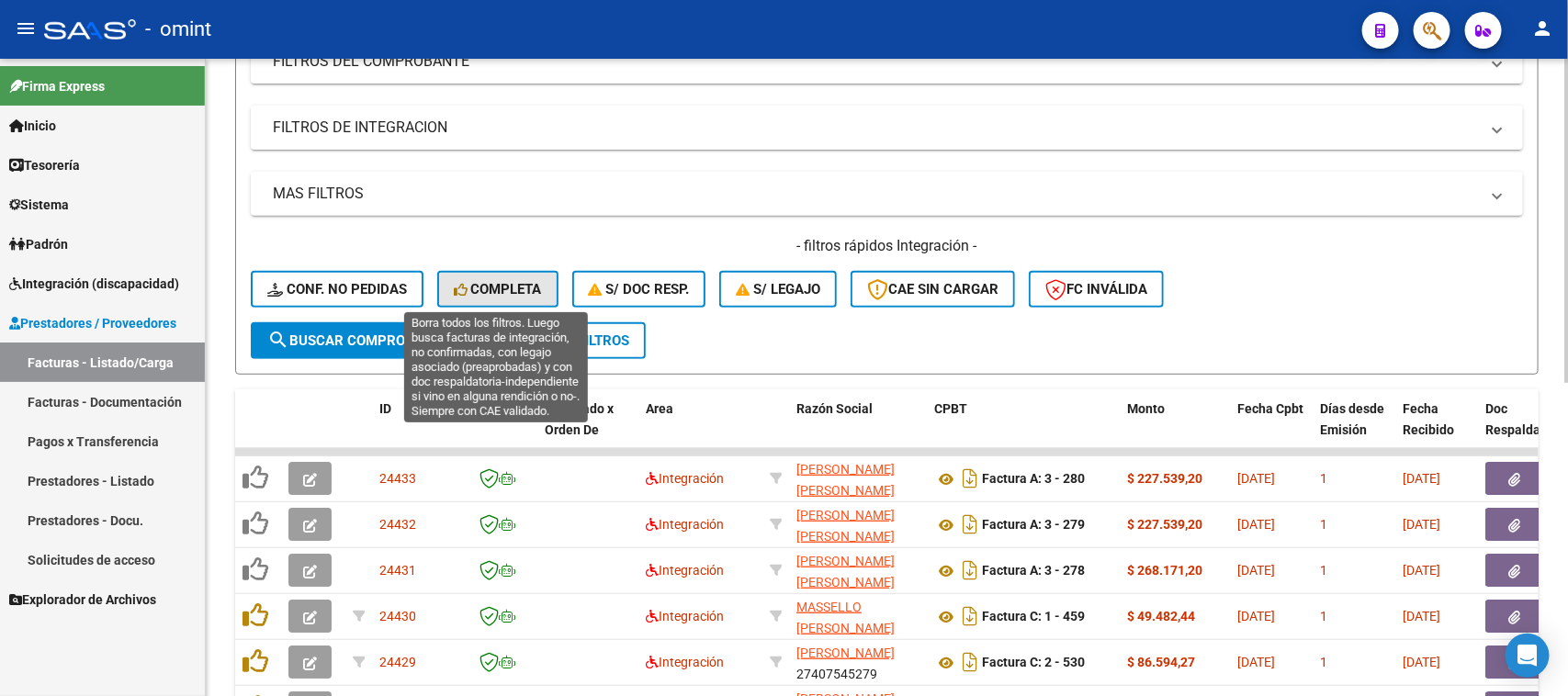
click at [507, 283] on span "Completa" at bounding box center [497, 289] width 88 height 17
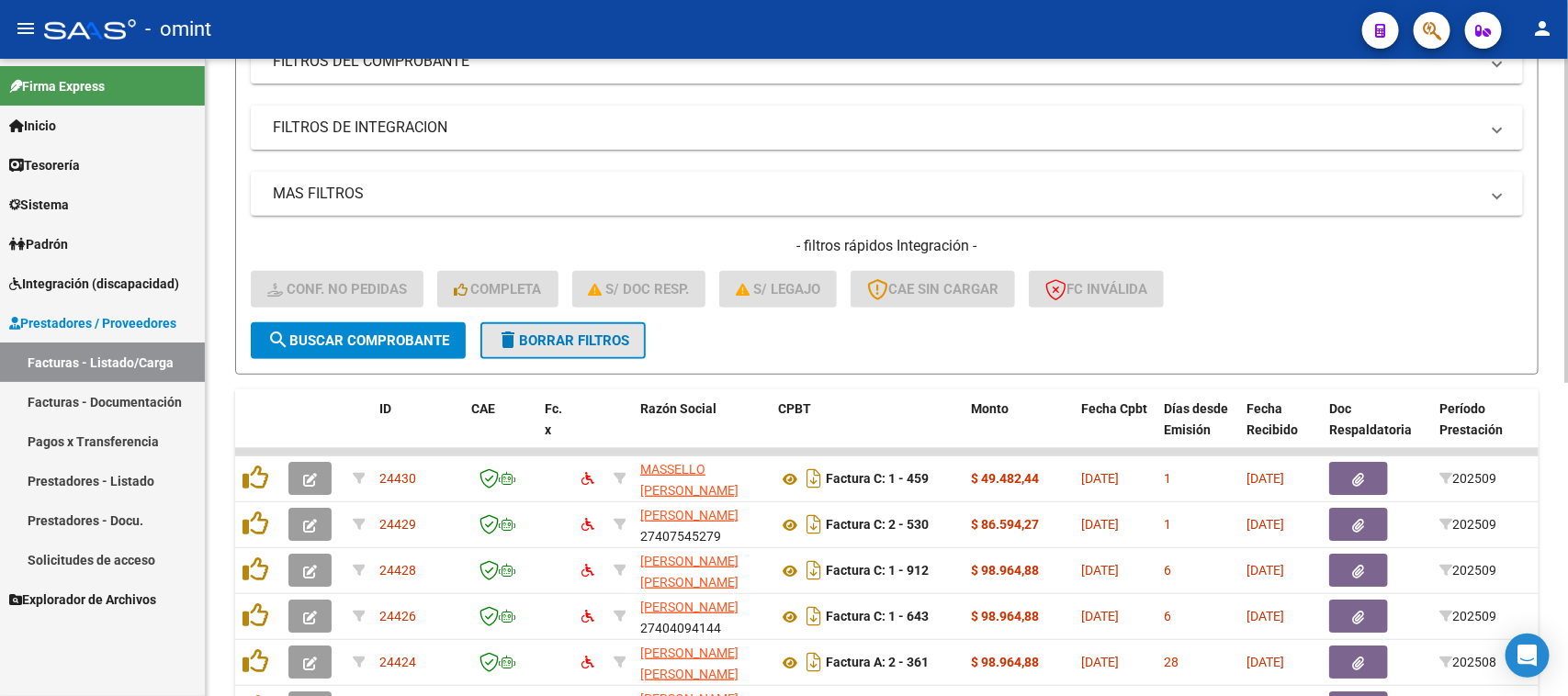
click at [590, 327] on button "delete Borrar Filtros" at bounding box center [563, 340] width 166 height 37
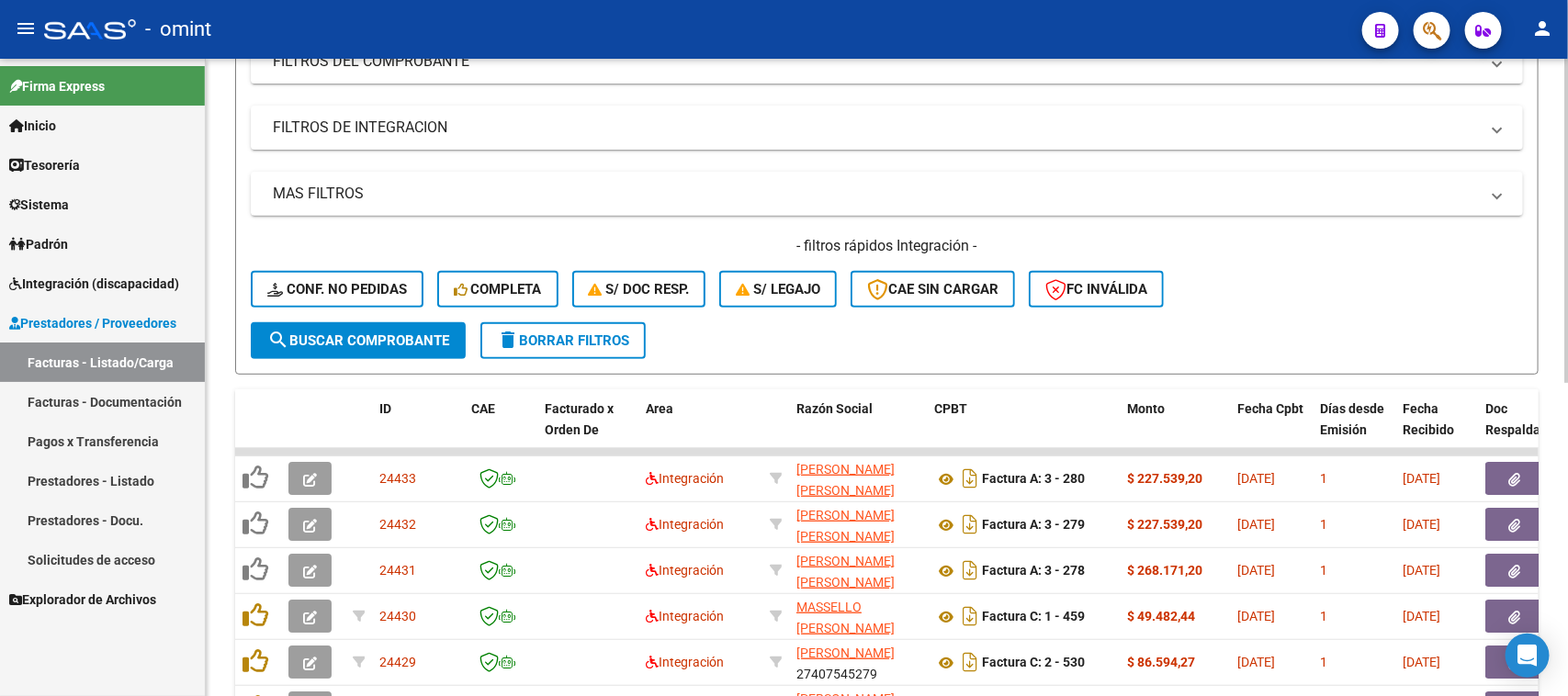
click at [763, 390] on datatable-header-cell at bounding box center [776, 430] width 26 height 81
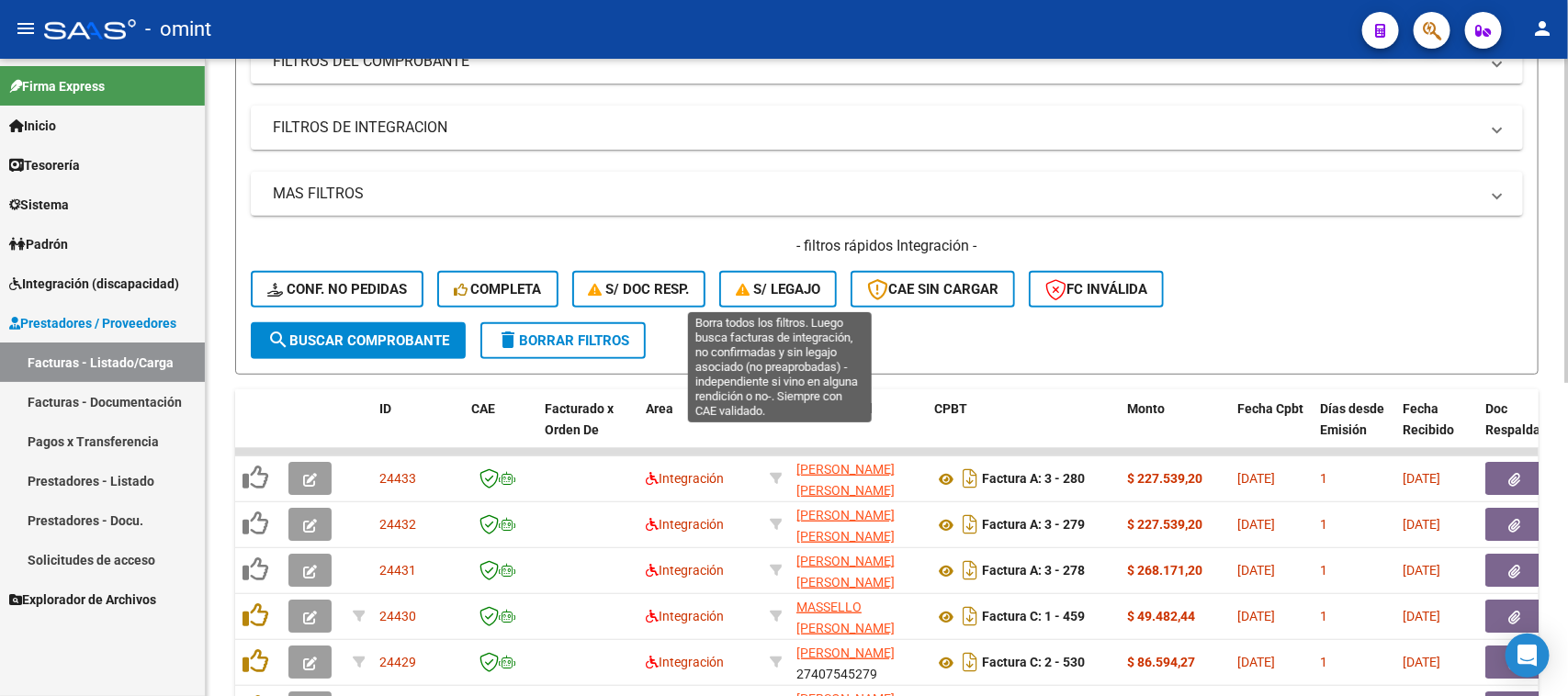
click at [756, 285] on span "S/ legajo" at bounding box center [777, 289] width 84 height 17
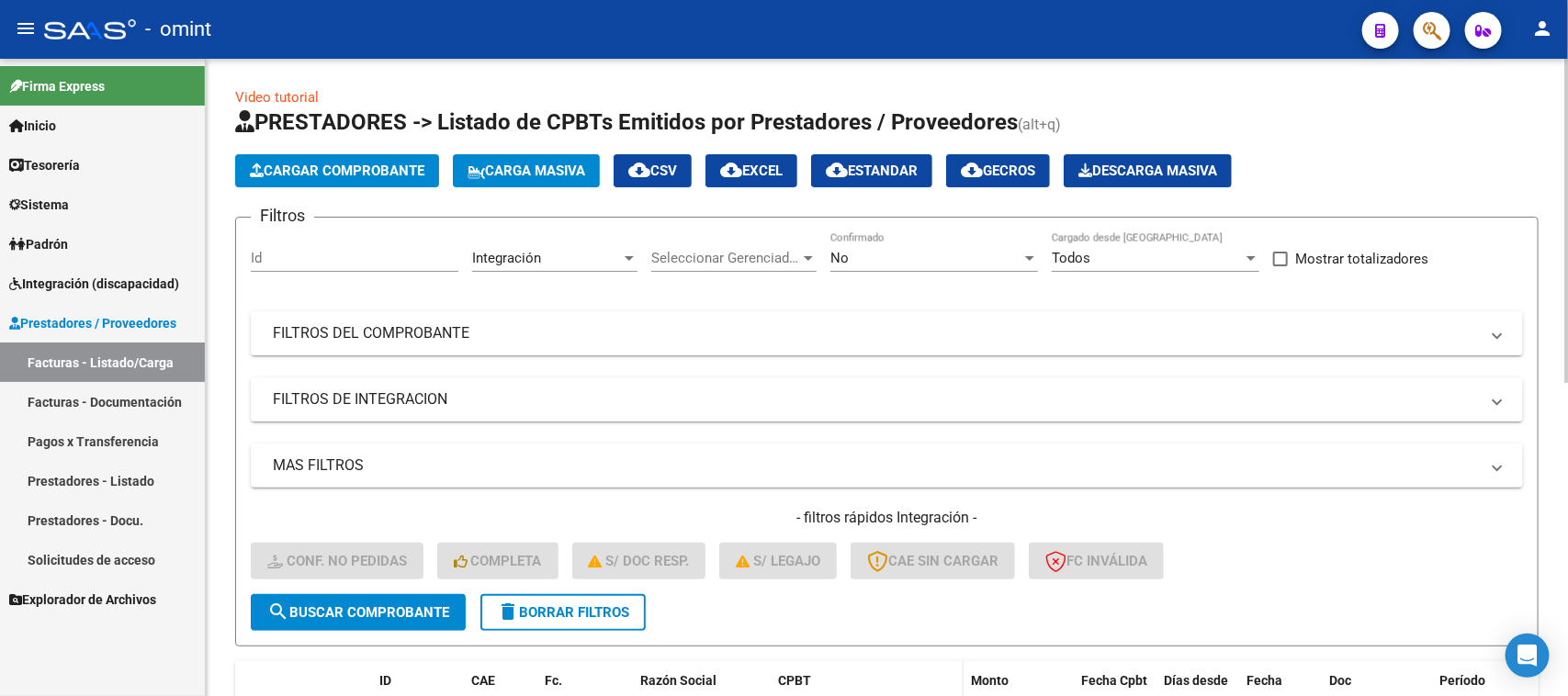
scroll to position [0, 0]
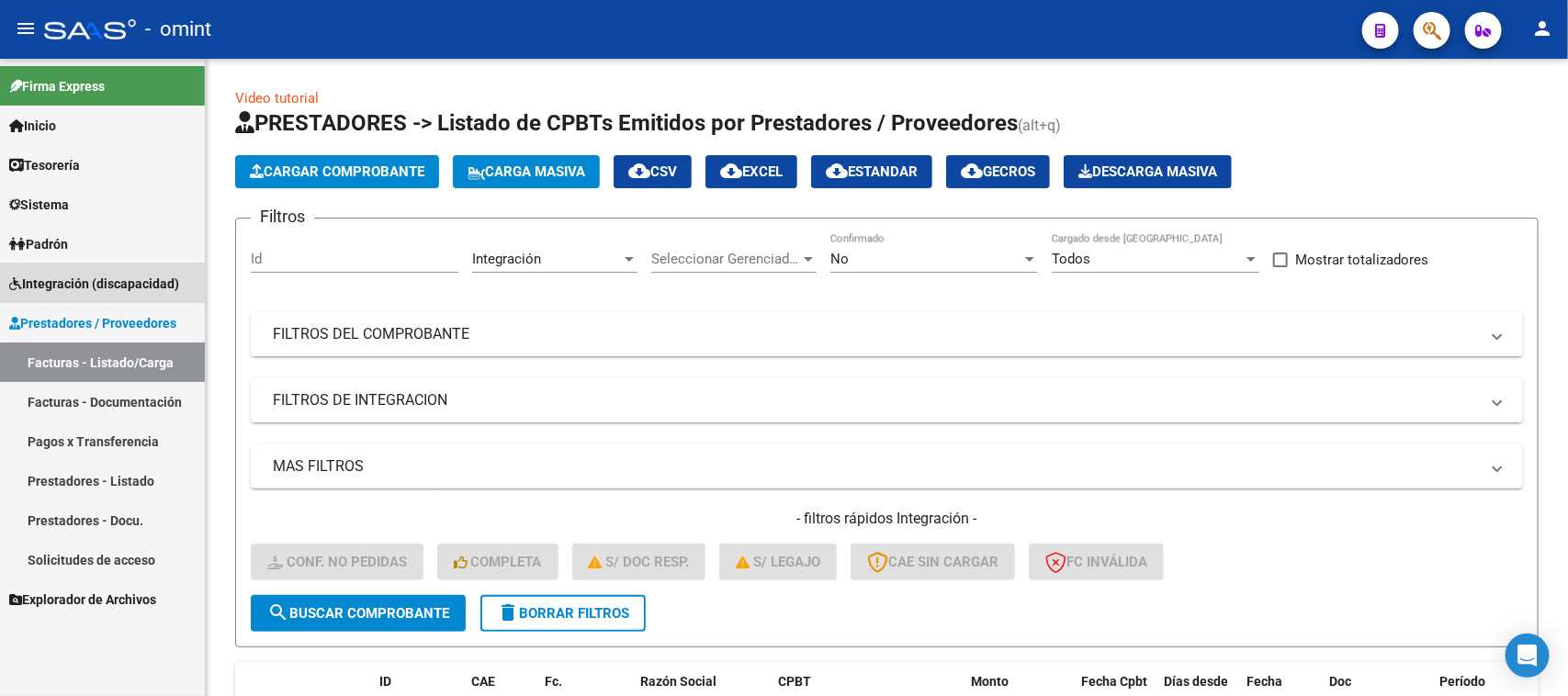
click at [135, 281] on span "Integración (discapacidad)" at bounding box center [94, 284] width 170 height 21
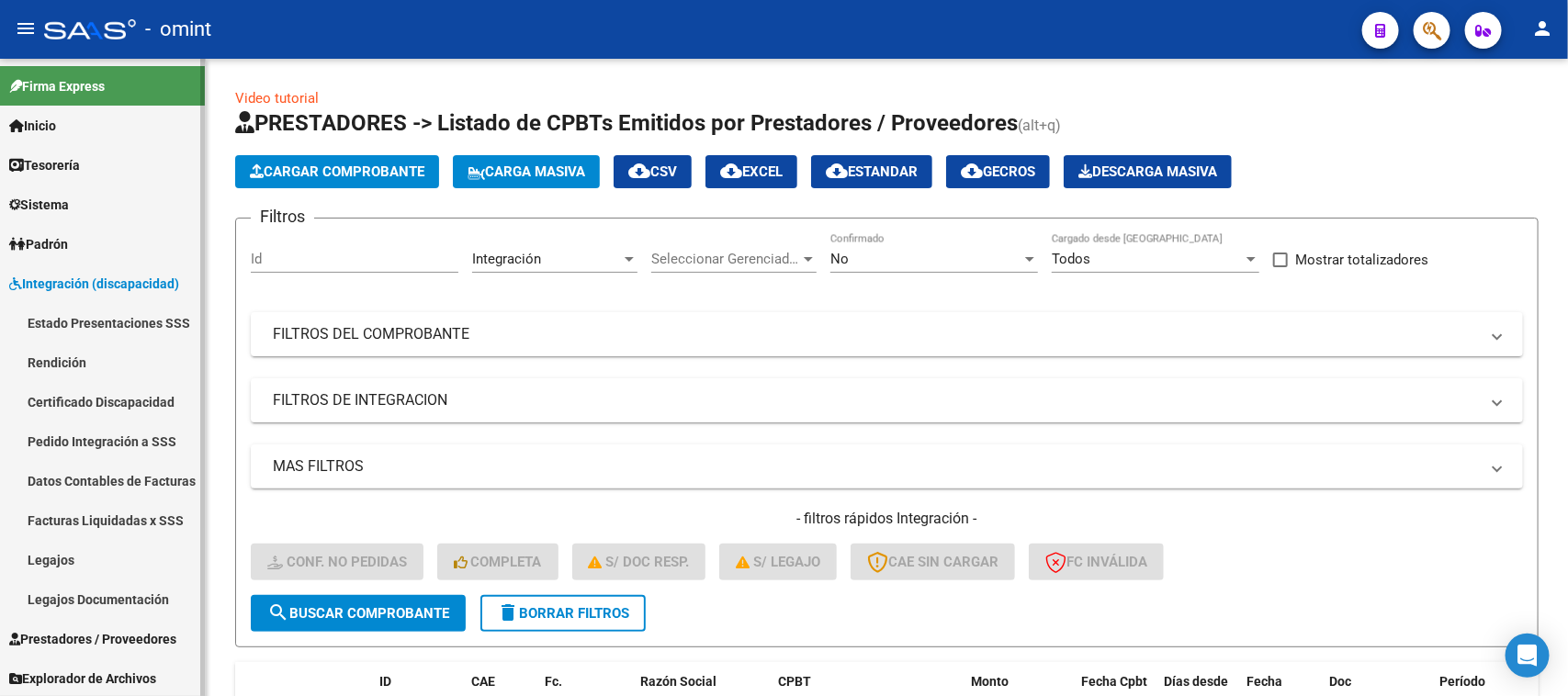
click at [88, 555] on link "Legajos" at bounding box center [102, 560] width 205 height 39
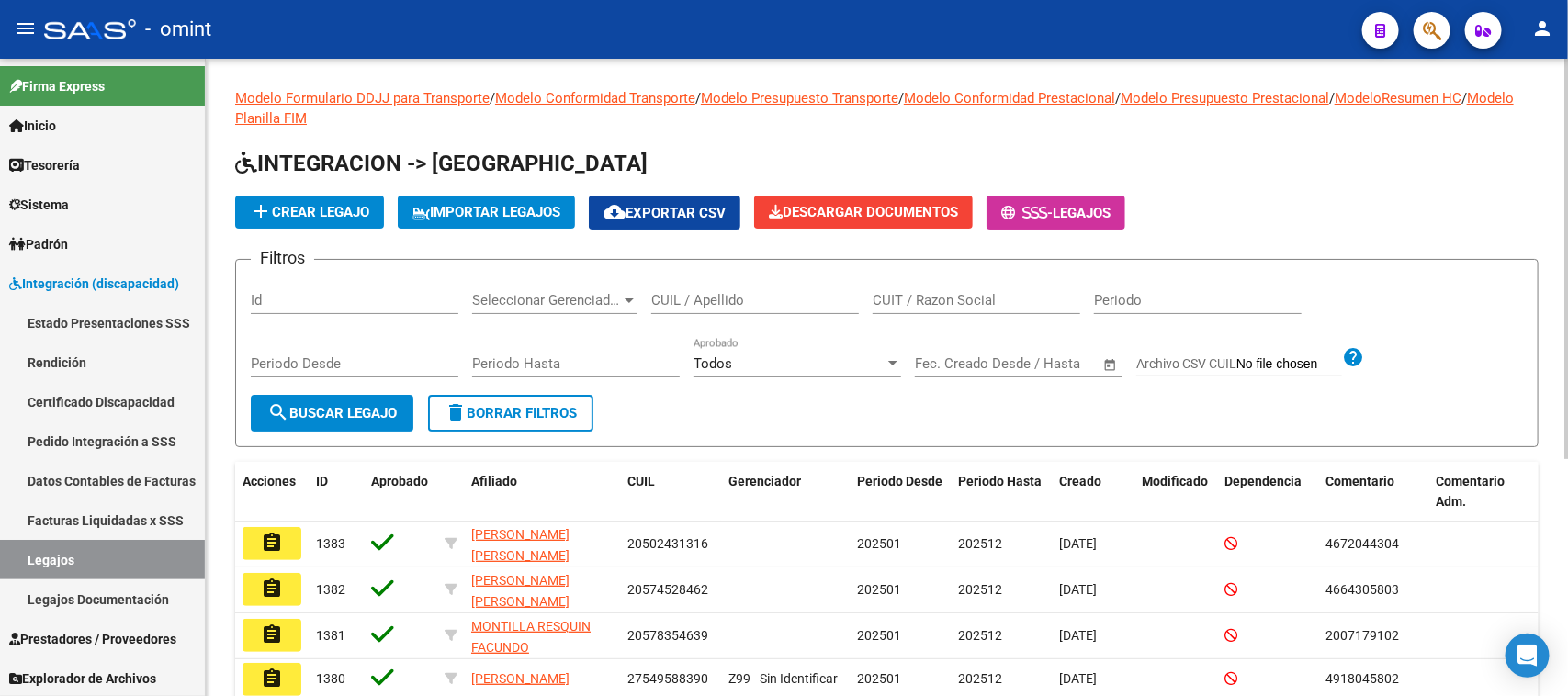
click at [726, 314] on div "CUIL / Apellido" at bounding box center [755, 303] width 208 height 57
click at [727, 309] on div "CUIL / Apellido" at bounding box center [755, 294] width 208 height 39
type input "[PERSON_NAME]"
click at [355, 395] on button "search Buscar Legajo" at bounding box center [333, 413] width 163 height 37
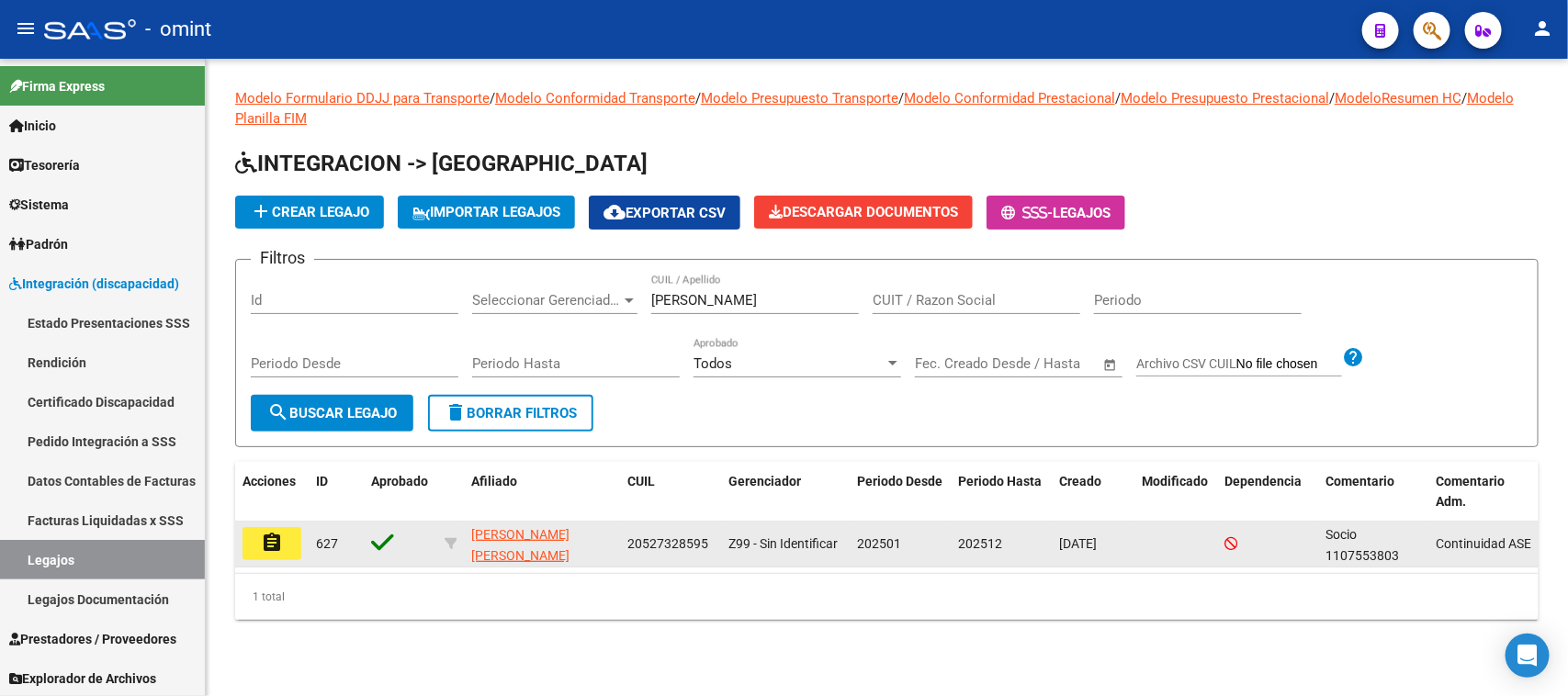
click at [269, 549] on mat-icon "assignment" at bounding box center [273, 543] width 22 height 22
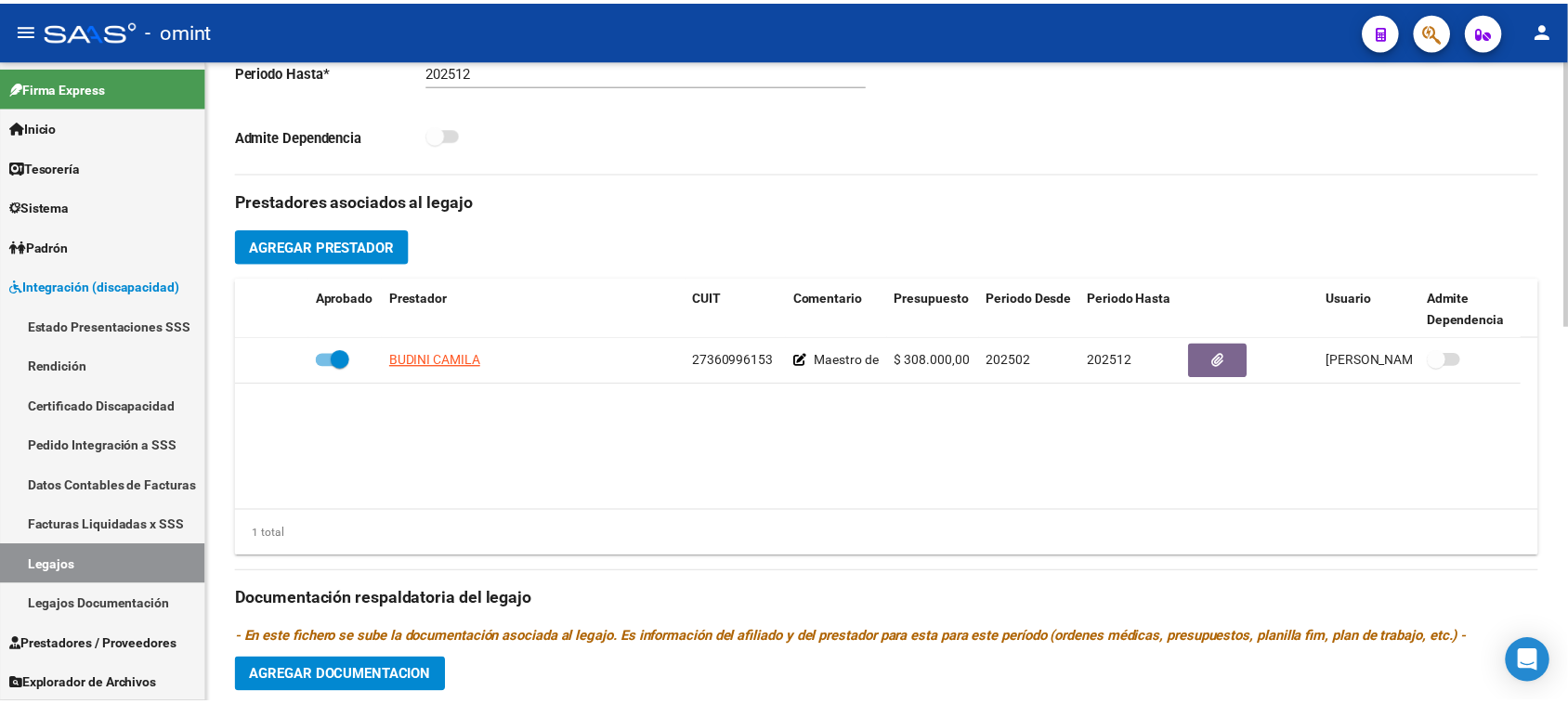
scroll to position [581, 0]
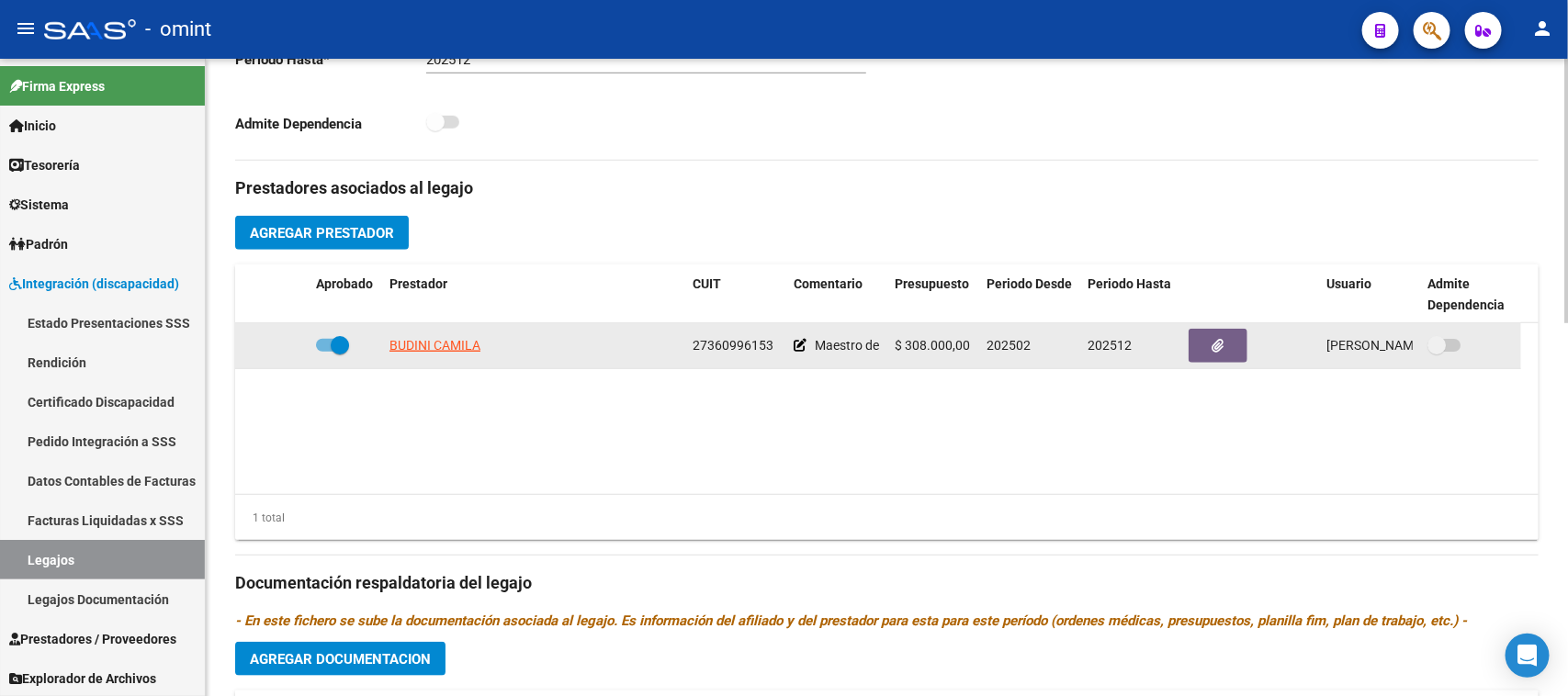
click at [421, 335] on app-link-go-to "BUDINI CAMILA" at bounding box center [435, 346] width 91 height 22
click at [444, 338] on span "BUDINI CAMILA" at bounding box center [435, 346] width 91 height 15
type textarea "27360996153"
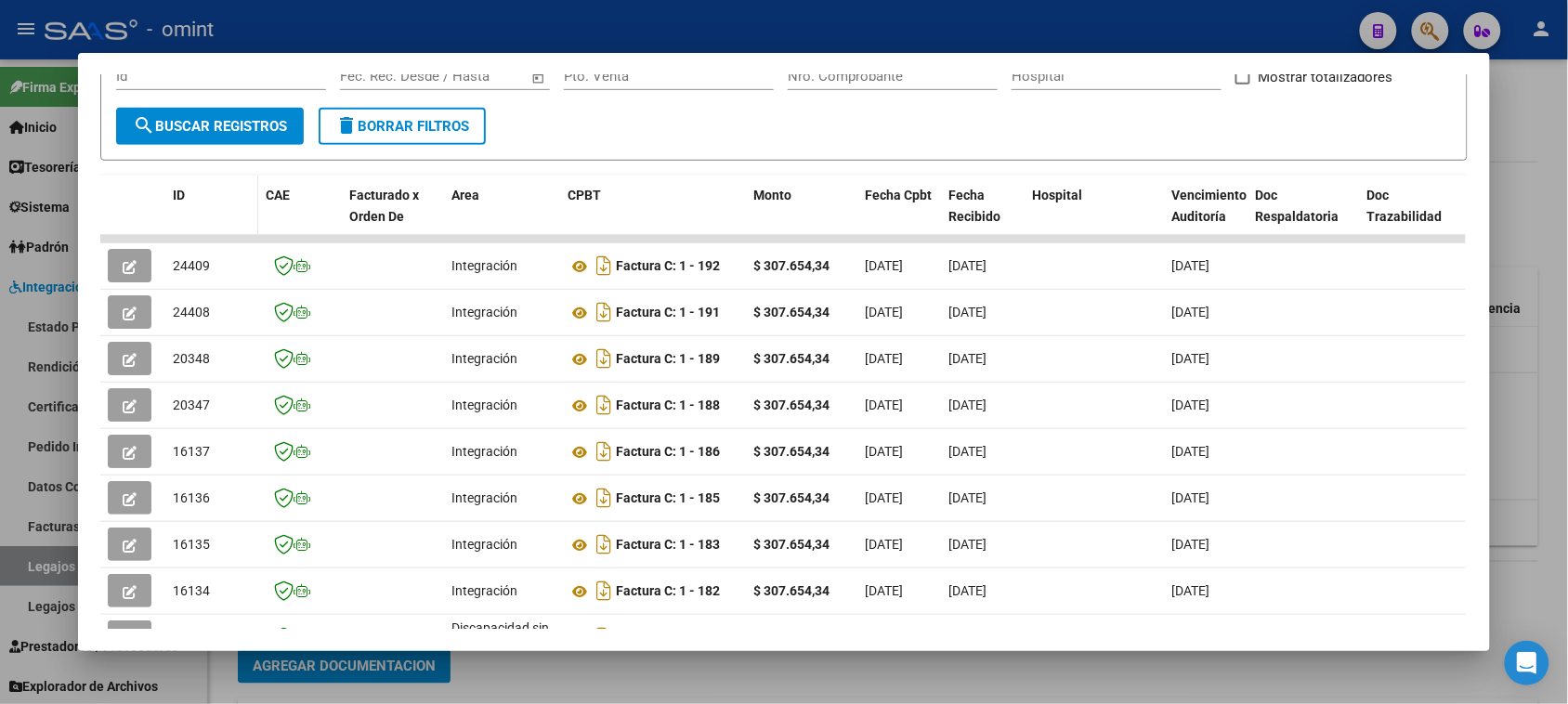
scroll to position [256, 0]
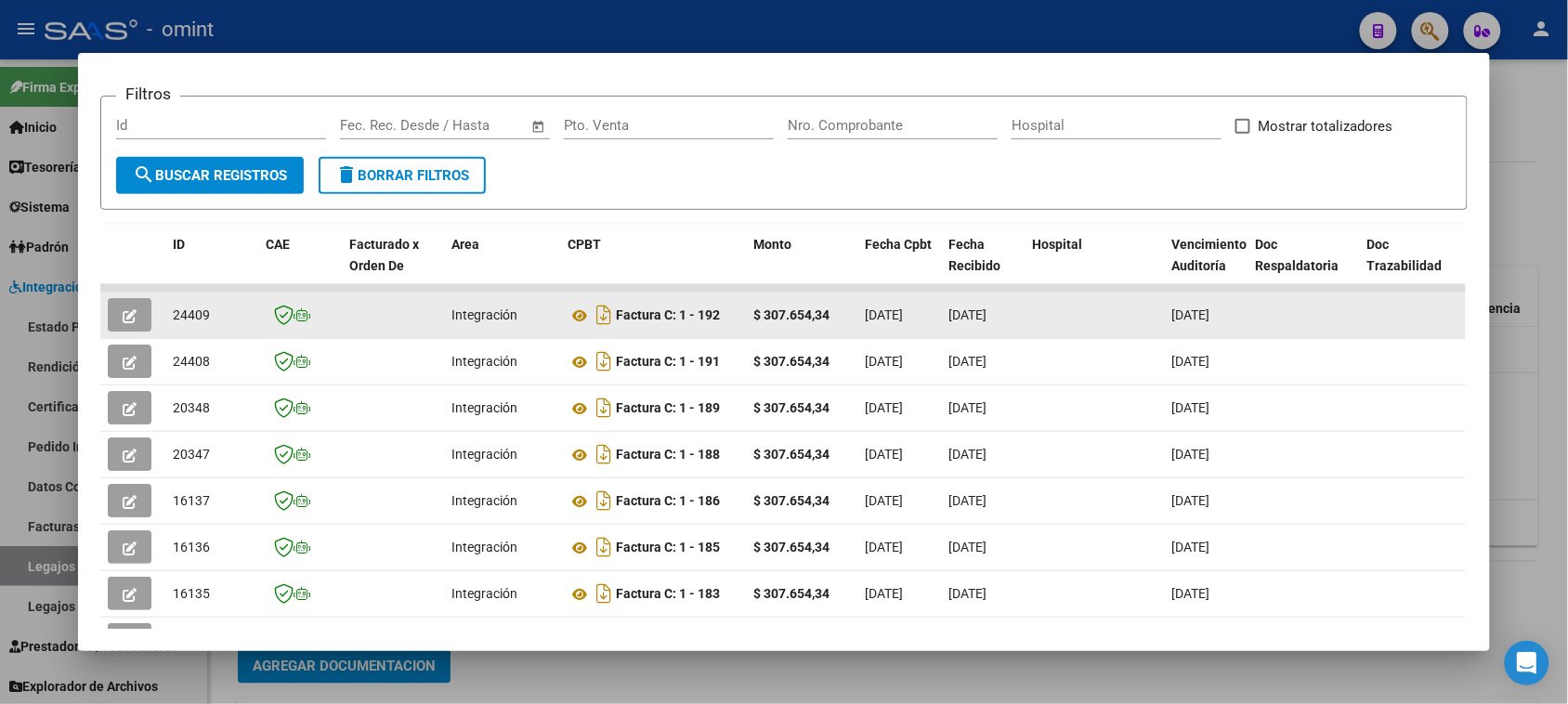
click at [122, 321] on span "button" at bounding box center [129, 316] width 14 height 17
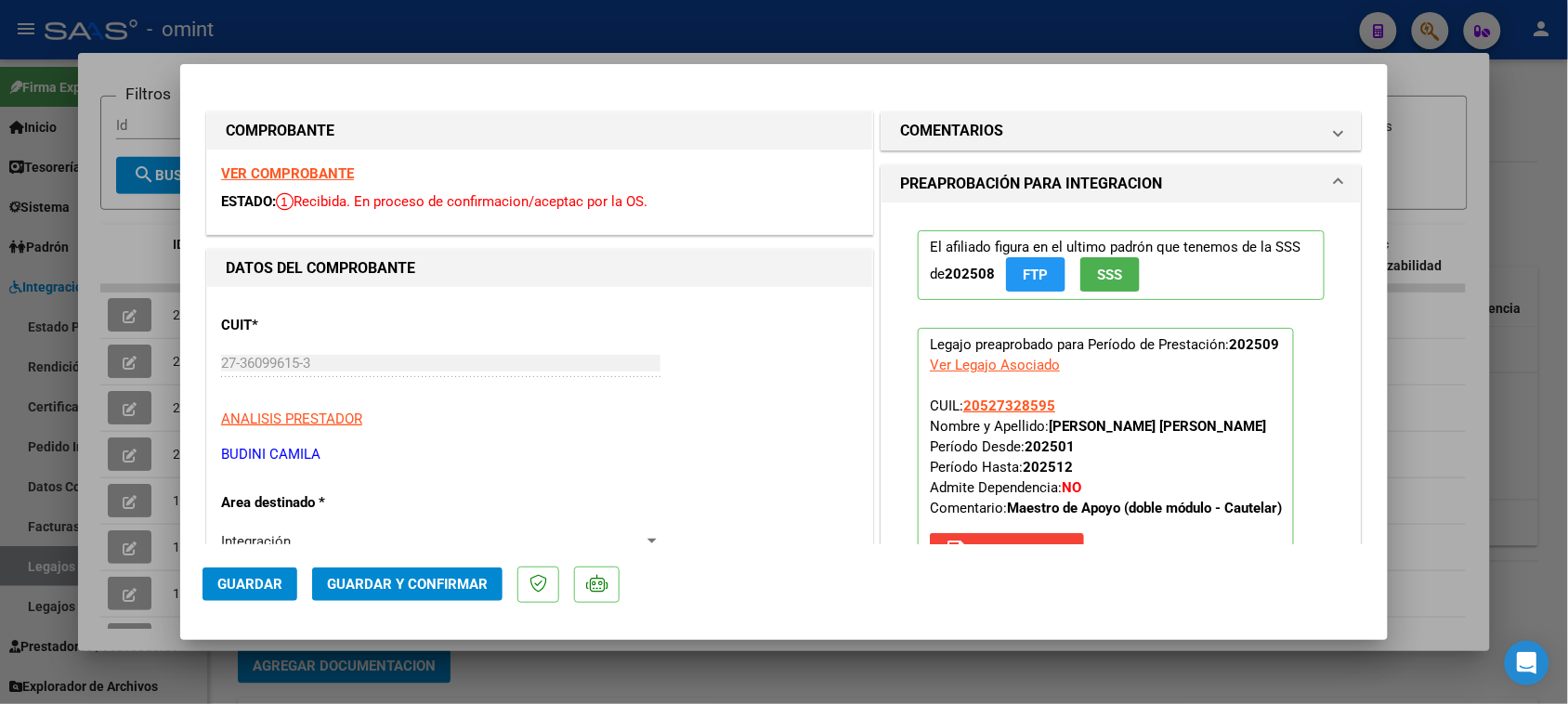
click at [1127, 420] on strong "[PERSON_NAME] [PERSON_NAME]" at bounding box center [1157, 426] width 217 height 17
drag, startPoint x: 1127, startPoint y: 420, endPoint x: 1038, endPoint y: 413, distance: 89.3
click at [1126, 420] on strong "[PERSON_NAME] [PERSON_NAME]" at bounding box center [1157, 426] width 217 height 17
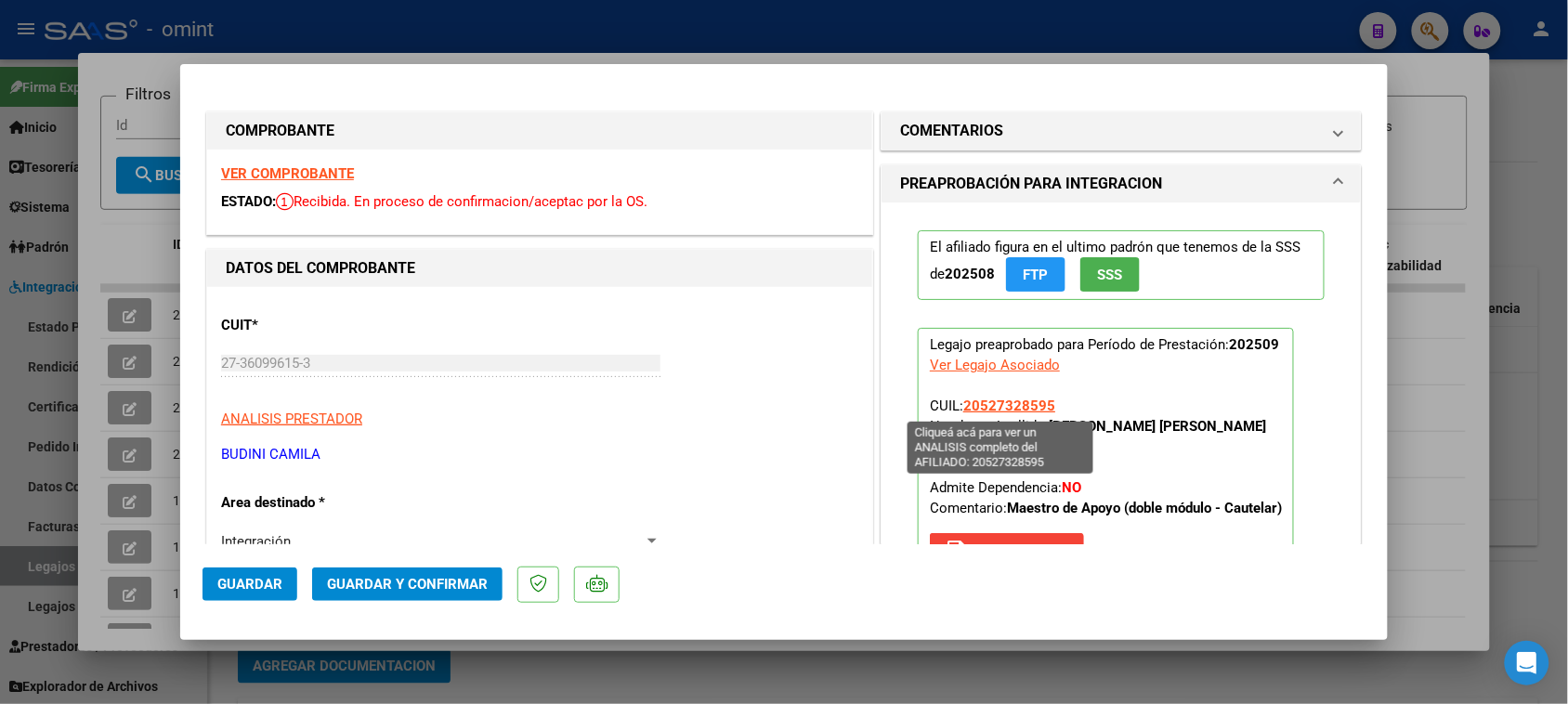
click at [1030, 416] on p "Legajo preaprobado para Período de Prestación: 202509 Ver Legajo Asociado CUIL:…" at bounding box center [1106, 451] width 376 height 247
drag, startPoint x: 1046, startPoint y: 424, endPoint x: 1240, endPoint y: 442, distance: 194.8
click at [1240, 442] on p "Legajo preaprobado para Período de Prestación: 202509 Ver Legajo Asociado CUIL:…" at bounding box center [1106, 451] width 376 height 247
drag, startPoint x: 1237, startPoint y: 433, endPoint x: 1166, endPoint y: 424, distance: 71.6
click at [1236, 430] on strong "[PERSON_NAME] [PERSON_NAME]" at bounding box center [1157, 426] width 217 height 17
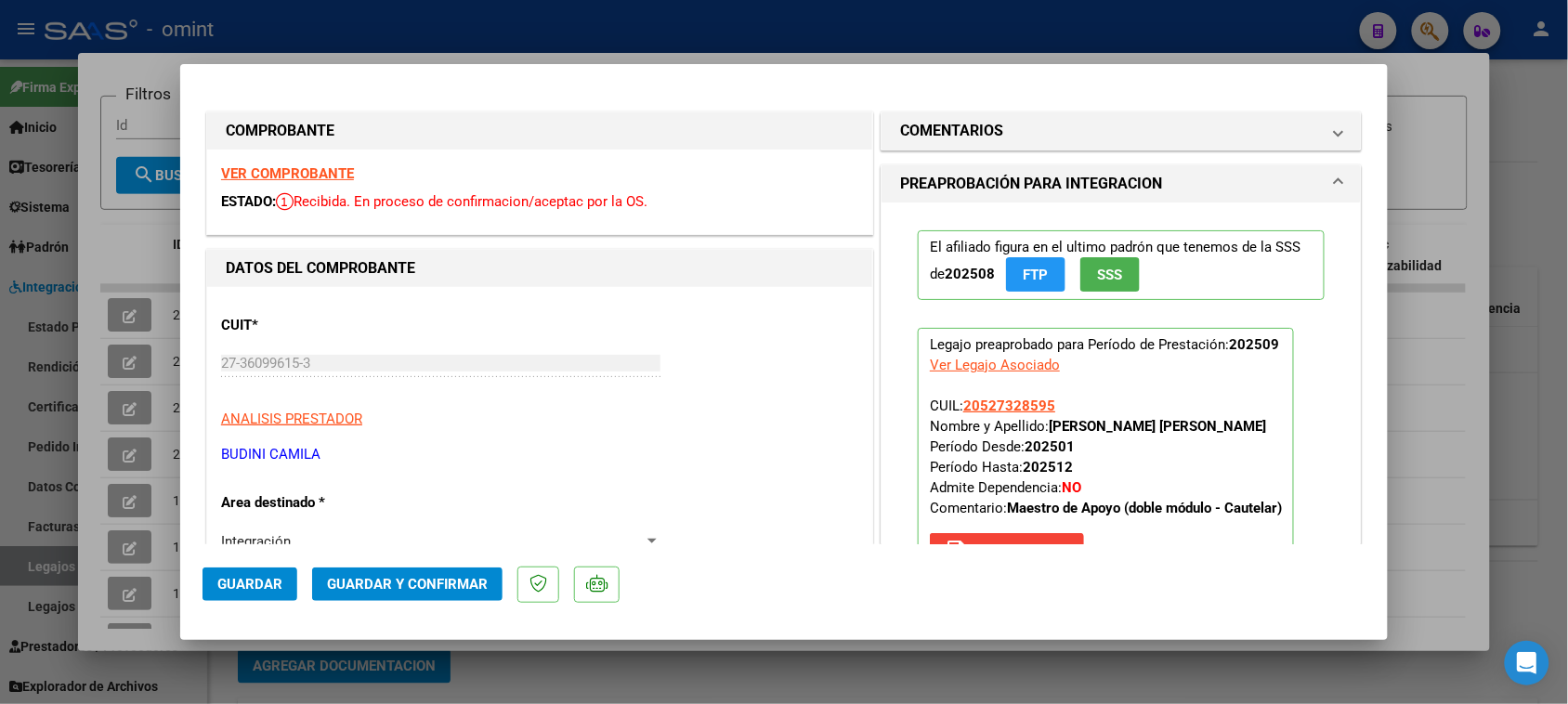
click at [1087, 424] on strong "[PERSON_NAME] [PERSON_NAME]" at bounding box center [1157, 426] width 217 height 17
drag, startPoint x: 1040, startPoint y: 424, endPoint x: 1260, endPoint y: 425, distance: 220.0
click at [1260, 425] on p "Legajo preaprobado para Período de Prestación: 202509 Ver Legajo Asociado CUIL:…" at bounding box center [1106, 451] width 376 height 247
copy strong "[PERSON_NAME] [PERSON_NAME]"
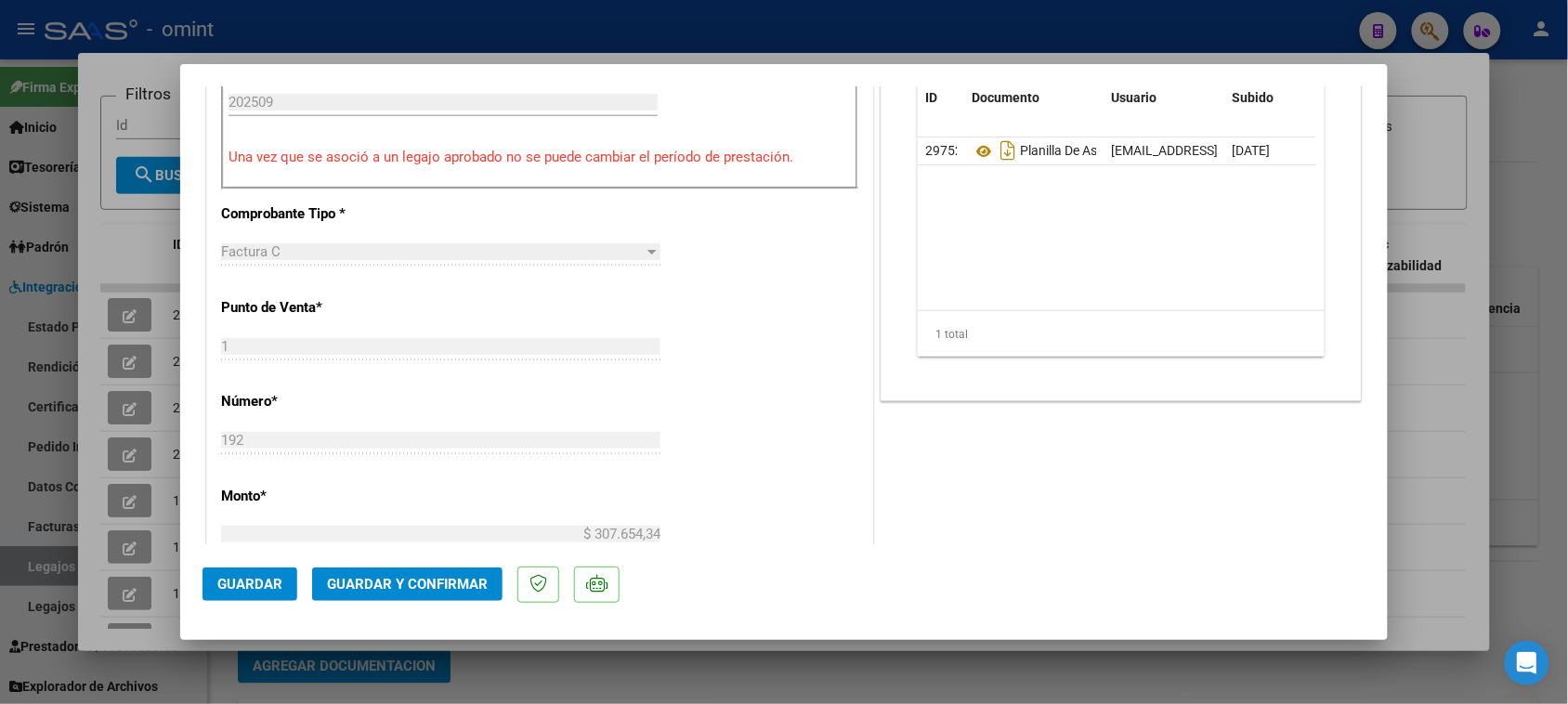
scroll to position [696, 0]
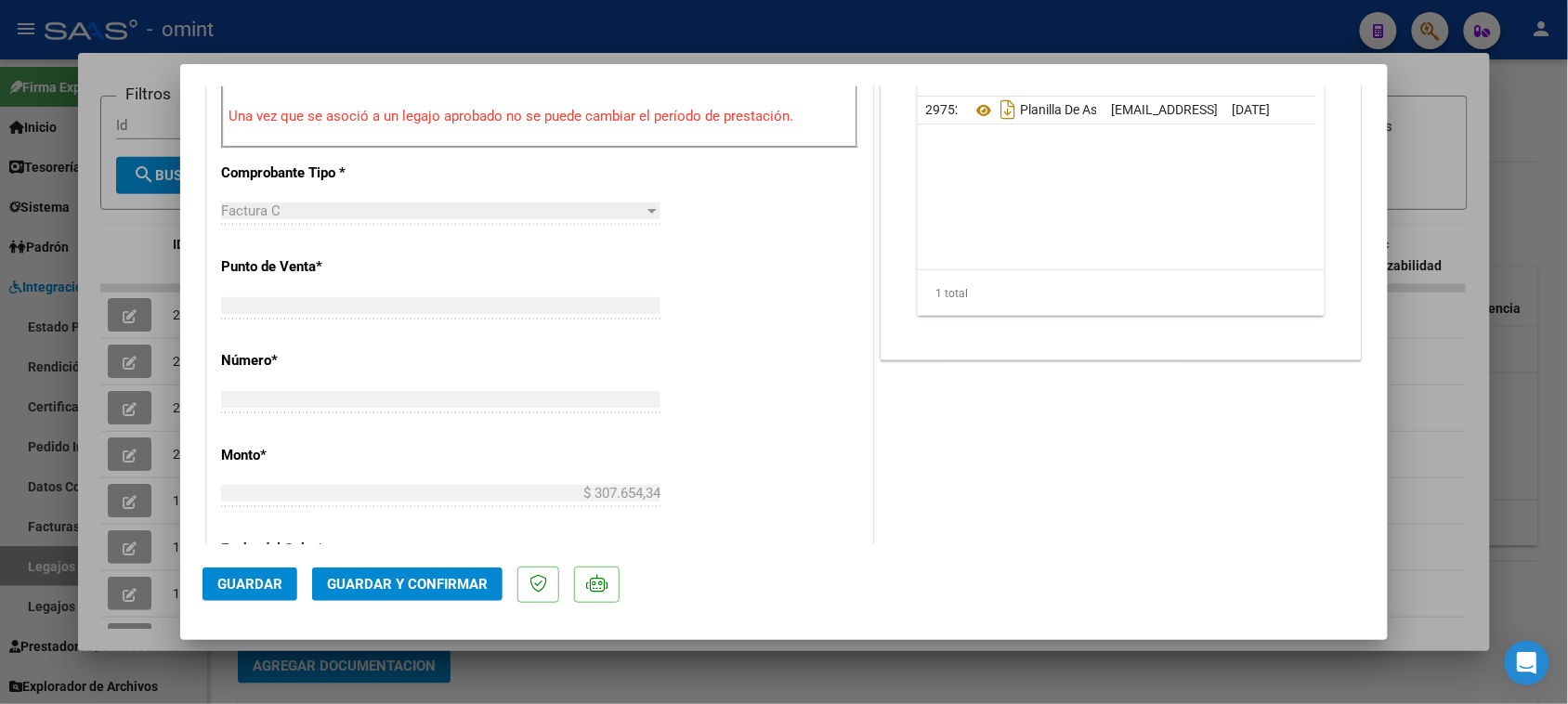
type input "$ 0,00"
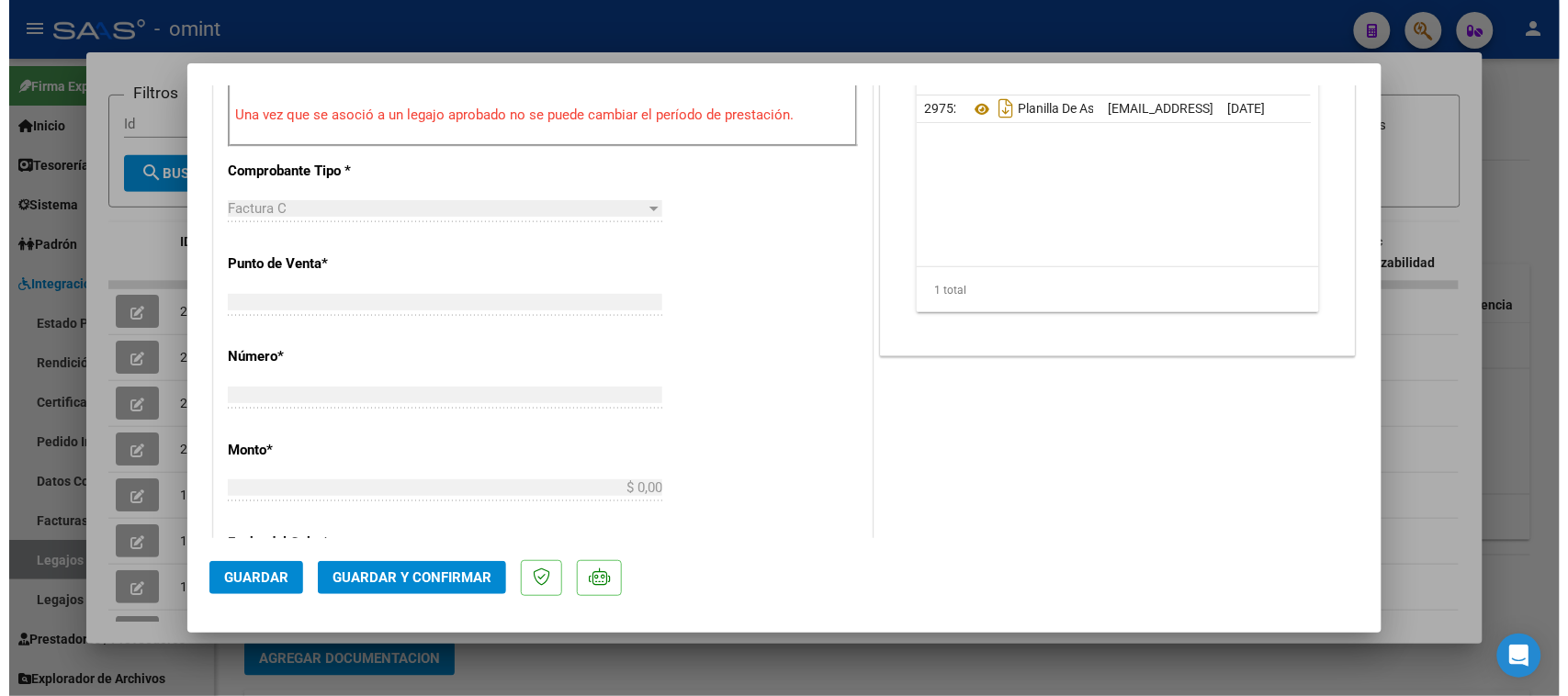
scroll to position [0, 0]
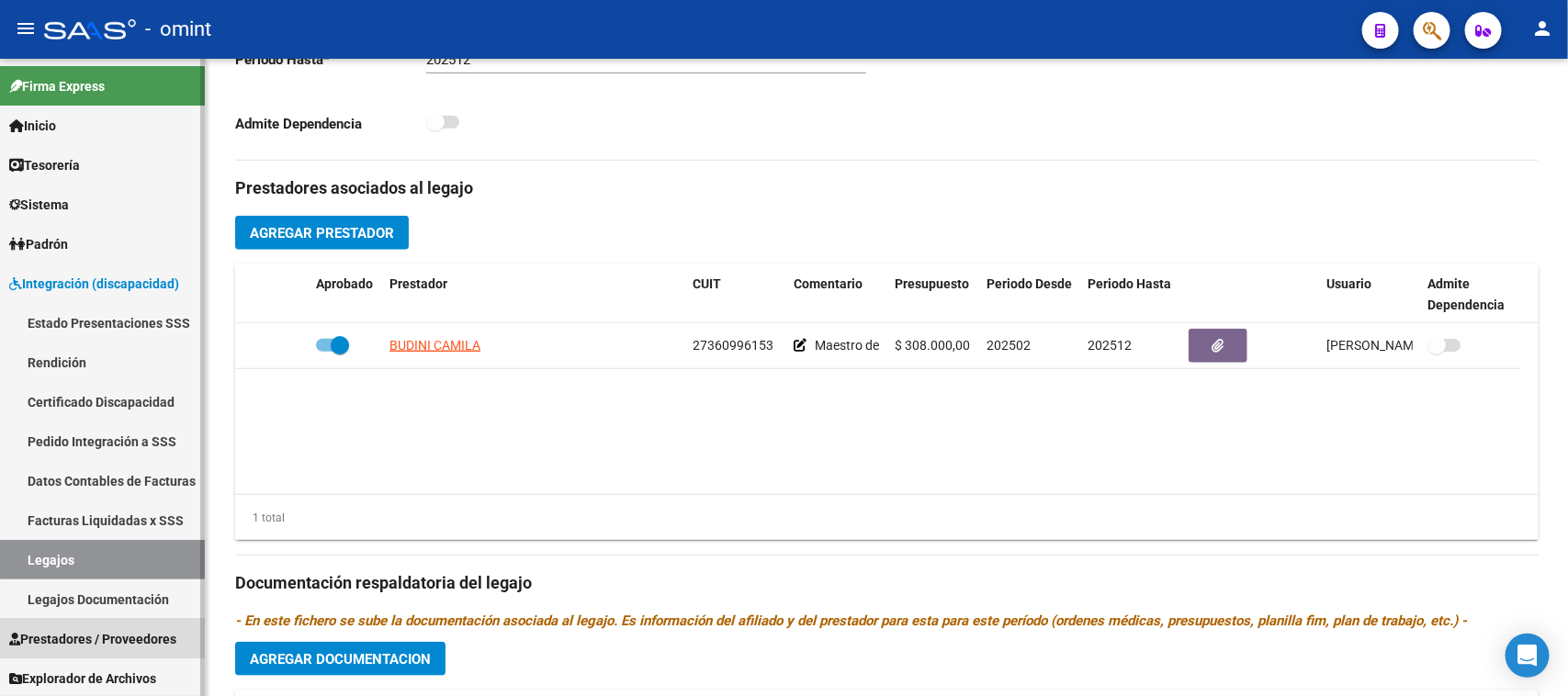
click at [98, 629] on span "Prestadores / Proveedores" at bounding box center [93, 640] width 167 height 21
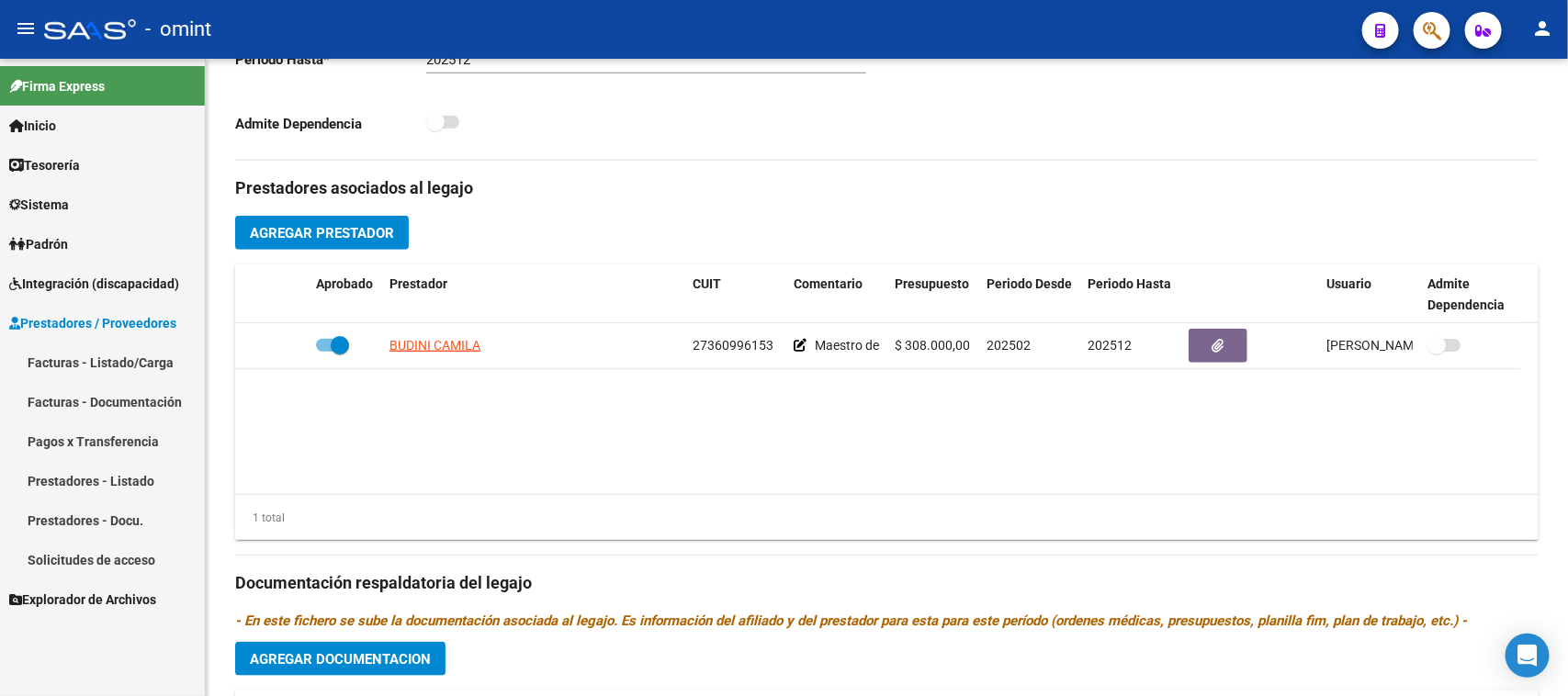
click at [142, 364] on link "Facturas - Listado/Carga" at bounding box center [102, 363] width 205 height 39
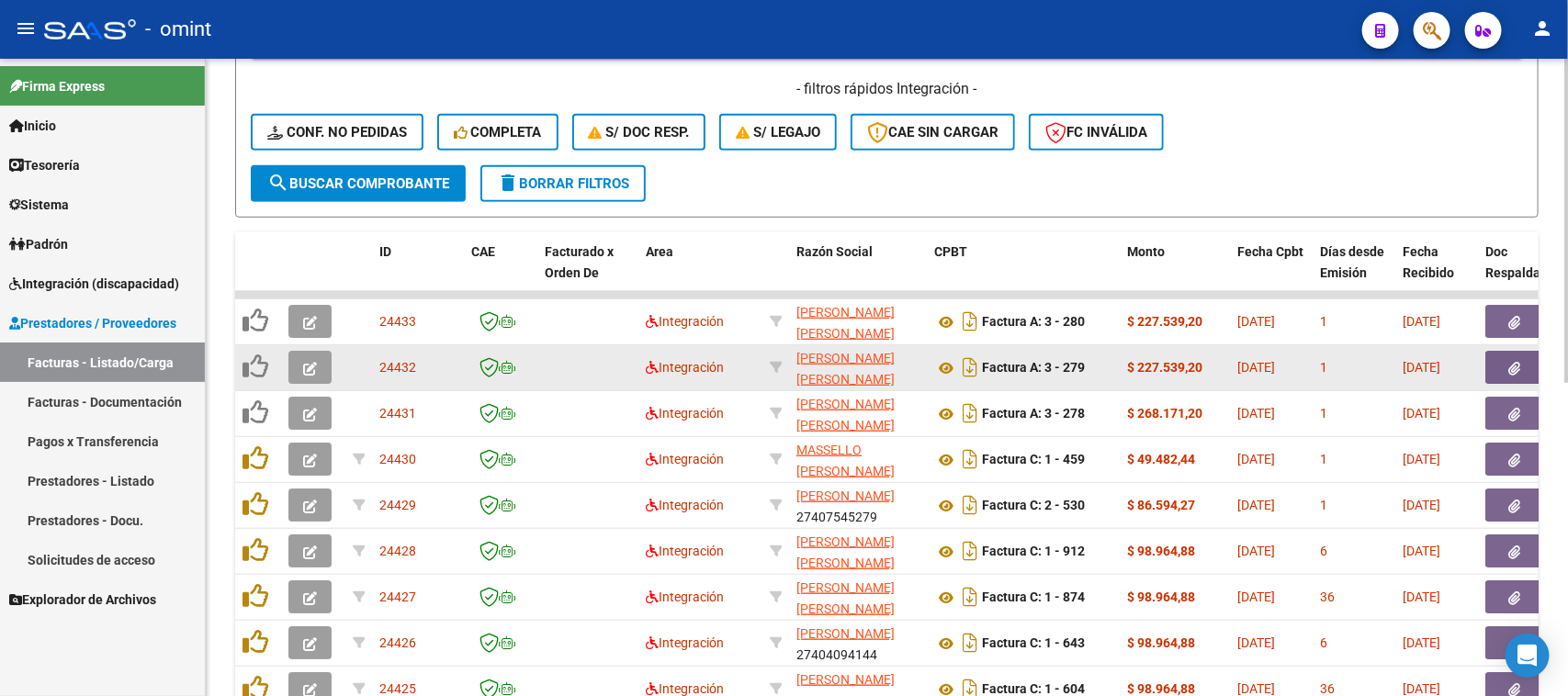
scroll to position [345, 0]
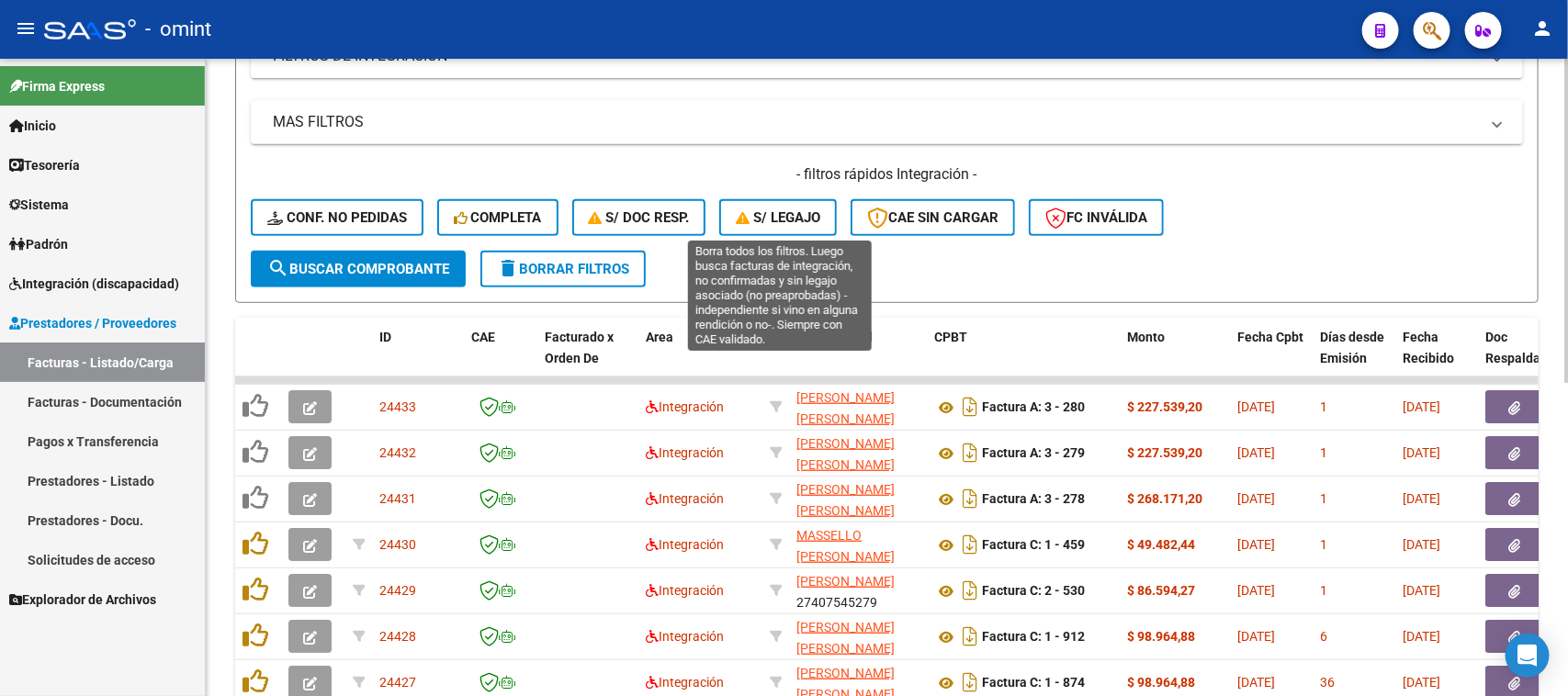
click at [810, 214] on span "S/ legajo" at bounding box center [777, 218] width 84 height 17
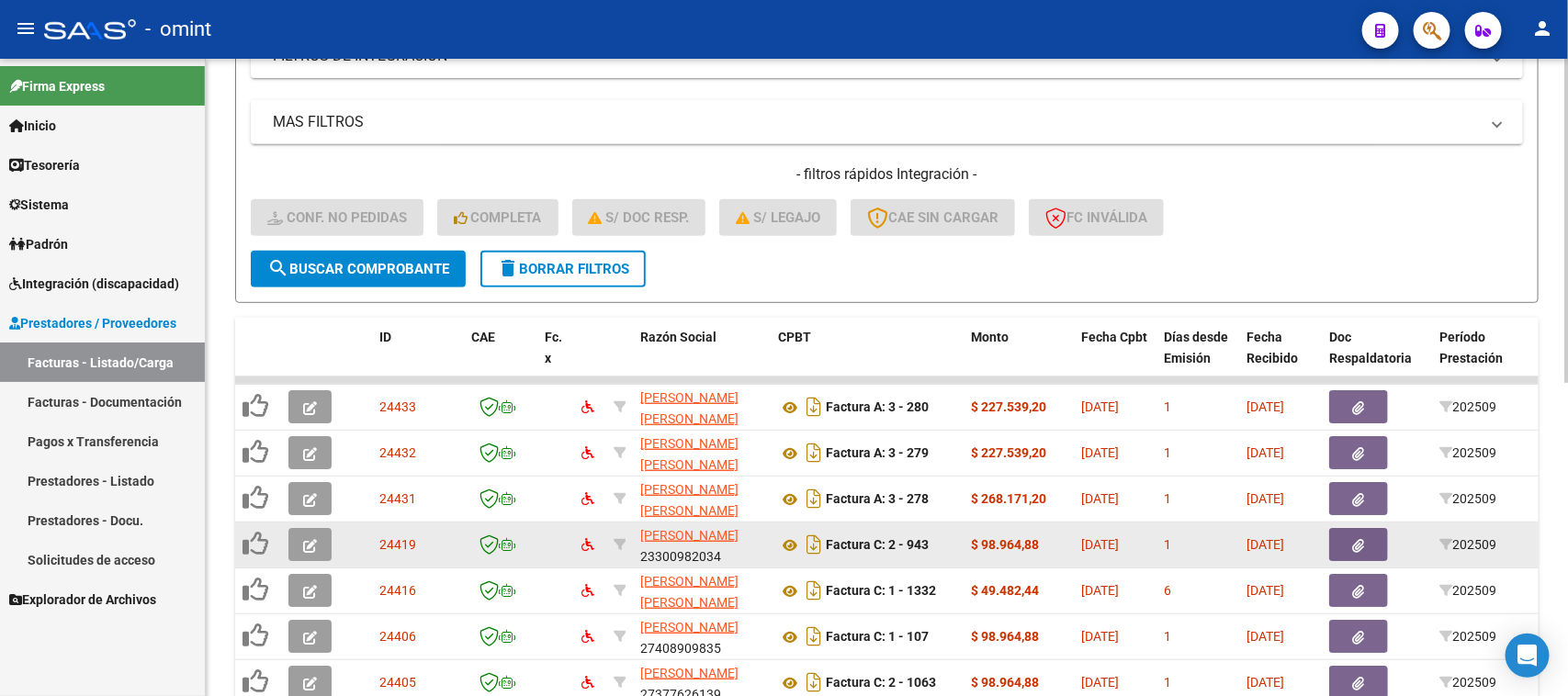
click at [305, 552] on button "button" at bounding box center [310, 544] width 43 height 33
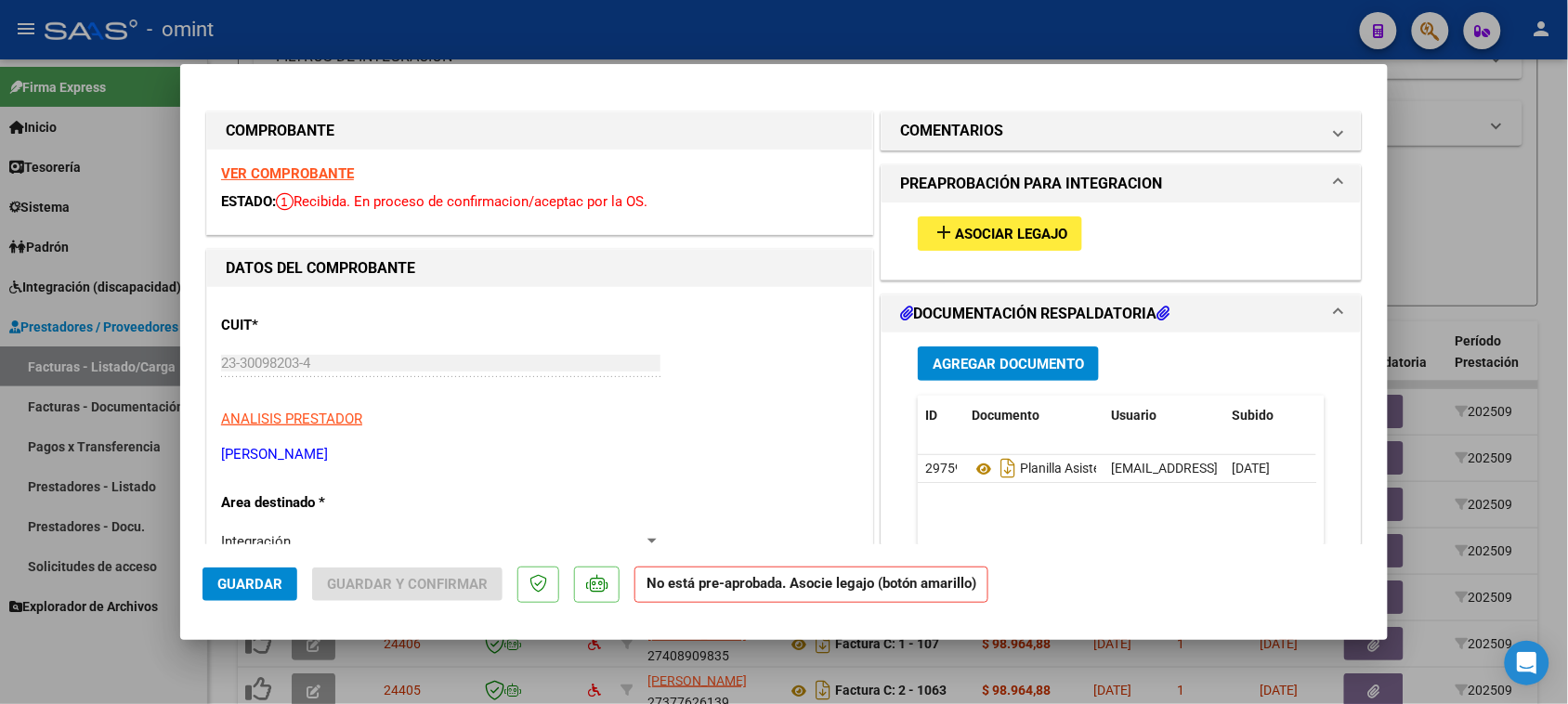
click at [340, 181] on strong "VER COMPROBANTE" at bounding box center [287, 174] width 133 height 17
click at [996, 244] on div "add Asociar Legajo" at bounding box center [1121, 234] width 435 height 63
click at [946, 244] on button "add Asociar Legajo" at bounding box center [1000, 233] width 165 height 34
type input "$ 0,00"
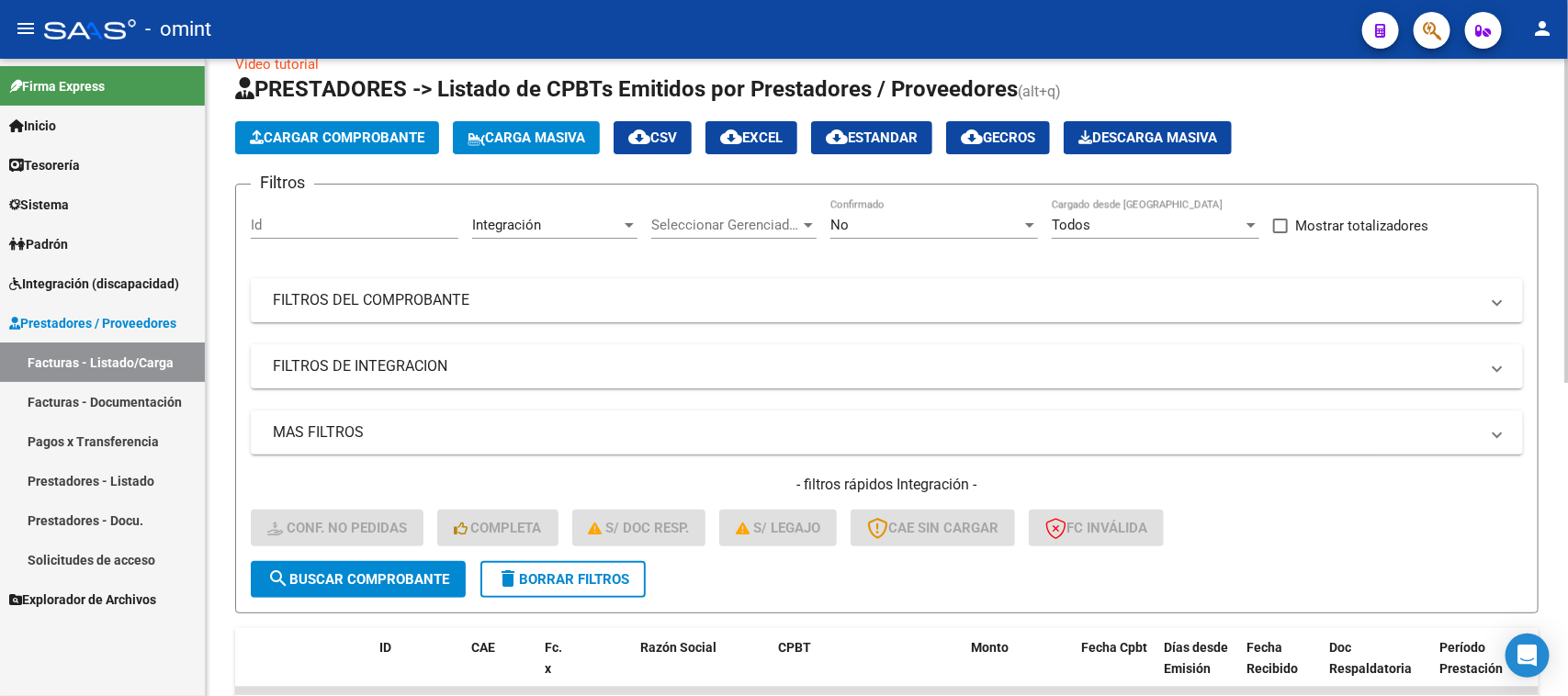
scroll to position [0, 0]
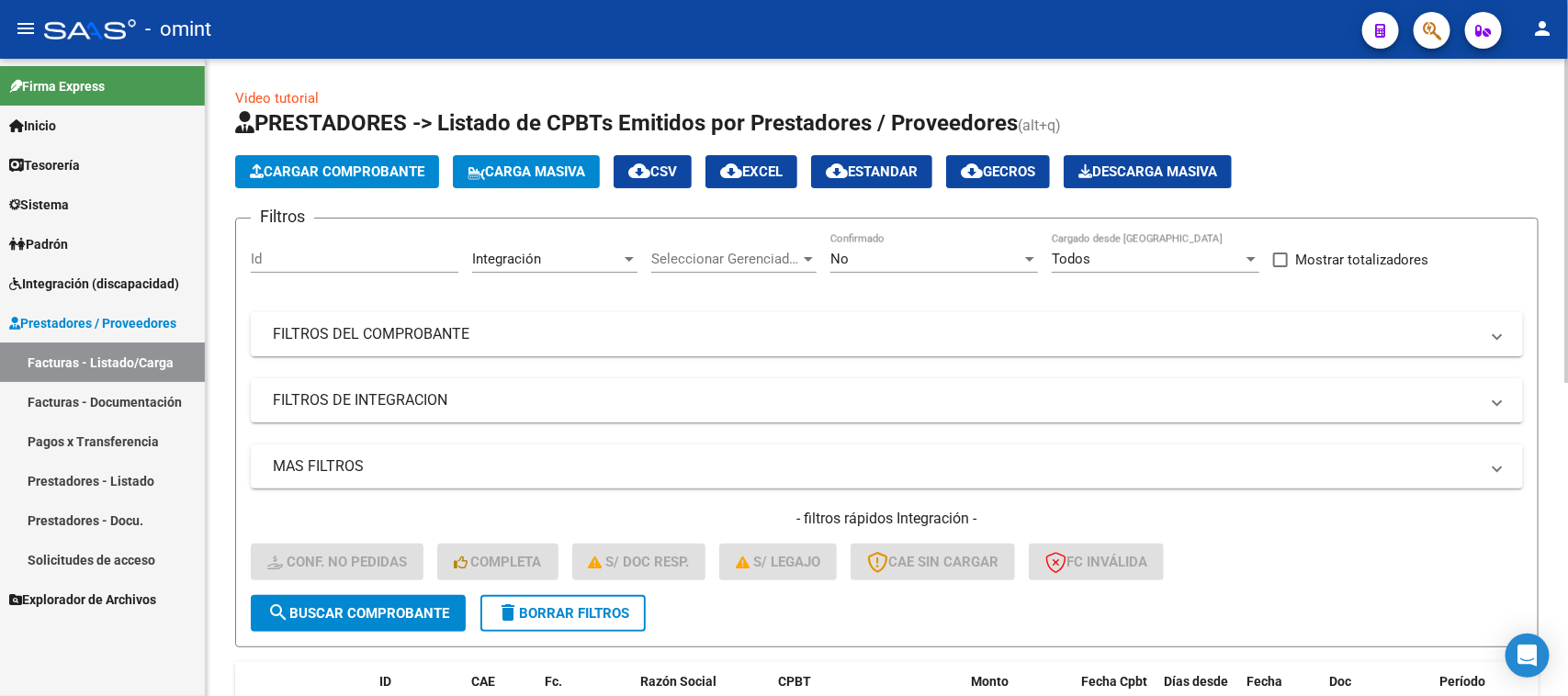
click at [742, 171] on mat-icon "cloud_download" at bounding box center [732, 171] width 22 height 22
click at [1099, 312] on mat-expansion-panel-header "FILTROS DEL COMPROBANTE" at bounding box center [887, 333] width 1272 height 44
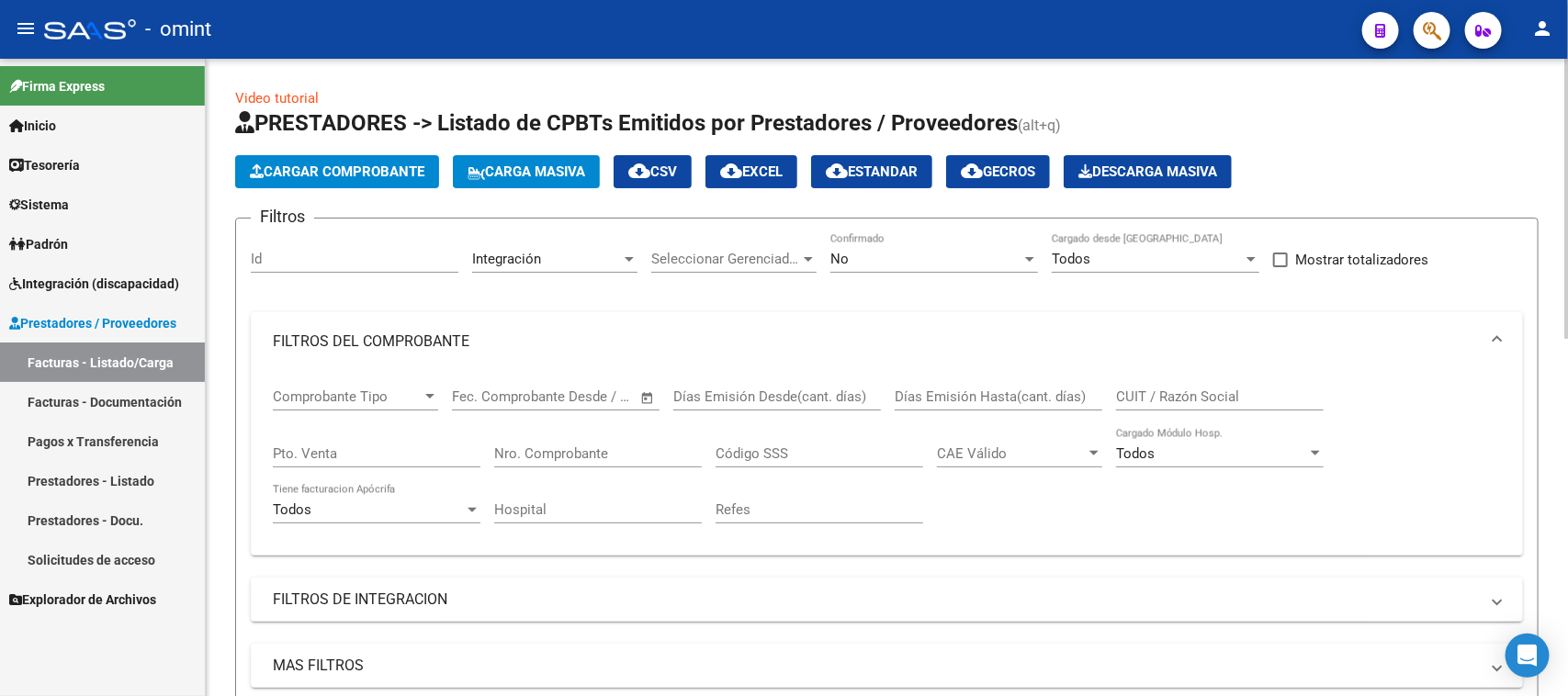
click at [1215, 401] on input "CUIT / Razón Social" at bounding box center [1220, 397] width 208 height 17
paste input "20204934739"
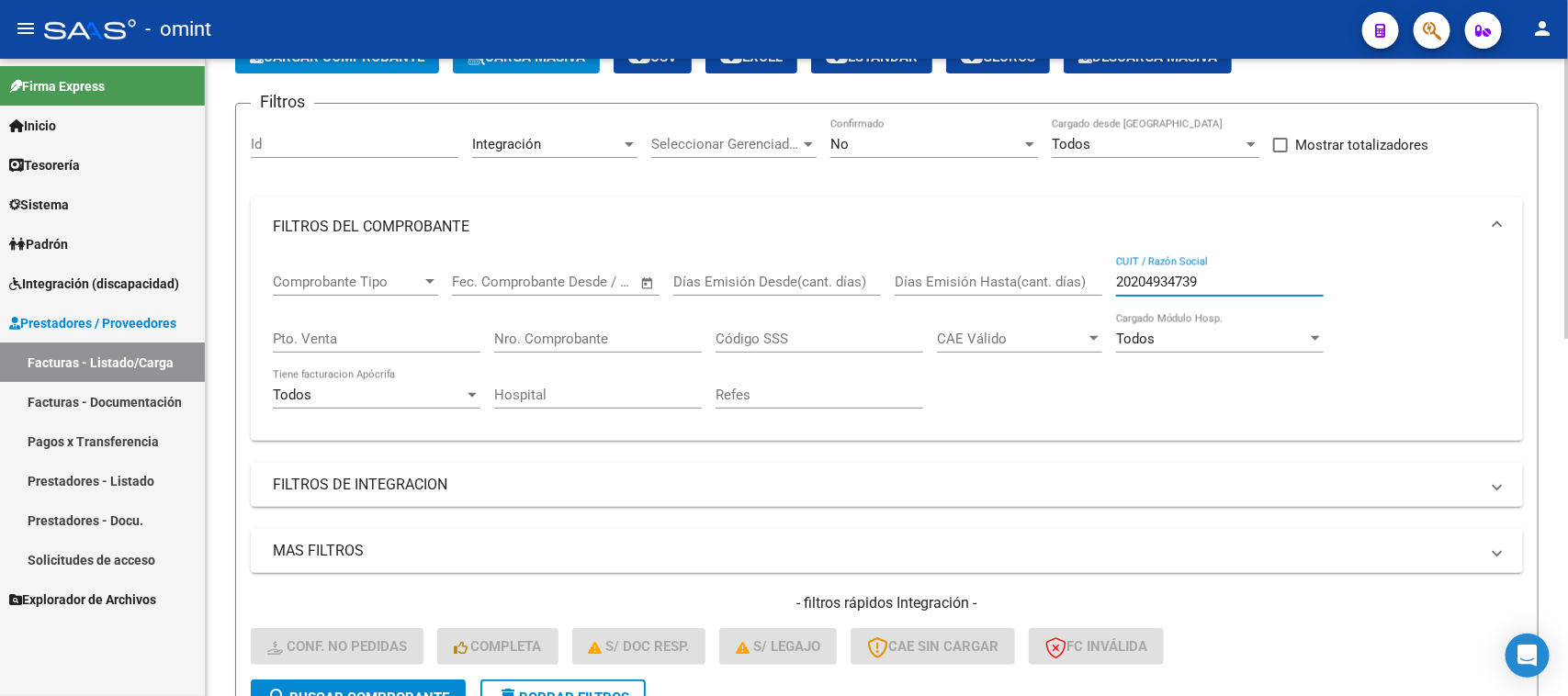
scroll to position [230, 0]
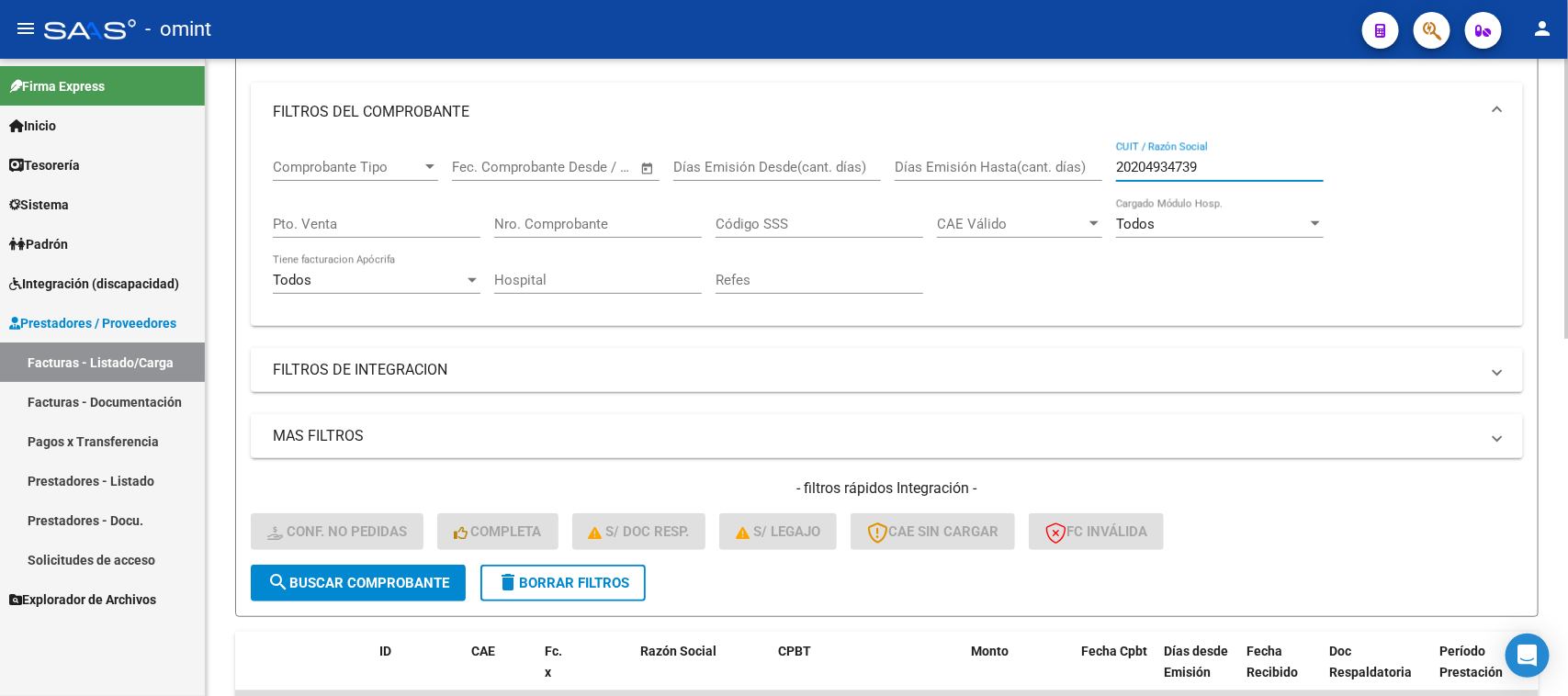
type input "20204934739"
click at [337, 575] on span "search Buscar Comprobante" at bounding box center [358, 584] width 182 height 17
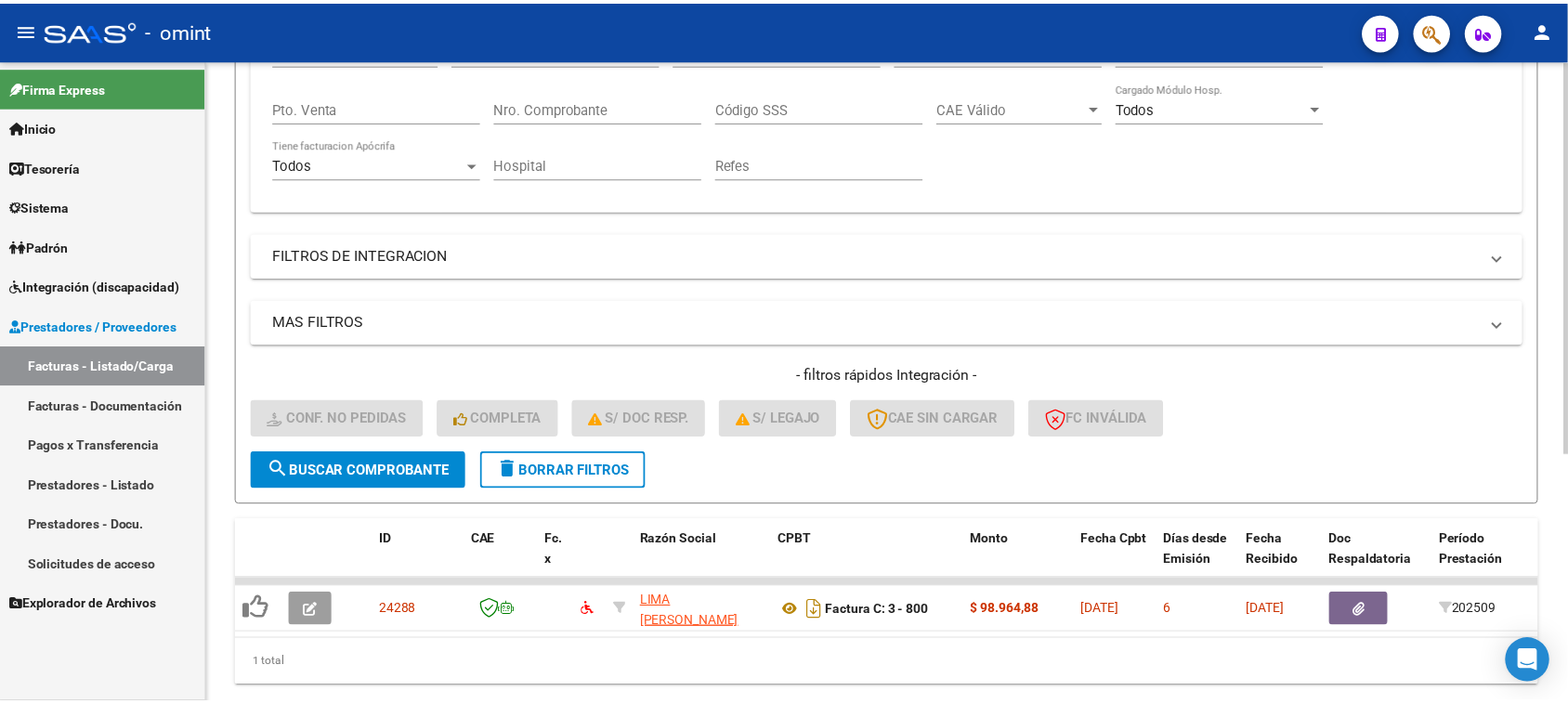
scroll to position [406, 0]
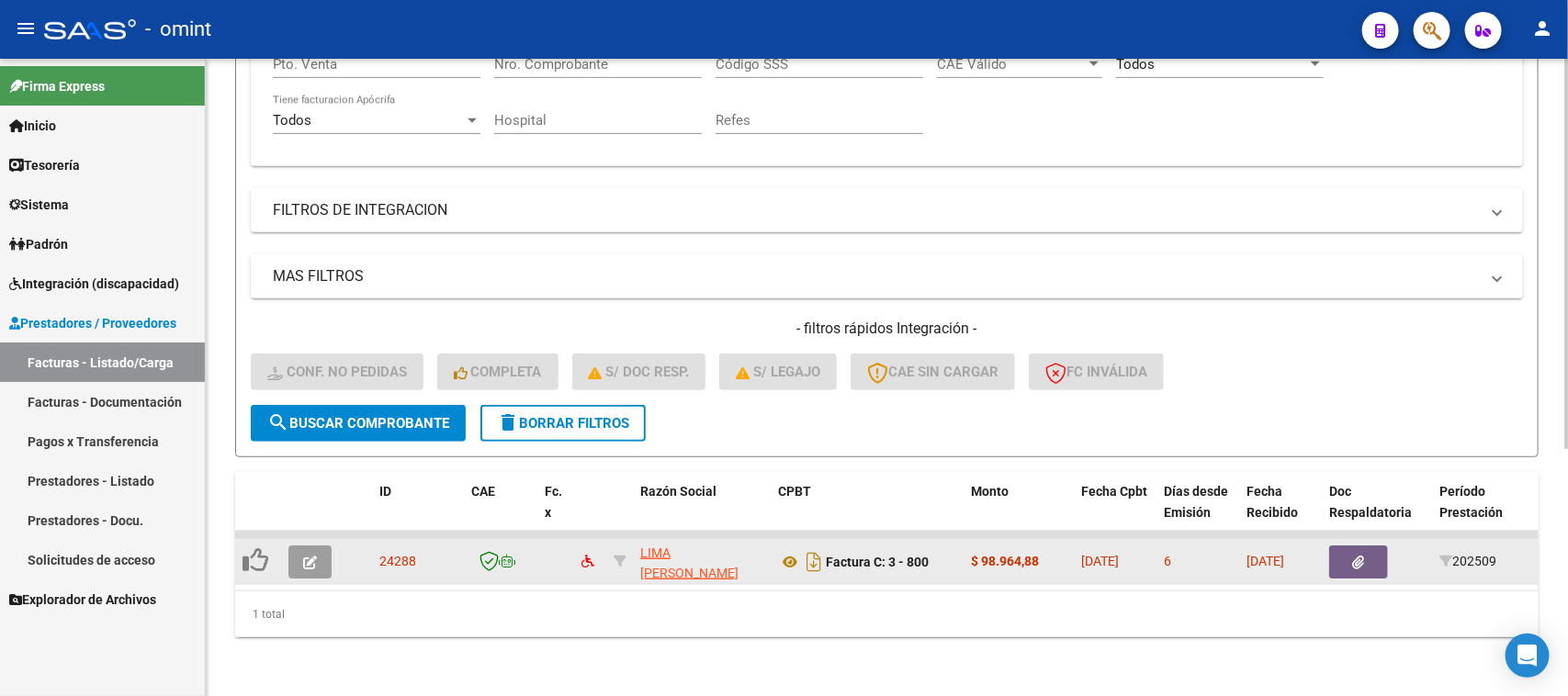
click at [306, 555] on icon "button" at bounding box center [310, 562] width 14 height 14
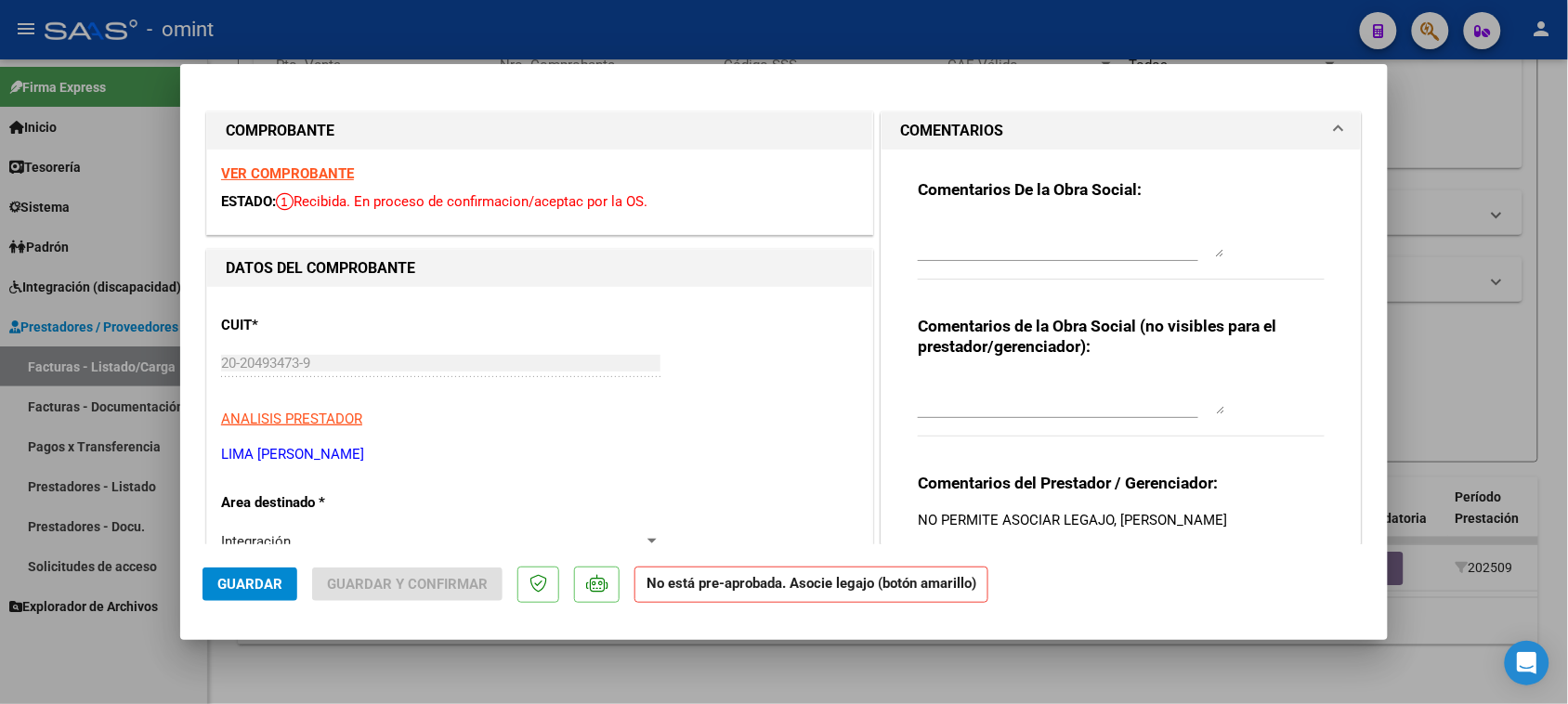
click at [261, 168] on strong "VER COMPROBANTE" at bounding box center [287, 174] width 133 height 17
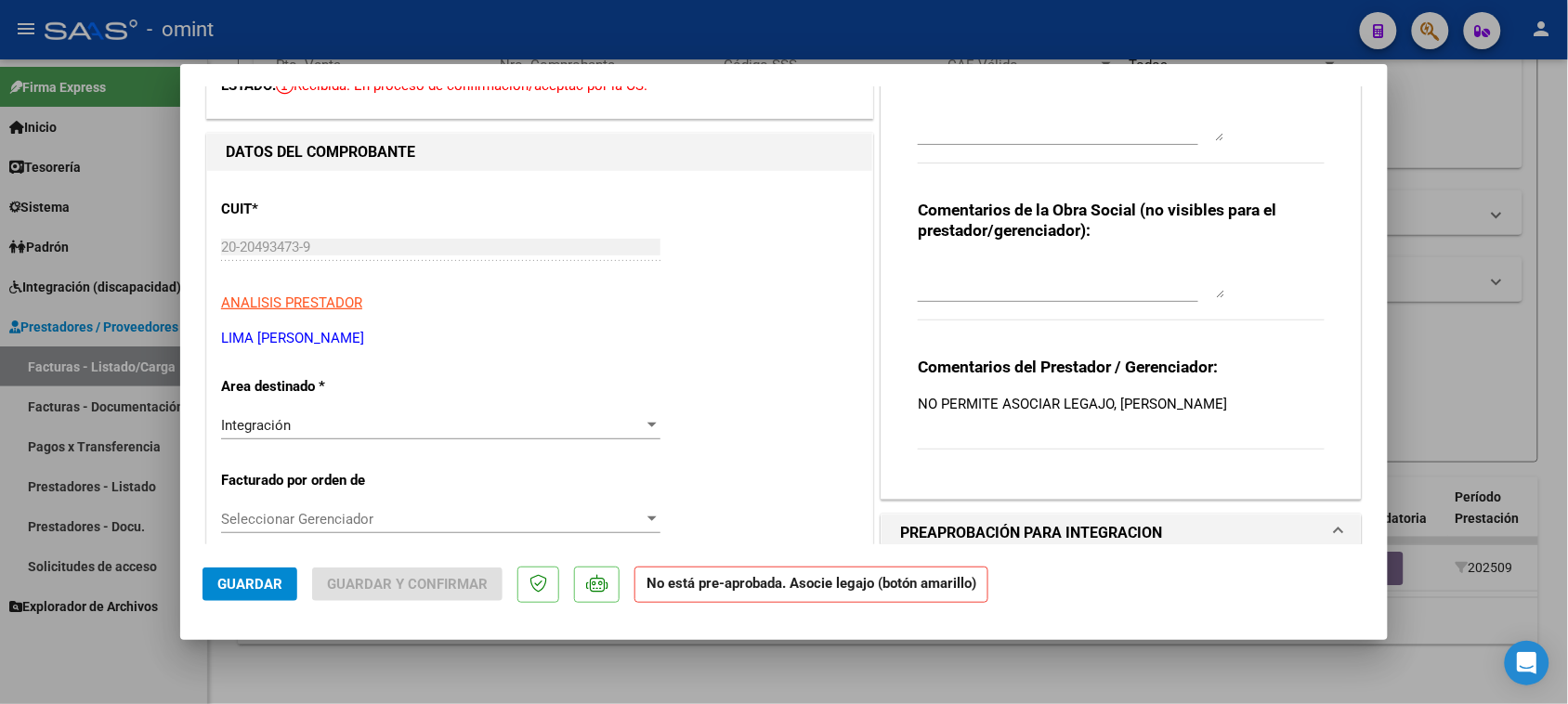
scroll to position [232, 0]
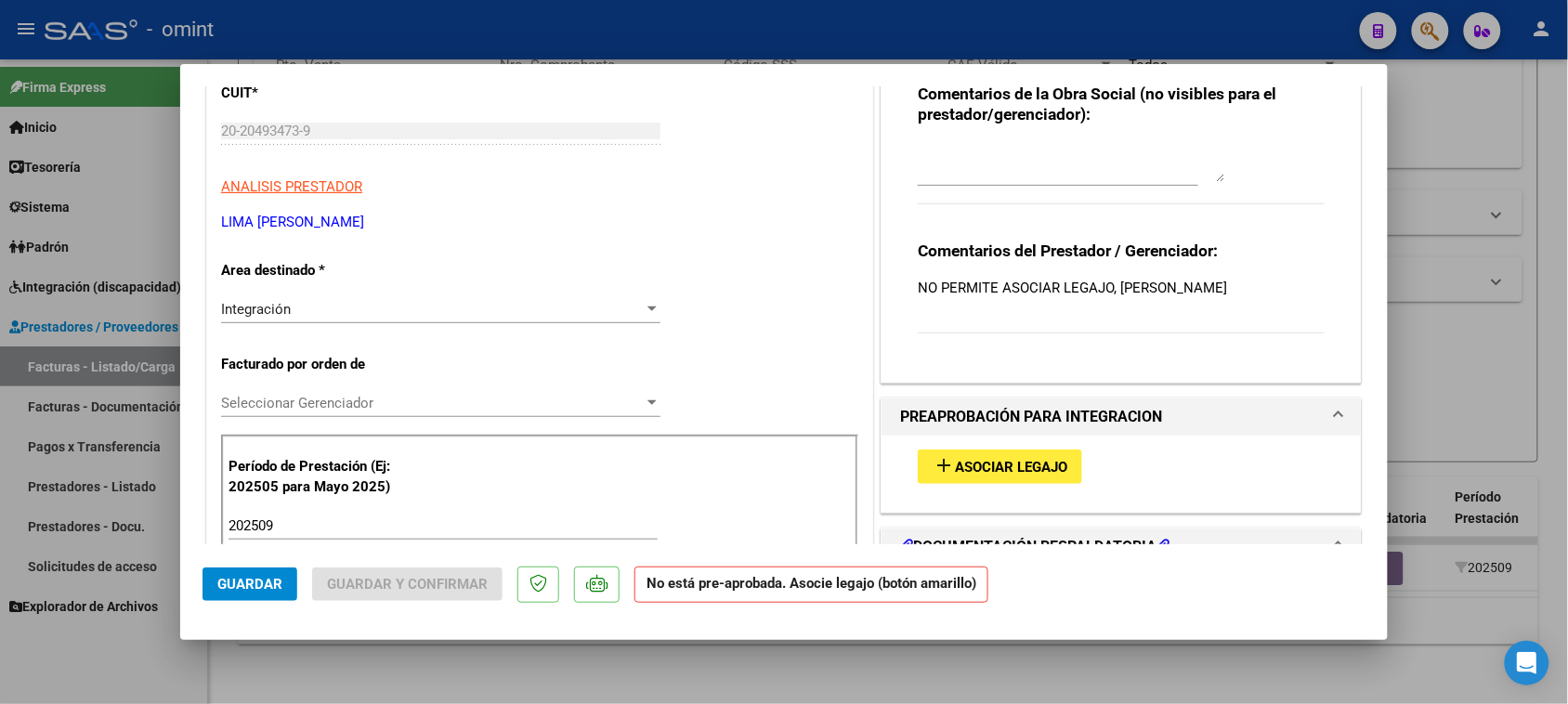
click at [979, 450] on button "add Asociar Legajo" at bounding box center [1000, 467] width 165 height 34
type input "$ 0,00"
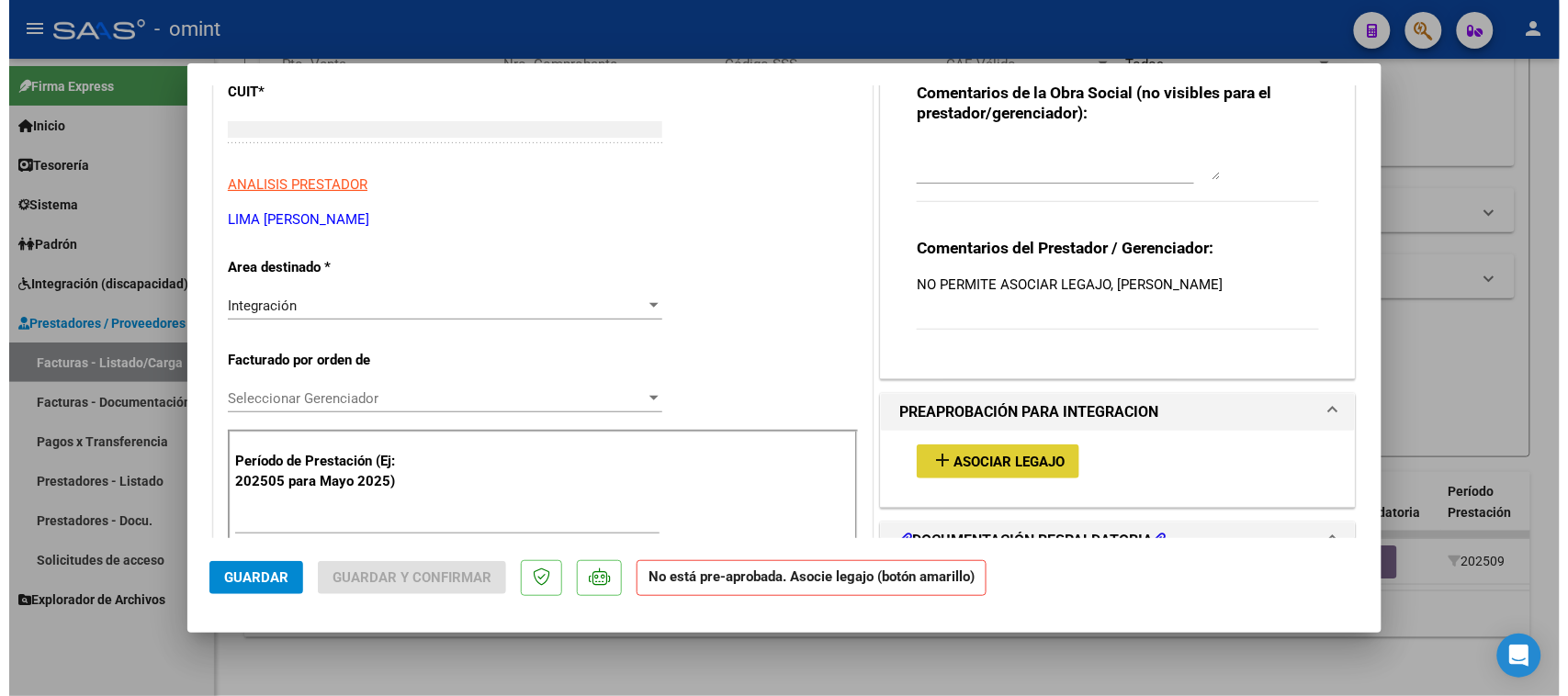
scroll to position [0, 0]
